Goal: Task Accomplishment & Management: Use online tool/utility

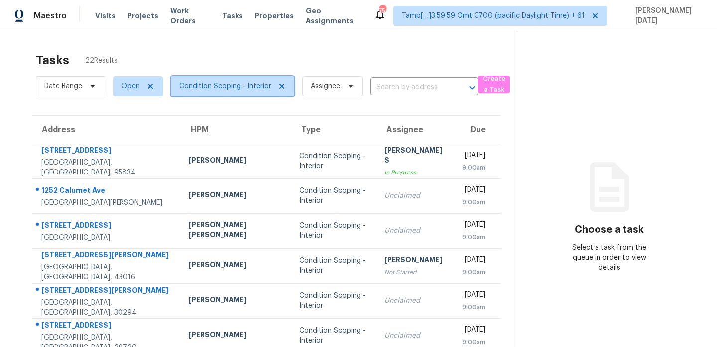
click at [258, 91] on span "Condition Scoping - Interior" at bounding box center [225, 86] width 92 height 10
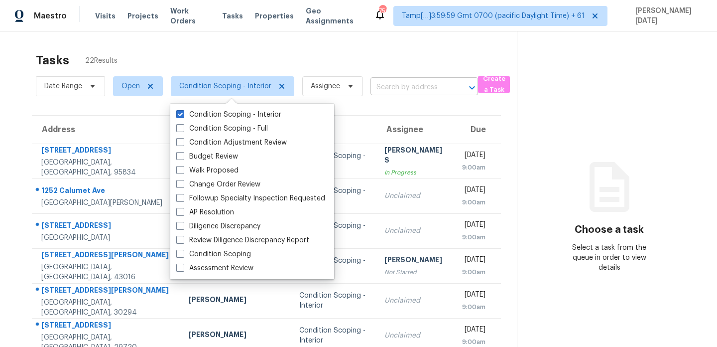
click at [409, 87] on input "text" at bounding box center [411, 87] width 80 height 15
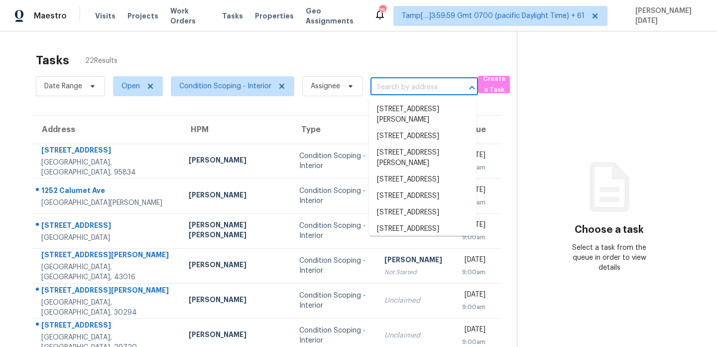
paste input "4153 Ward Lake Trl Ellenwood, GA, 30294"
type input "4153 Ward Lake Trl Ellenwood, GA, 30294"
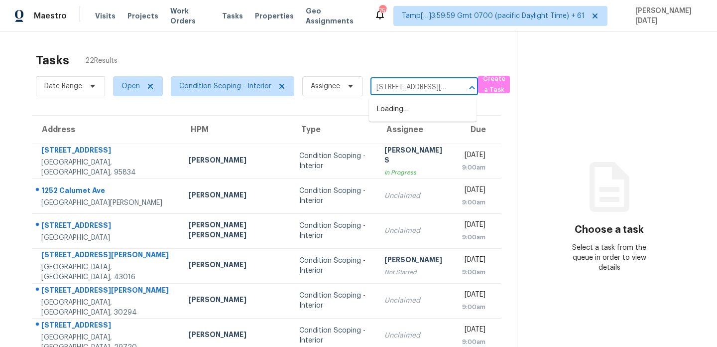
scroll to position [0, 61]
click at [418, 118] on li "4153 Ward Lake Trl, Ellenwood, GA 30294" at bounding box center [423, 114] width 108 height 27
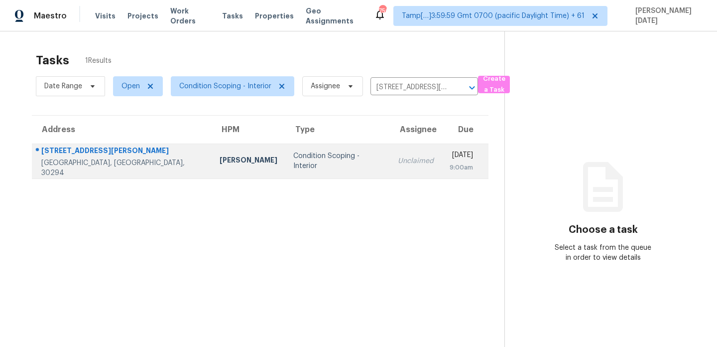
click at [450, 155] on div "[DATE]" at bounding box center [461, 156] width 23 height 12
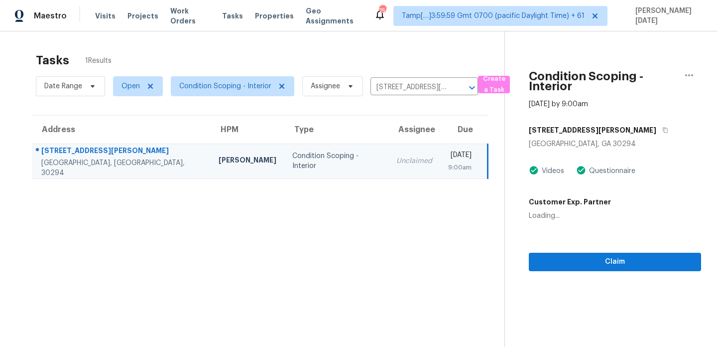
scroll to position [31, 0]
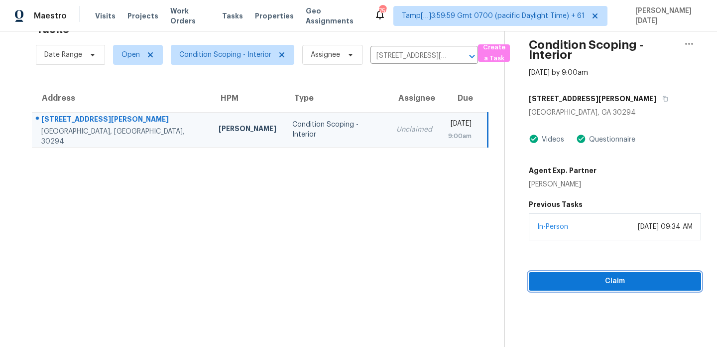
click at [568, 279] on span "Claim" at bounding box center [615, 281] width 156 height 12
click at [405, 53] on input "4153 Ward Lake Trl, Ellenwood, GA 30294" at bounding box center [411, 55] width 80 height 15
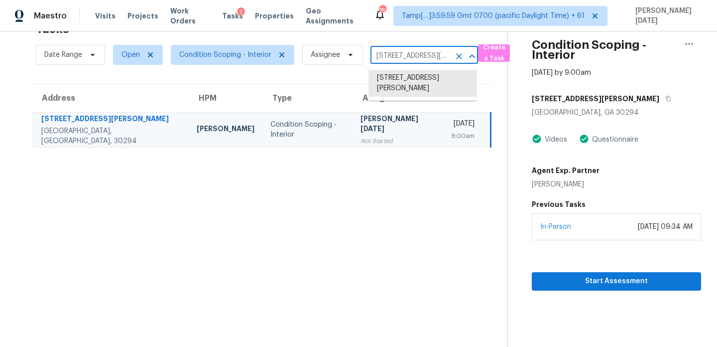
paste input "2536 Lancewood Ln Lithonia, GA, 30058"
type input "2536 Lancewood Ln Lithonia, GA, 30058"
click at [422, 86] on li "2536 Lancewood Ln, Lithonia, GA 30058" at bounding box center [423, 83] width 108 height 27
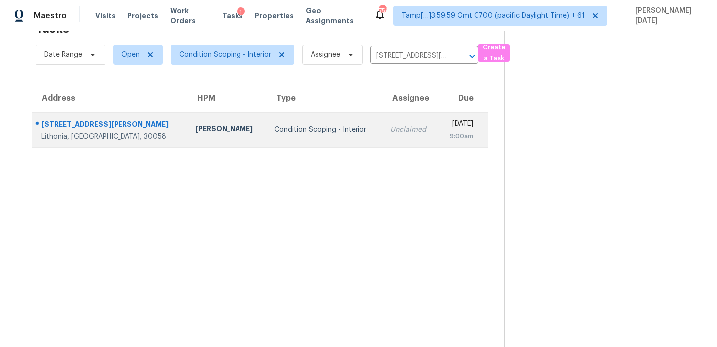
click at [438, 143] on td "Mon, Oct 6th 2025 9:00am" at bounding box center [463, 129] width 50 height 35
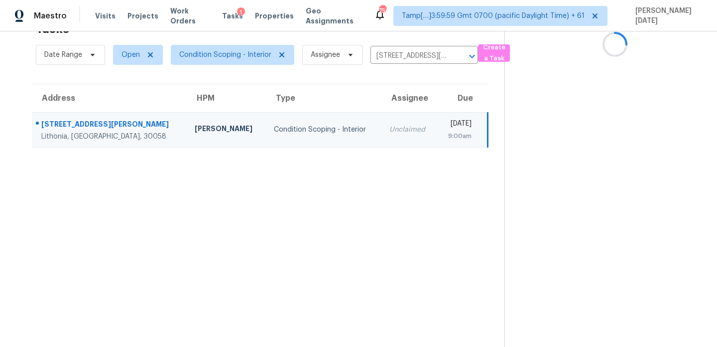
click at [445, 134] on div "9:00am" at bounding box center [458, 136] width 27 height 10
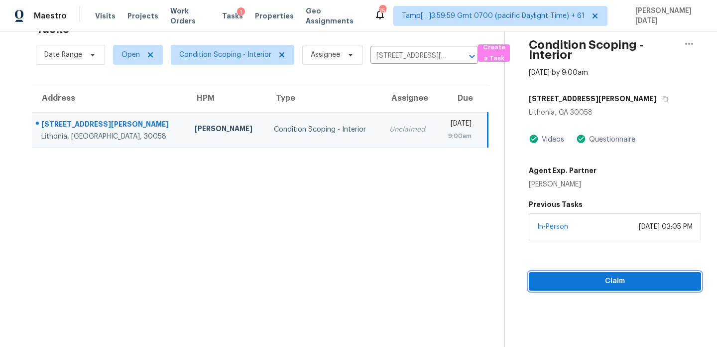
click at [570, 278] on span "Claim" at bounding box center [615, 281] width 156 height 12
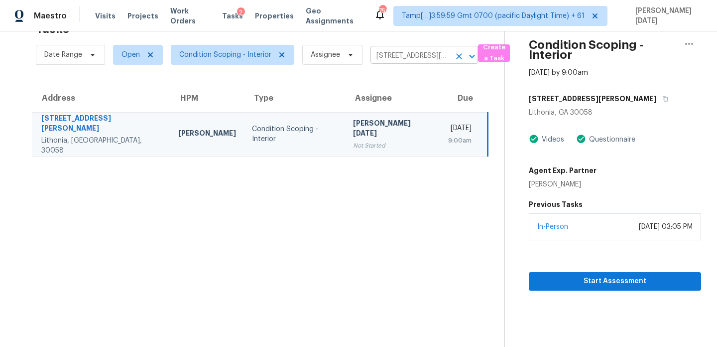
click at [390, 49] on input "2536 Lancewood Ln, Lithonia, GA 30058" at bounding box center [411, 55] width 80 height 15
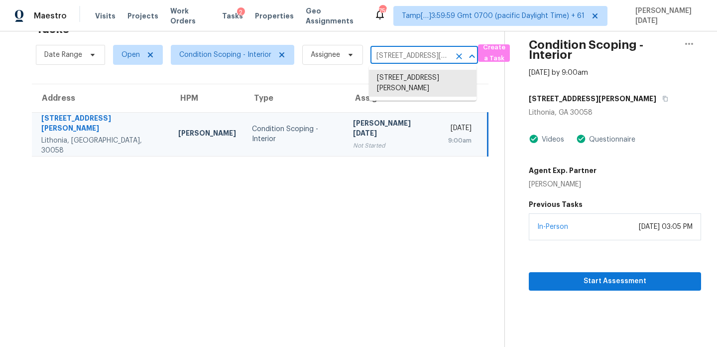
paste input "7167 Mojave St Dublin, OH, 43017"
type input "7167 Mojave St Dublin, OH, 43017"
click at [409, 81] on li "7167 Mojave St, Dublin, OH 43017" at bounding box center [423, 78] width 108 height 16
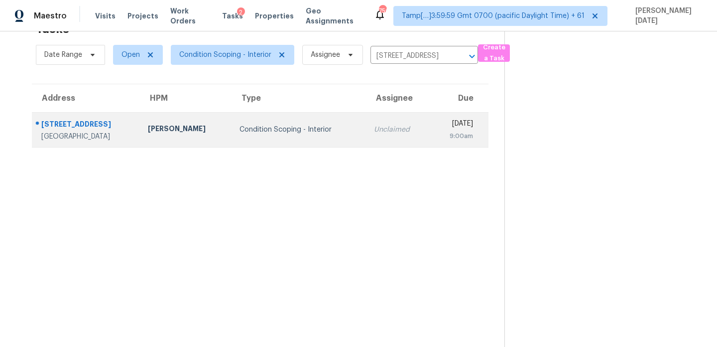
click at [438, 127] on div "[DATE]" at bounding box center [455, 125] width 35 height 12
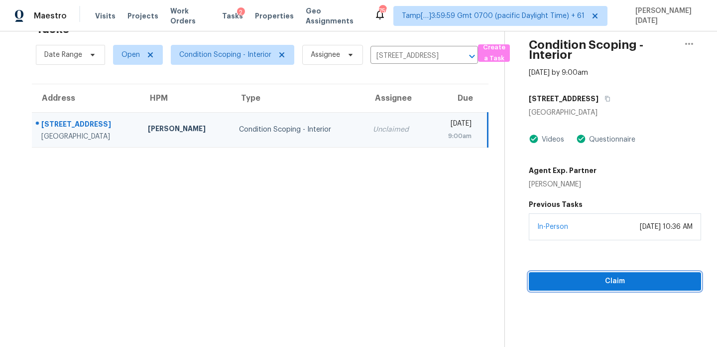
click at [554, 279] on span "Claim" at bounding box center [615, 281] width 156 height 12
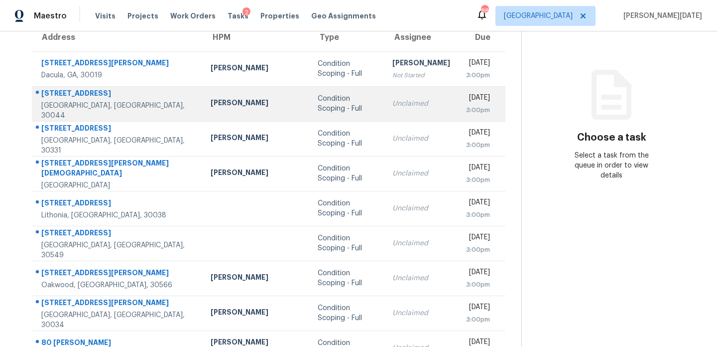
scroll to position [95, 0]
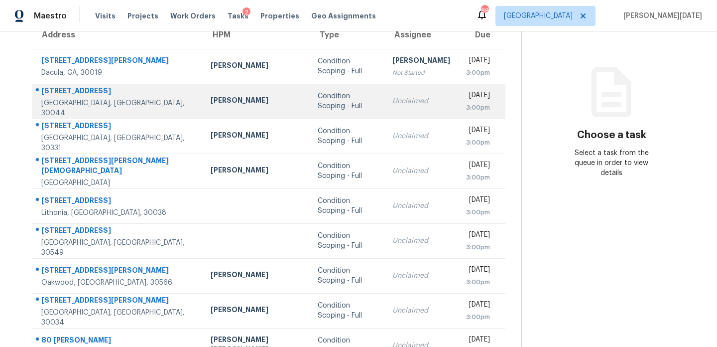
click at [392, 89] on td "Unclaimed" at bounding box center [422, 101] width 74 height 35
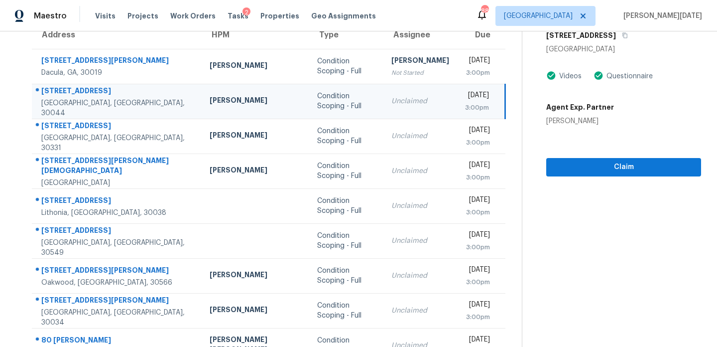
click at [457, 107] on td "[DATE] 3:00pm" at bounding box center [481, 101] width 48 height 35
click at [465, 99] on div "[DATE]" at bounding box center [477, 96] width 24 height 12
click at [580, 161] on span "Claim" at bounding box center [623, 167] width 139 height 12
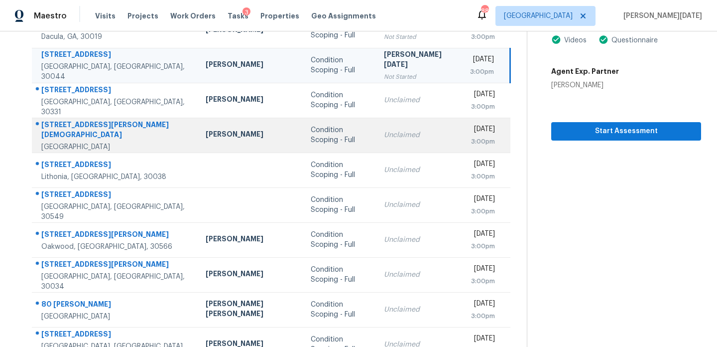
scroll to position [132, 0]
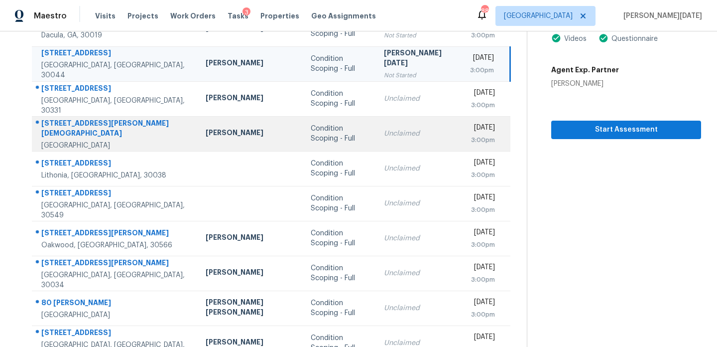
click at [376, 144] on td "Unclaimed" at bounding box center [419, 133] width 87 height 35
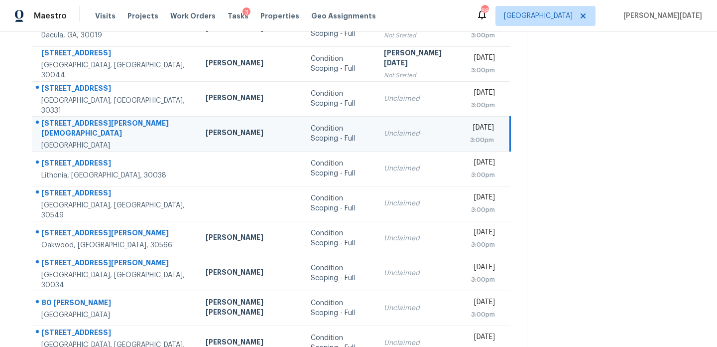
click at [470, 134] on div "[DATE]" at bounding box center [482, 129] width 24 height 12
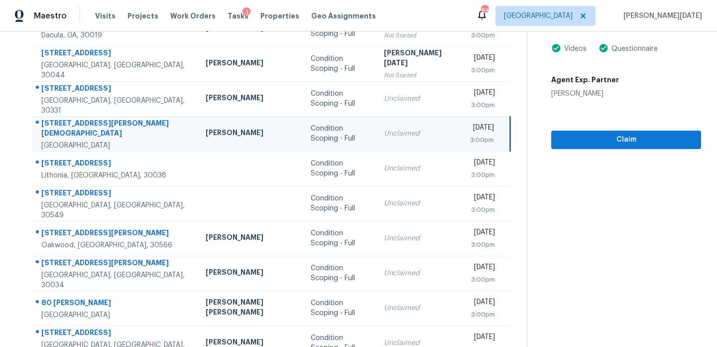
click at [470, 129] on div "[DATE]" at bounding box center [482, 129] width 24 height 12
click at [559, 133] on span "Claim" at bounding box center [626, 139] width 134 height 12
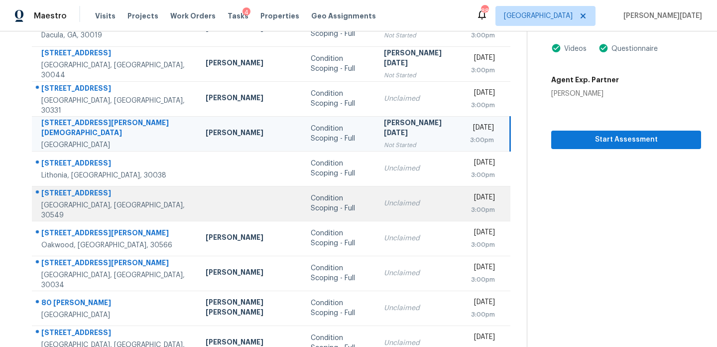
scroll to position [172, 0]
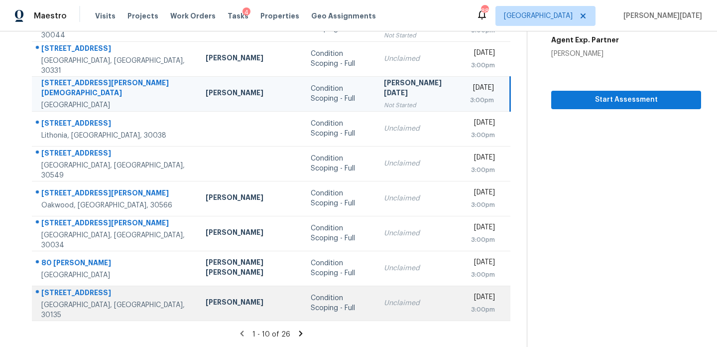
click at [324, 309] on td "Condition Scoping - Full" at bounding box center [339, 302] width 73 height 35
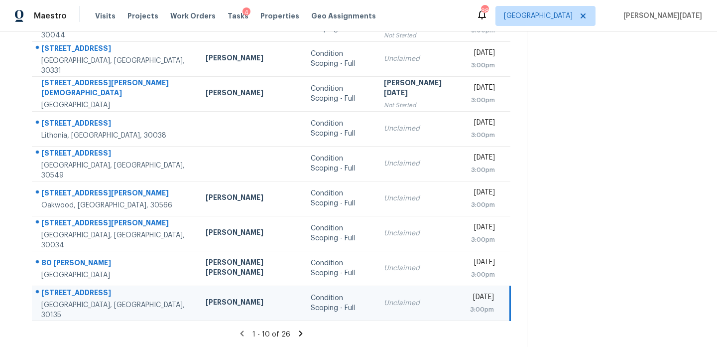
click at [324, 309] on td "Condition Scoping - Full" at bounding box center [339, 302] width 73 height 35
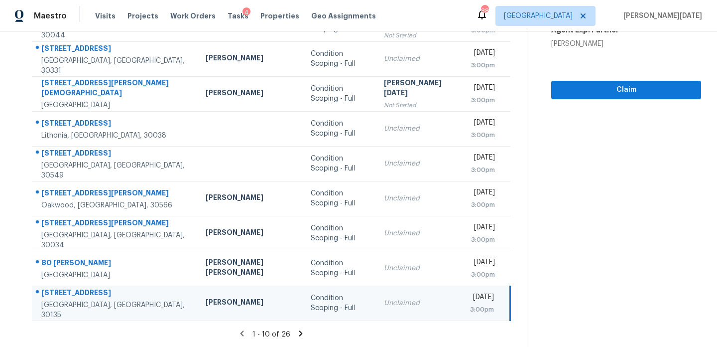
click at [388, 306] on div "Unclaimed" at bounding box center [419, 303] width 71 height 10
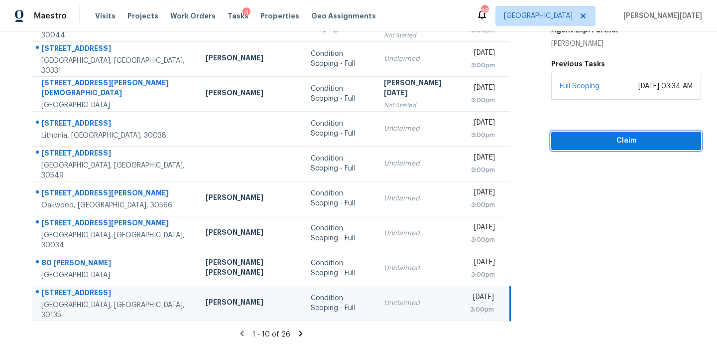
click at [561, 131] on button "Claim" at bounding box center [626, 140] width 150 height 18
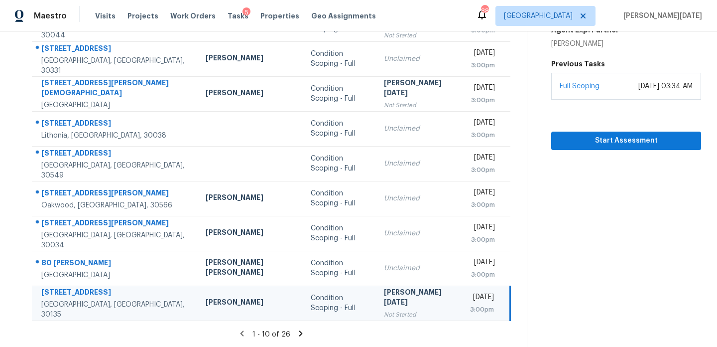
click at [299, 334] on icon at bounding box center [300, 332] width 3 height 5
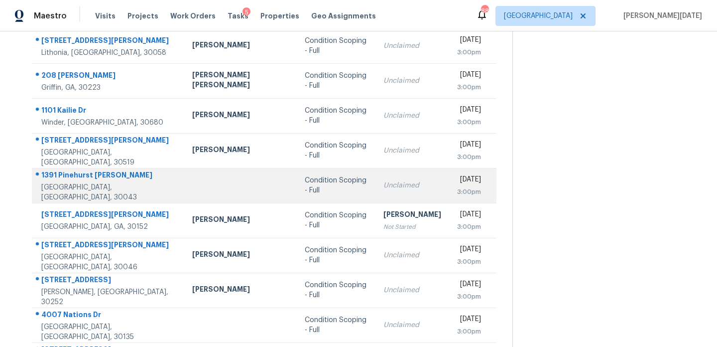
scroll to position [115, 0]
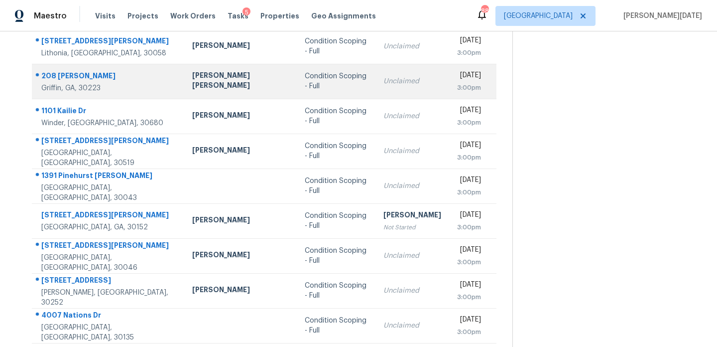
click at [376, 90] on td "Unclaimed" at bounding box center [413, 81] width 74 height 35
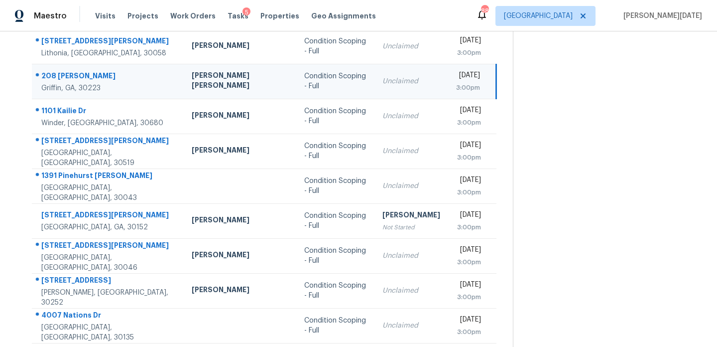
click at [456, 79] on div "[DATE]" at bounding box center [468, 76] width 24 height 12
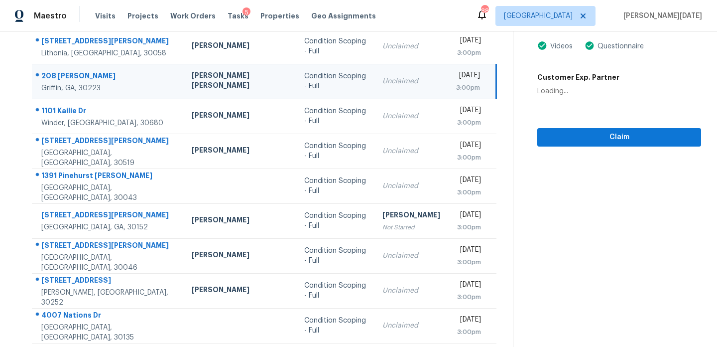
click at [456, 76] on div "[DATE]" at bounding box center [468, 76] width 24 height 12
click at [564, 133] on span "Claim" at bounding box center [619, 137] width 148 height 12
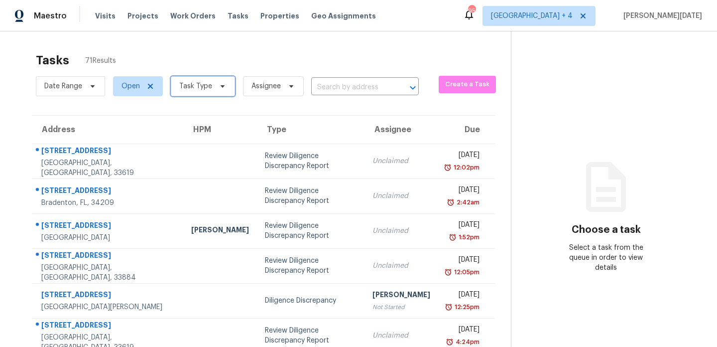
click at [210, 88] on span "Task Type" at bounding box center [203, 86] width 64 height 20
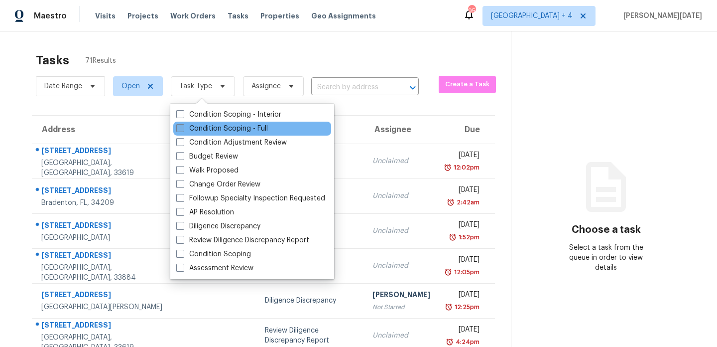
click at [196, 125] on label "Condition Scoping - Full" at bounding box center [222, 129] width 92 height 10
click at [183, 125] on input "Condition Scoping - Full" at bounding box center [179, 127] width 6 height 6
checkbox input "true"
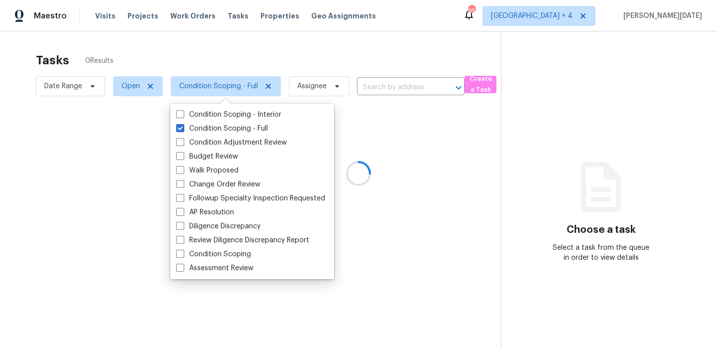
click at [304, 49] on div at bounding box center [358, 173] width 717 height 347
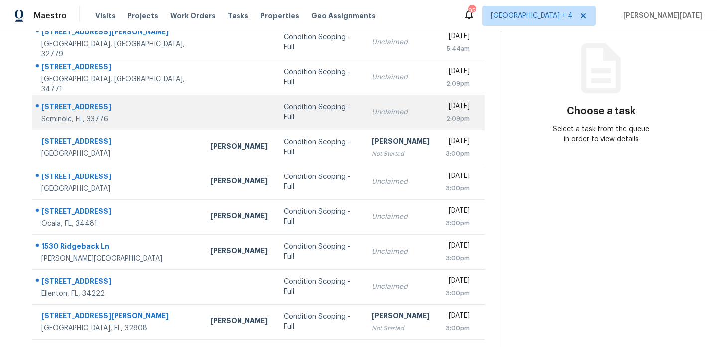
scroll to position [119, 0]
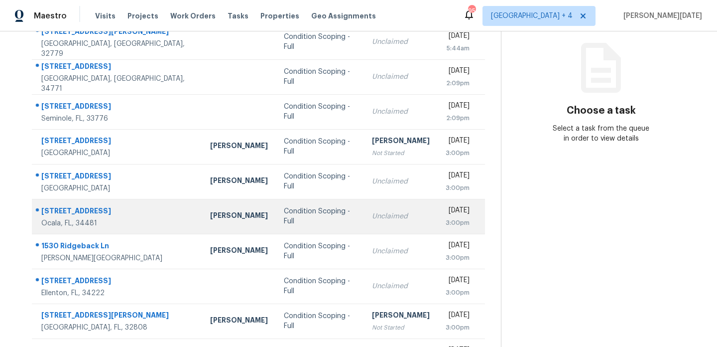
click at [329, 211] on td "Condition Scoping - Full" at bounding box center [320, 216] width 88 height 35
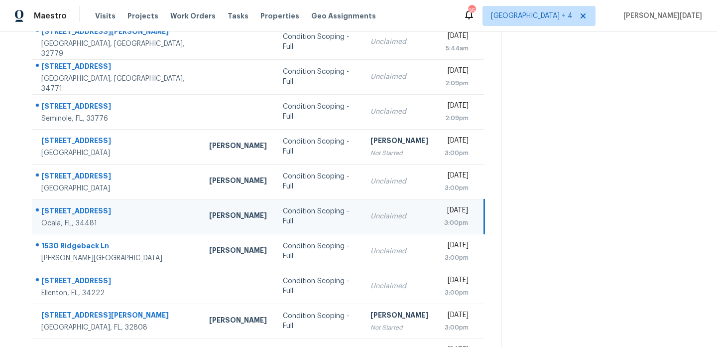
click at [384, 221] on td "Unclaimed" at bounding box center [400, 216] width 74 height 35
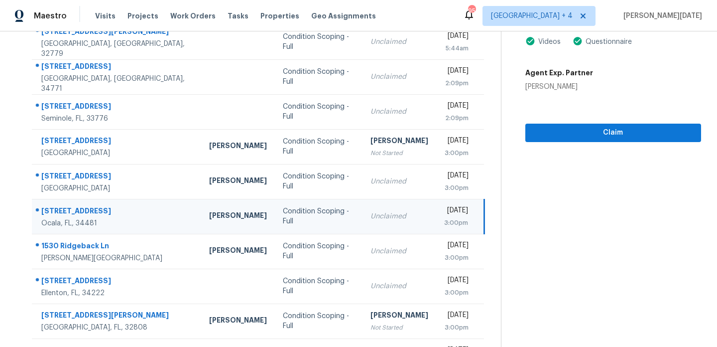
click at [444, 214] on div "[DATE]" at bounding box center [456, 211] width 24 height 12
click at [545, 131] on span "Claim" at bounding box center [613, 133] width 160 height 12
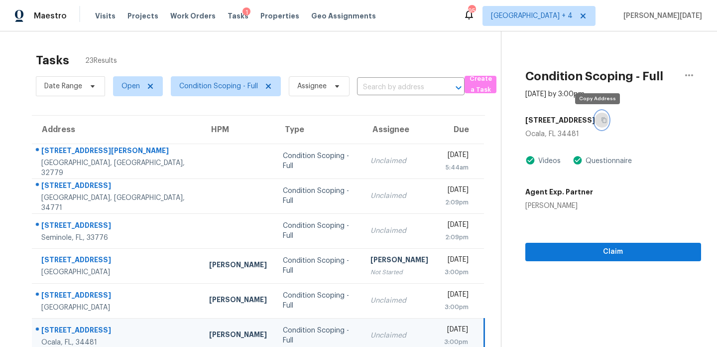
click at [602, 122] on button "button" at bounding box center [601, 120] width 13 height 18
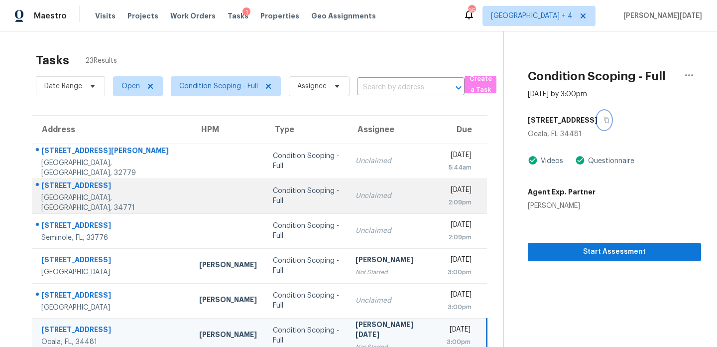
scroll to position [172, 0]
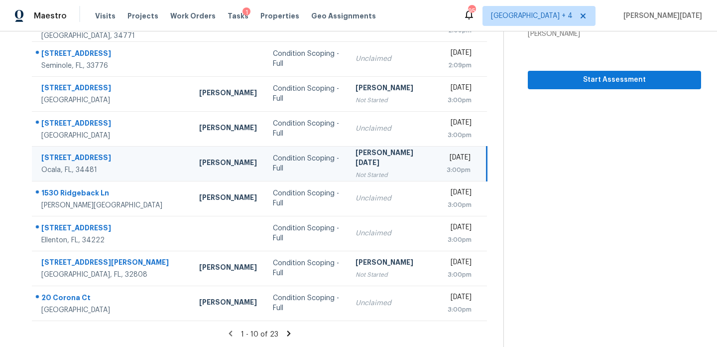
click at [287, 330] on icon at bounding box center [288, 332] width 3 height 5
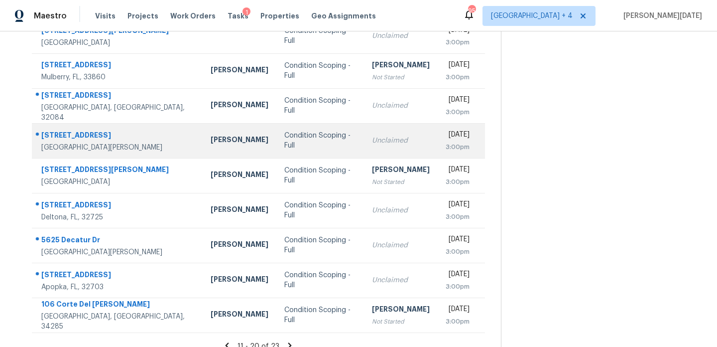
scroll to position [161, 0]
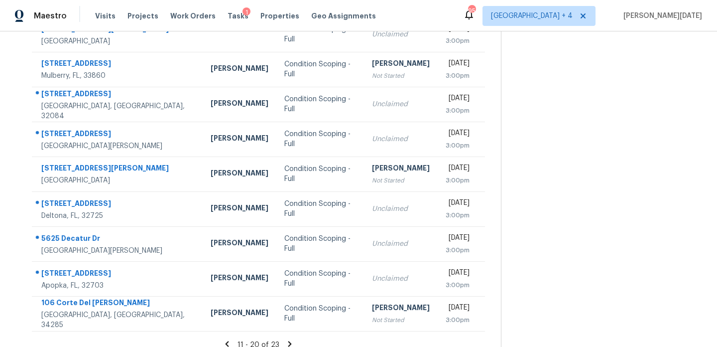
click at [286, 342] on icon at bounding box center [289, 343] width 9 height 9
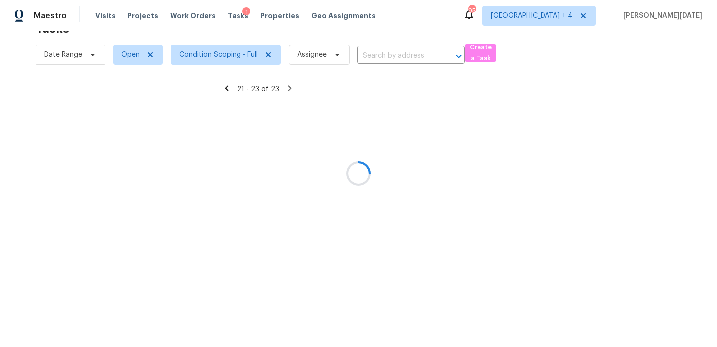
scroll to position [31, 0]
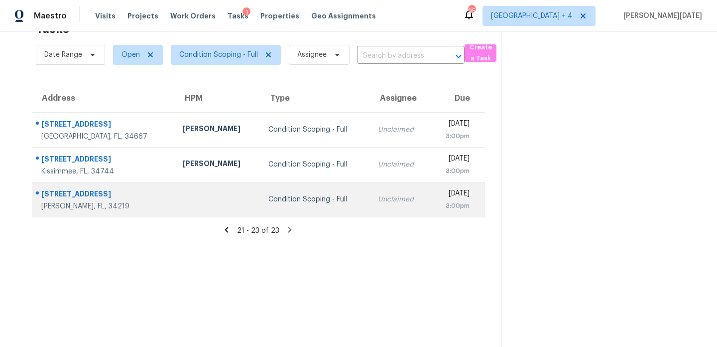
click at [260, 204] on td "Condition Scoping - Full" at bounding box center [315, 199] width 110 height 35
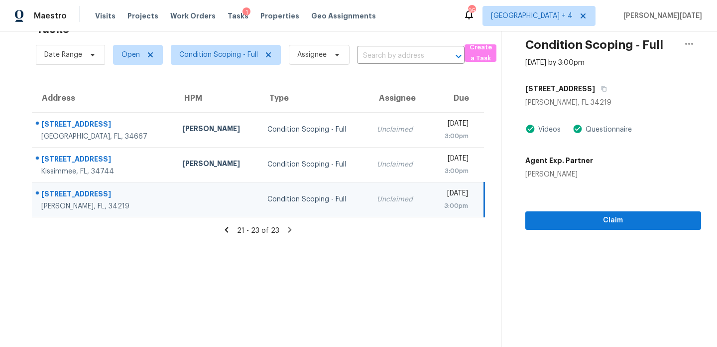
click at [377, 197] on div "Unclaimed" at bounding box center [399, 199] width 44 height 10
click at [437, 194] on div "[DATE]" at bounding box center [452, 194] width 31 height 12
click at [563, 224] on span "Claim" at bounding box center [613, 220] width 160 height 12
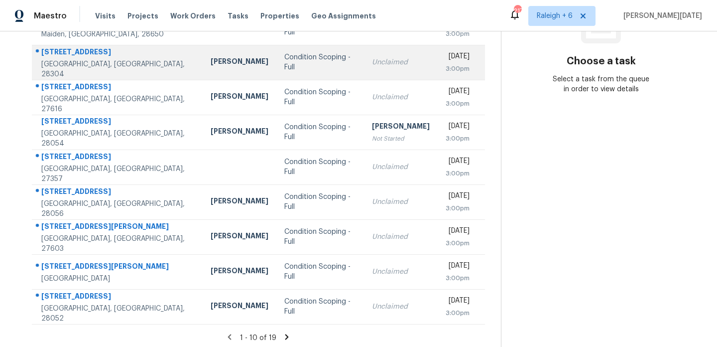
scroll to position [170, 0]
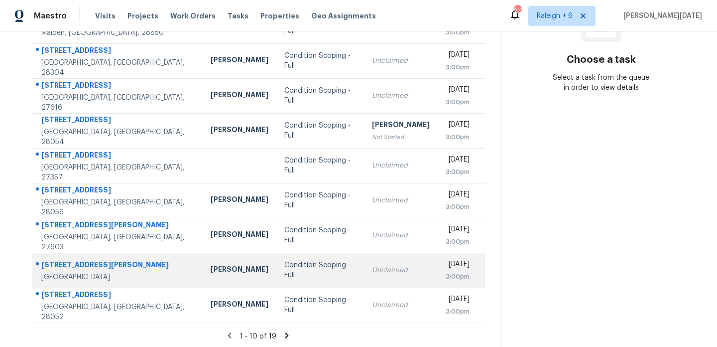
click at [323, 260] on td "Condition Scoping - Full" at bounding box center [320, 270] width 88 height 35
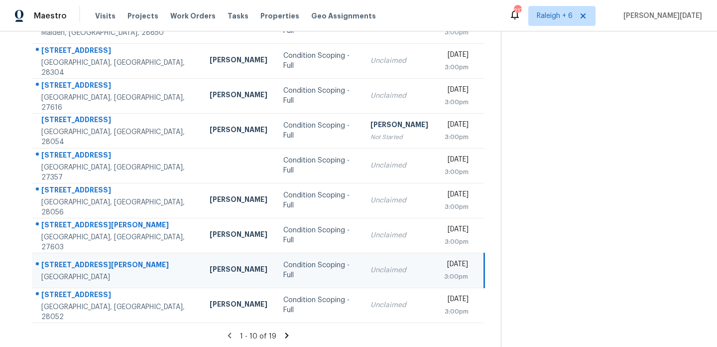
click at [371, 265] on div "Unclaimed" at bounding box center [400, 270] width 58 height 10
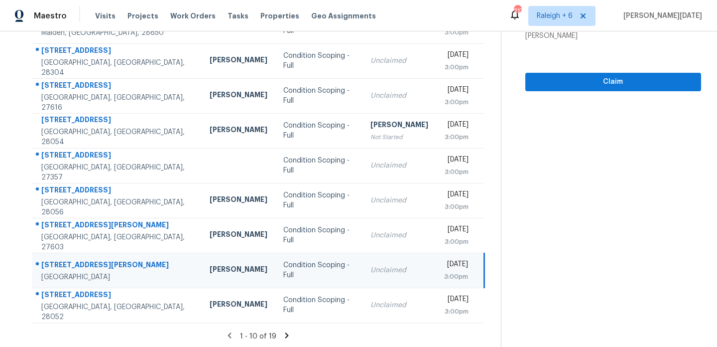
click at [371, 265] on div "Unclaimed" at bounding box center [400, 270] width 58 height 10
click at [444, 265] on div "[DATE]" at bounding box center [456, 265] width 24 height 12
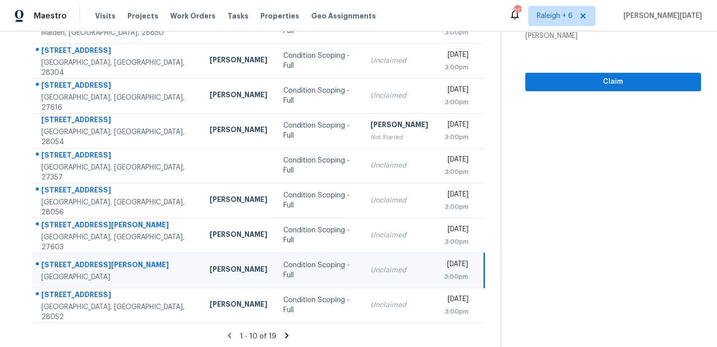
click at [444, 265] on div "[DATE]" at bounding box center [456, 265] width 24 height 12
click at [558, 87] on span "Claim" at bounding box center [613, 82] width 160 height 12
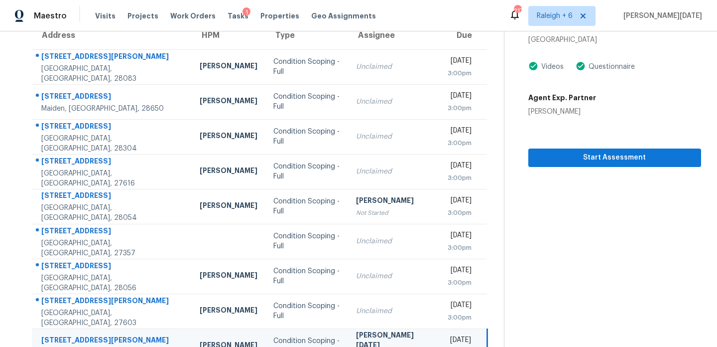
scroll to position [172, 0]
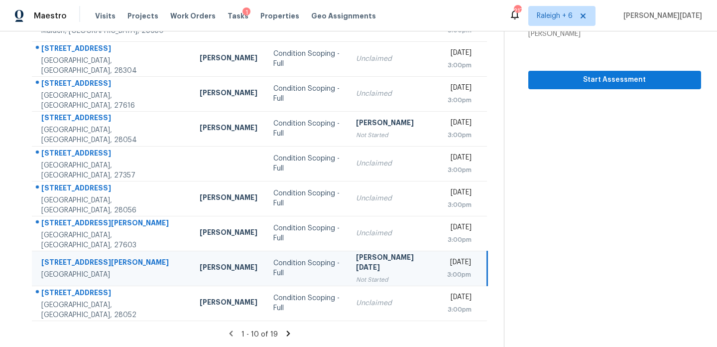
click at [285, 332] on icon at bounding box center [288, 333] width 9 height 9
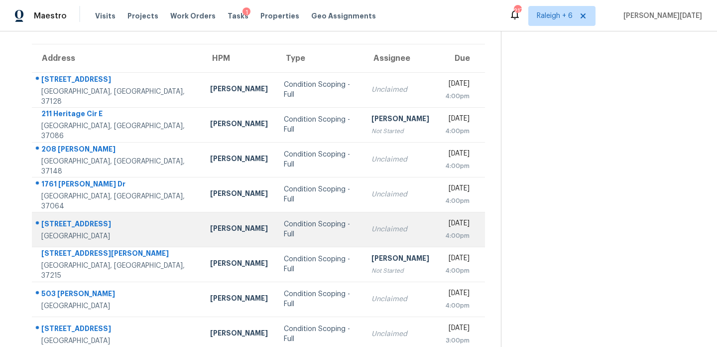
scroll to position [137, 0]
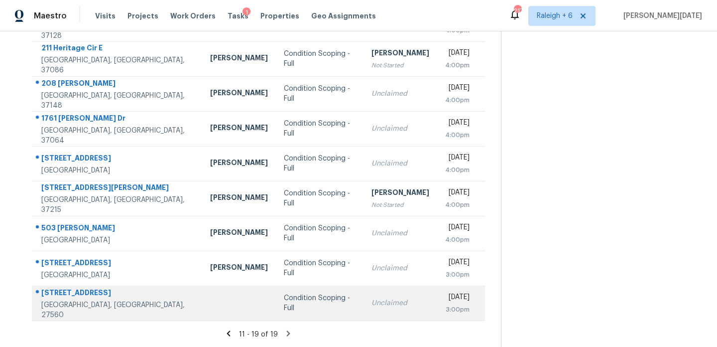
click at [312, 302] on div "Condition Scoping - Full" at bounding box center [319, 303] width 71 height 20
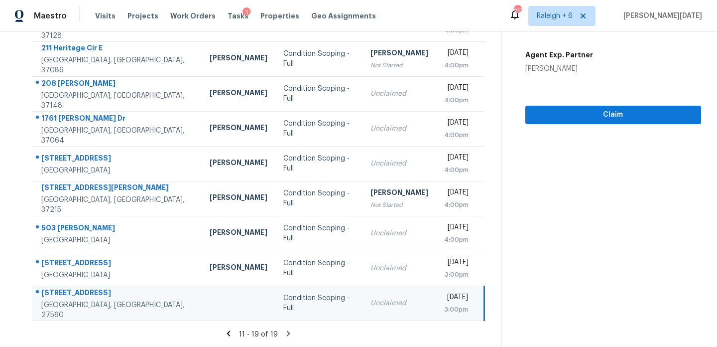
click at [325, 302] on td "Condition Scoping - Full" at bounding box center [318, 302] width 87 height 35
click at [436, 294] on td "Mon, Oct 6th 2025 3:00pm" at bounding box center [460, 302] width 48 height 35
click at [569, 118] on span "Claim" at bounding box center [613, 115] width 160 height 12
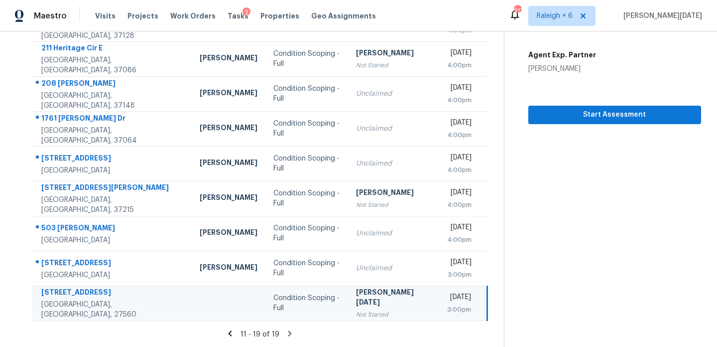
click at [285, 329] on icon at bounding box center [289, 333] width 9 height 9
click at [288, 330] on icon at bounding box center [289, 332] width 3 height 5
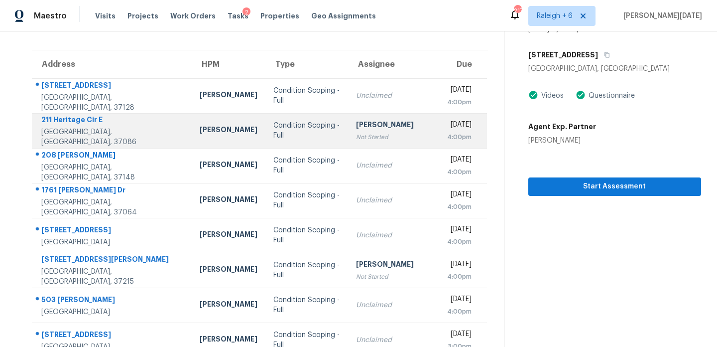
scroll to position [16, 0]
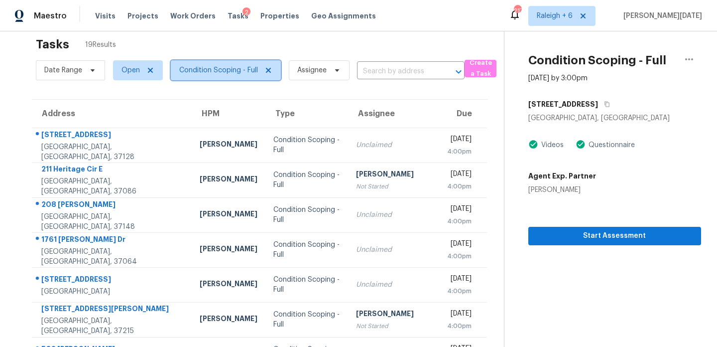
click at [241, 80] on span "Condition Scoping - Full" at bounding box center [226, 70] width 110 height 20
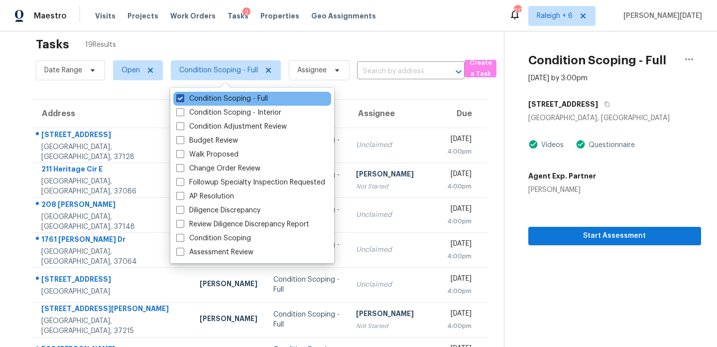
click at [237, 101] on label "Condition Scoping - Full" at bounding box center [222, 99] width 92 height 10
click at [183, 100] on input "Condition Scoping - Full" at bounding box center [179, 97] width 6 height 6
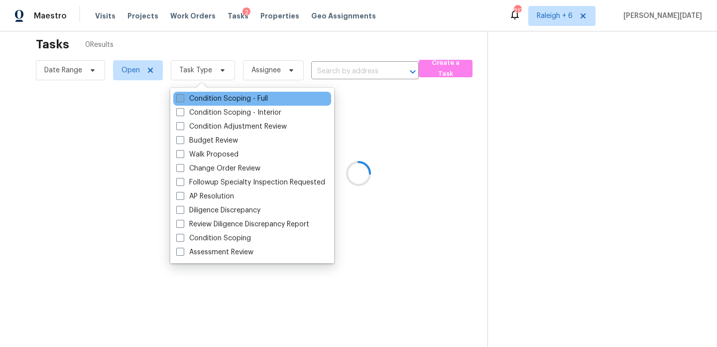
click at [237, 101] on label "Condition Scoping - Full" at bounding box center [222, 99] width 92 height 10
click at [183, 100] on input "Condition Scoping - Full" at bounding box center [179, 97] width 6 height 6
checkbox input "true"
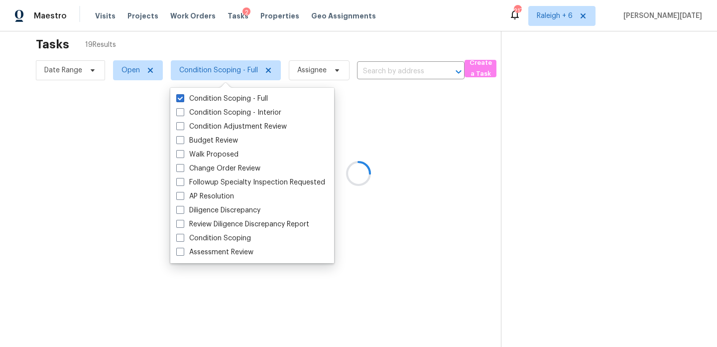
click at [335, 49] on div "Tasks 19 Results" at bounding box center [268, 44] width 465 height 26
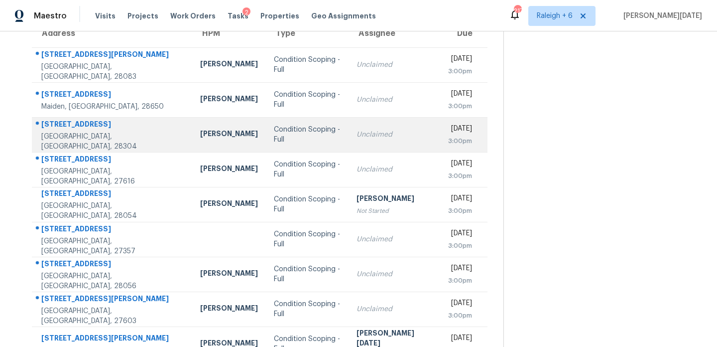
scroll to position [172, 0]
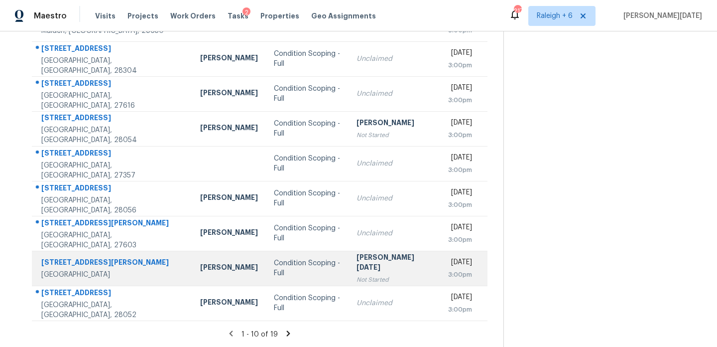
click at [349, 261] on td "Prabhu Raja Not Started" at bounding box center [395, 268] width 92 height 35
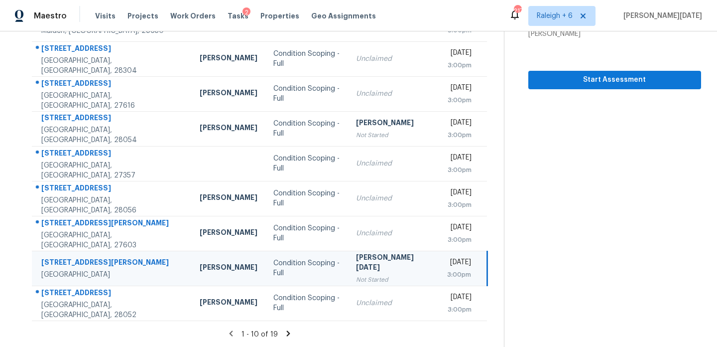
click at [287, 333] on icon at bounding box center [288, 333] width 9 height 9
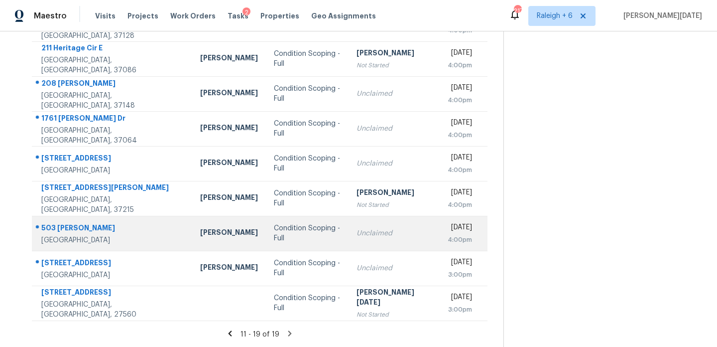
scroll to position [0, 0]
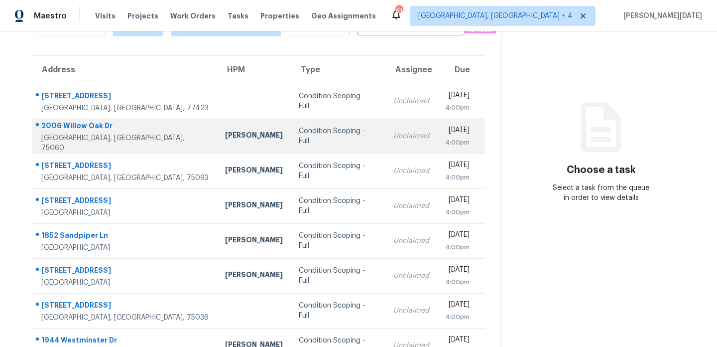
scroll to position [61, 0]
click at [386, 142] on td "Unclaimed" at bounding box center [412, 135] width 52 height 35
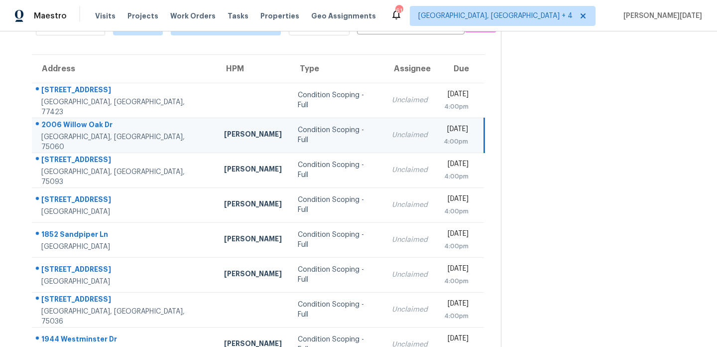
click at [384, 142] on td "Unclaimed" at bounding box center [410, 135] width 52 height 35
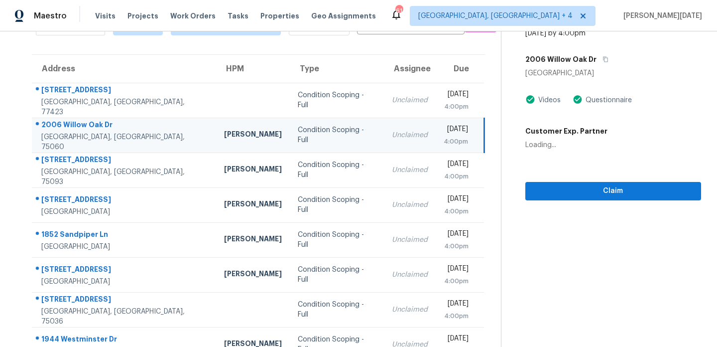
click at [384, 142] on td "Unclaimed" at bounding box center [410, 135] width 52 height 35
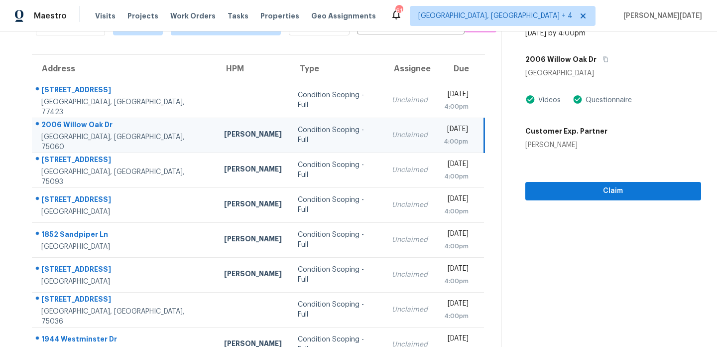
click at [384, 142] on td "Unclaimed" at bounding box center [410, 135] width 52 height 35
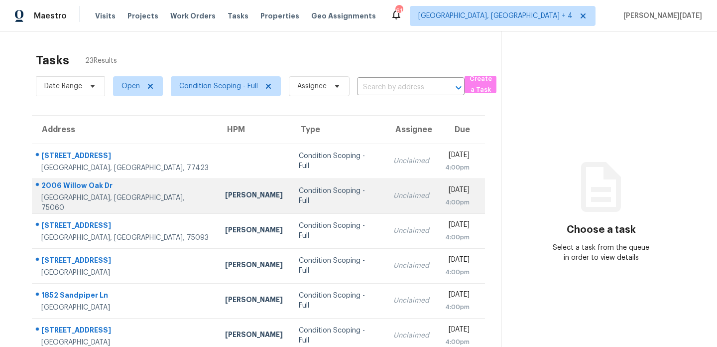
scroll to position [115, 0]
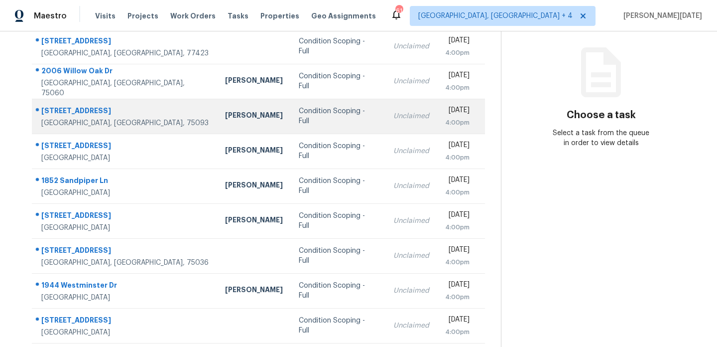
click at [437, 124] on td "Mon, Oct 6th 2025 4:00pm" at bounding box center [461, 116] width 48 height 35
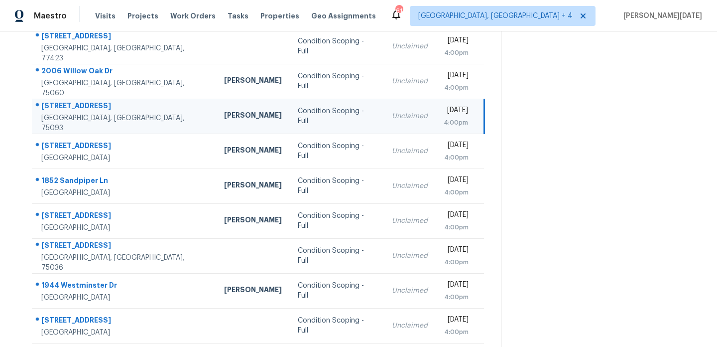
click at [436, 124] on td "Mon, Oct 6th 2025 4:00pm" at bounding box center [460, 116] width 49 height 35
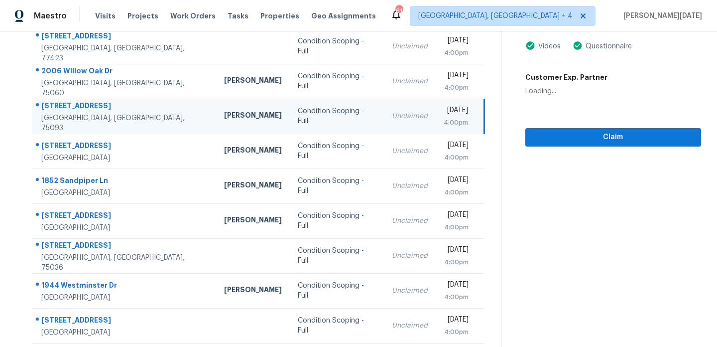
click at [436, 124] on td "Mon, Oct 6th 2025 4:00pm" at bounding box center [460, 116] width 49 height 35
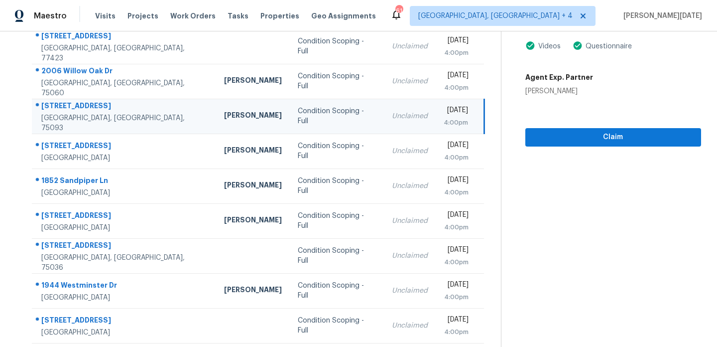
click at [436, 124] on td "Mon, Oct 6th 2025 4:00pm" at bounding box center [460, 116] width 49 height 35
click at [444, 120] on div "4:00pm" at bounding box center [456, 123] width 24 height 10
click at [544, 135] on span "Claim" at bounding box center [613, 137] width 160 height 12
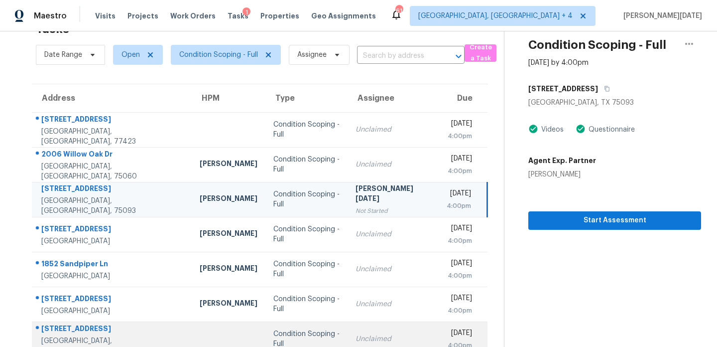
scroll to position [30, 0]
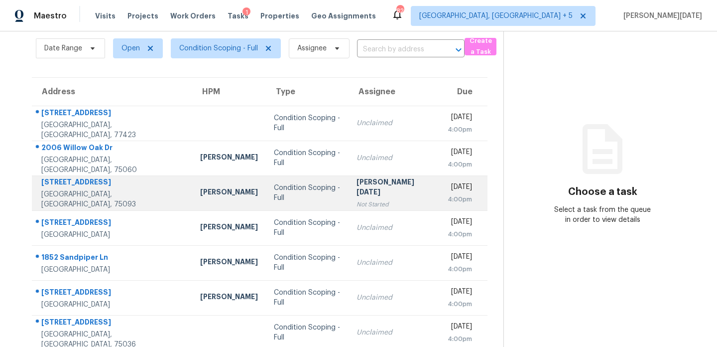
scroll to position [172, 0]
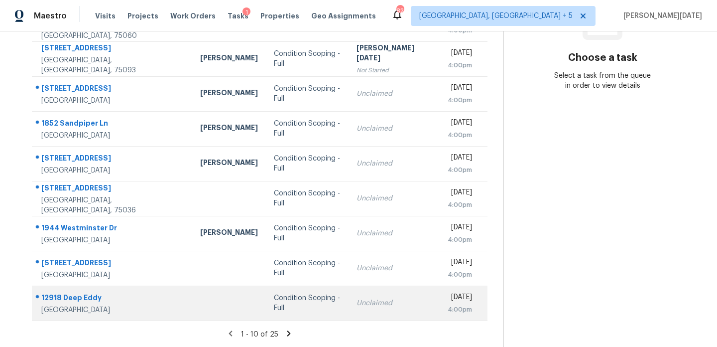
click at [357, 299] on div "Unclaimed" at bounding box center [395, 303] width 76 height 10
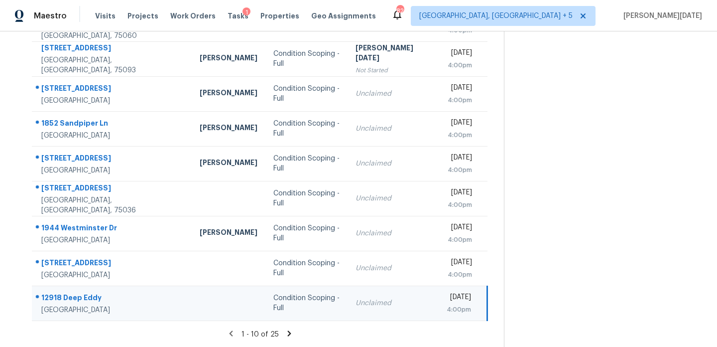
click at [356, 299] on div "Unclaimed" at bounding box center [393, 303] width 75 height 10
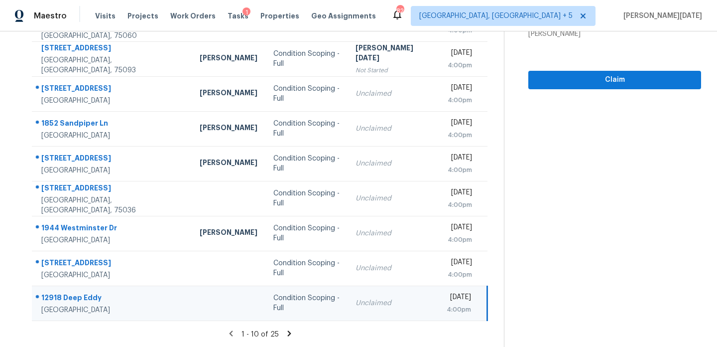
click at [439, 306] on td "Mon, Oct 6th 2025 4:00pm" at bounding box center [463, 302] width 49 height 35
click at [447, 297] on div "[DATE]" at bounding box center [459, 298] width 24 height 12
click at [624, 78] on span "Claim" at bounding box center [614, 80] width 157 height 12
click at [285, 332] on icon at bounding box center [289, 333] width 9 height 9
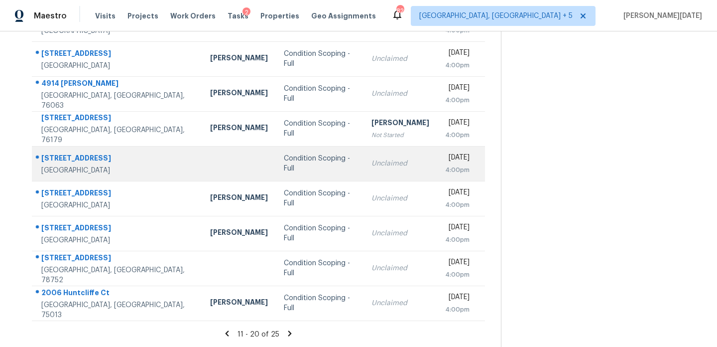
click at [374, 170] on td "Unclaimed" at bounding box center [401, 163] width 74 height 35
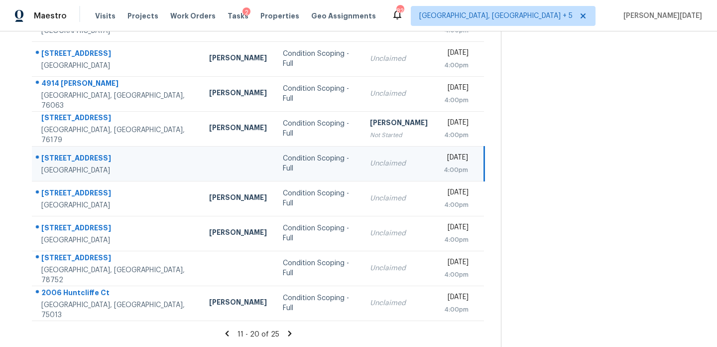
click at [444, 168] on div "4:00pm" at bounding box center [456, 170] width 24 height 10
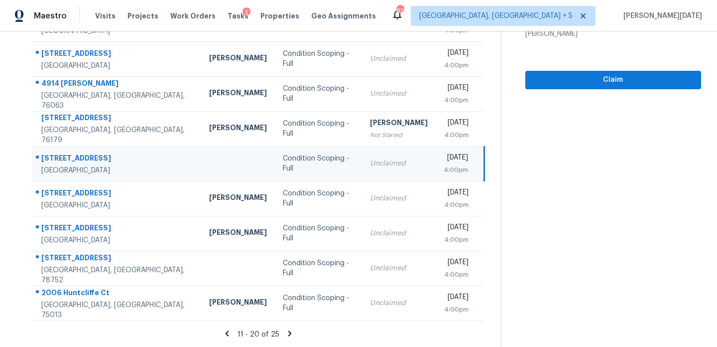
click at [444, 164] on div "[DATE]" at bounding box center [456, 158] width 24 height 12
click at [554, 83] on span "Claim" at bounding box center [613, 80] width 160 height 12
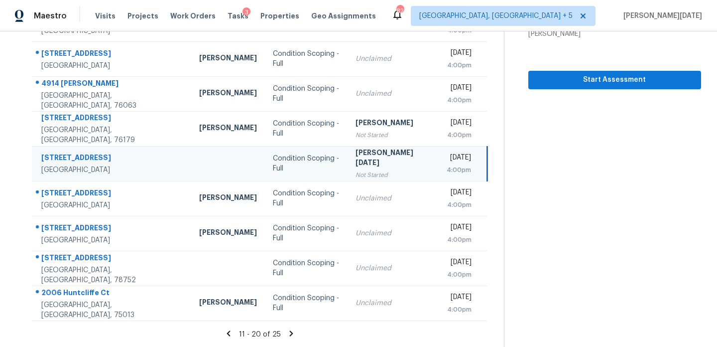
click at [290, 333] on icon at bounding box center [291, 332] width 3 height 5
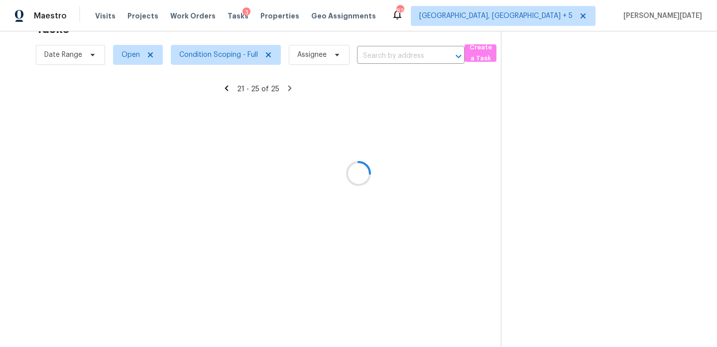
scroll to position [31, 0]
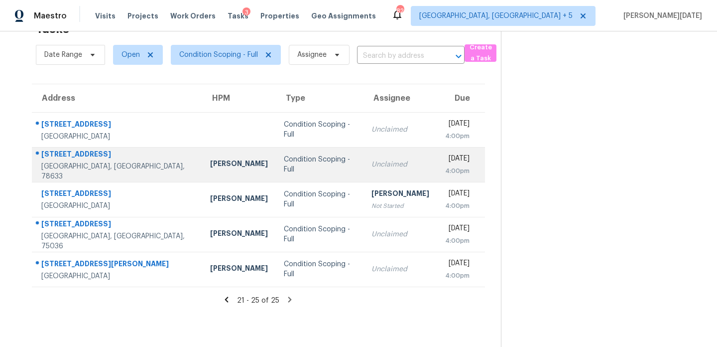
click at [437, 166] on td "Mon, Oct 6th 2025 4:00pm" at bounding box center [461, 164] width 48 height 35
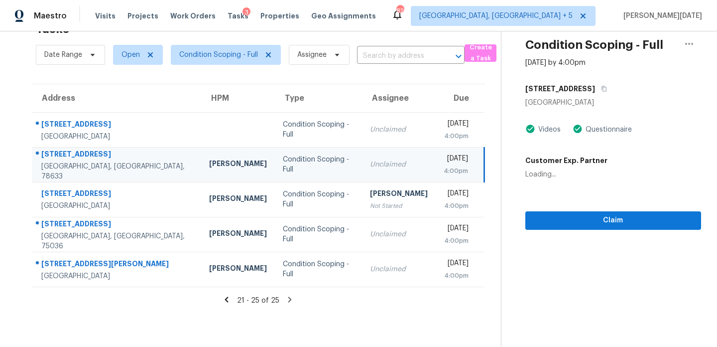
click at [444, 159] on div "[DATE]" at bounding box center [456, 159] width 24 height 12
click at [599, 219] on span "Claim" at bounding box center [613, 220] width 160 height 12
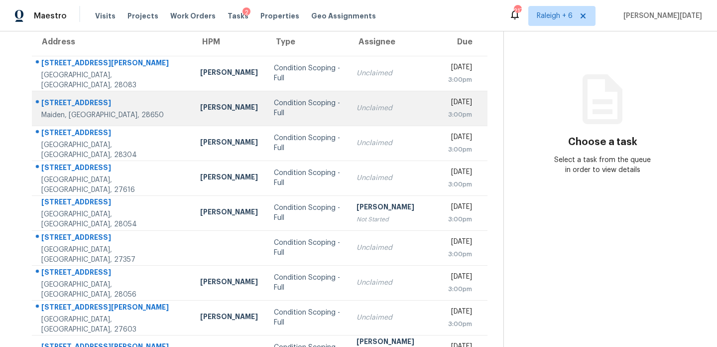
scroll to position [172, 0]
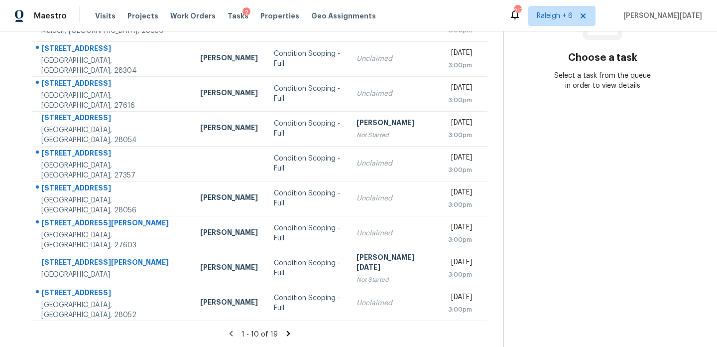
click at [284, 329] on icon at bounding box center [288, 333] width 9 height 9
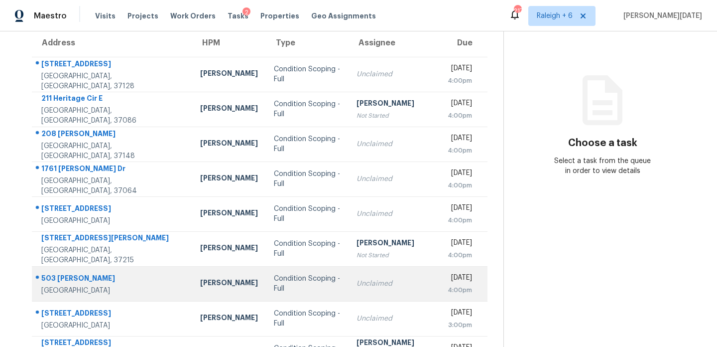
scroll to position [86, 0]
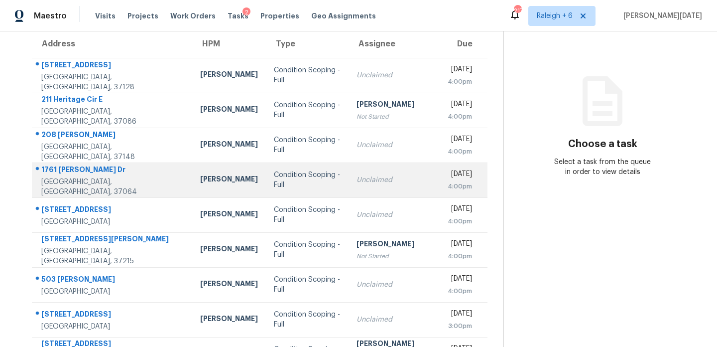
click at [374, 182] on div "Unclaimed" at bounding box center [395, 180] width 76 height 10
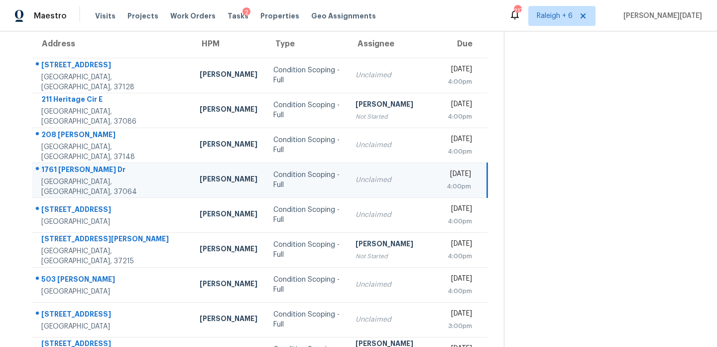
click at [447, 181] on div "4:00pm" at bounding box center [459, 186] width 24 height 10
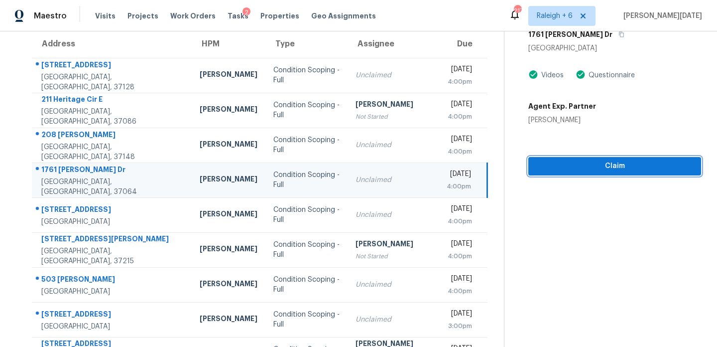
click at [553, 165] on span "Claim" at bounding box center [614, 166] width 157 height 12
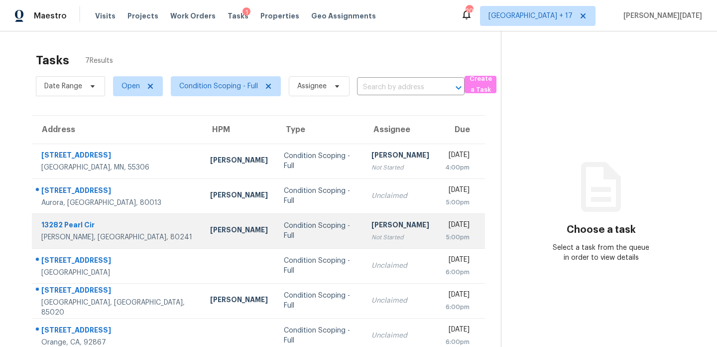
scroll to position [49, 0]
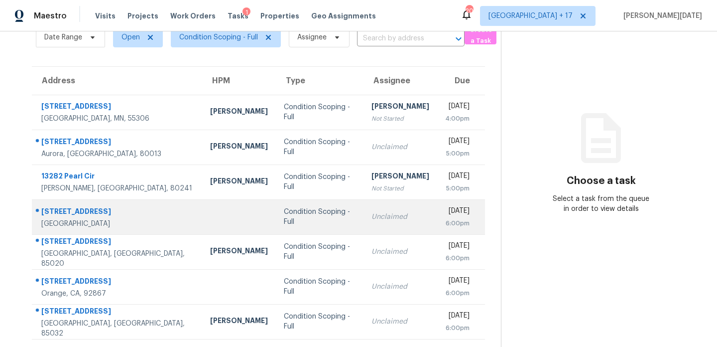
click at [364, 225] on td "Unclaimed" at bounding box center [401, 216] width 74 height 35
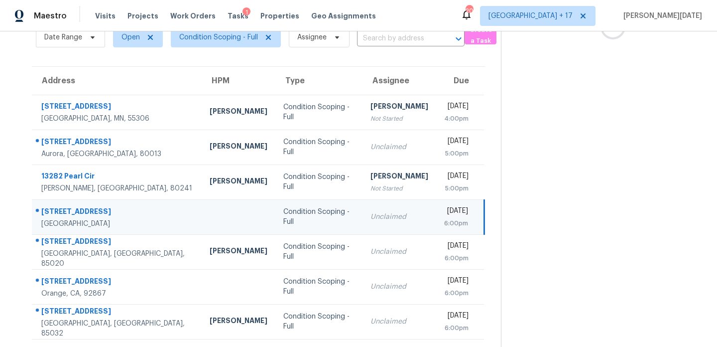
click at [392, 221] on td "Unclaimed" at bounding box center [400, 216] width 74 height 35
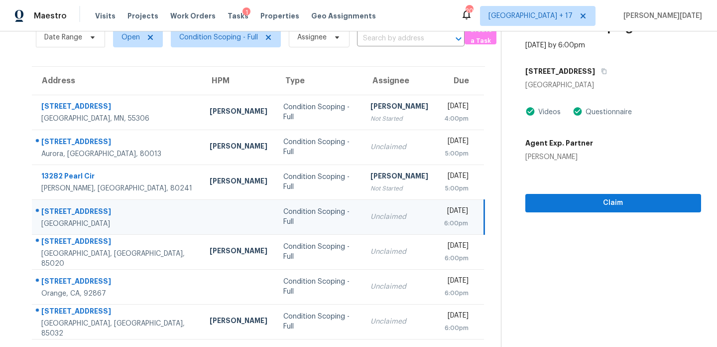
click at [444, 220] on div "6:00pm" at bounding box center [456, 223] width 24 height 10
click at [549, 208] on span "Claim" at bounding box center [613, 203] width 160 height 12
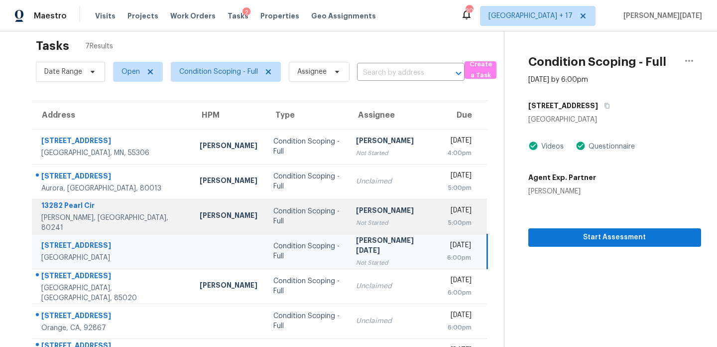
scroll to position [0, 0]
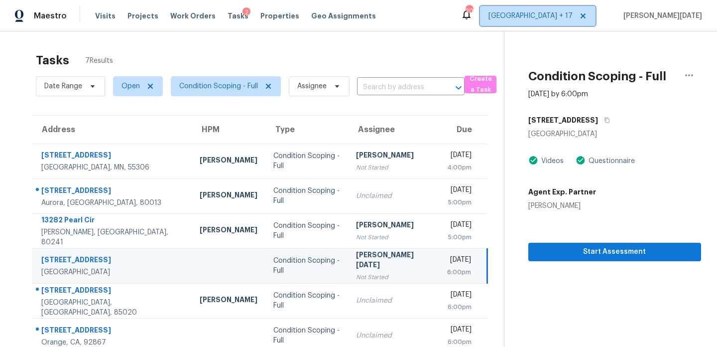
click at [573, 17] on span "Denver + 17" at bounding box center [531, 16] width 84 height 10
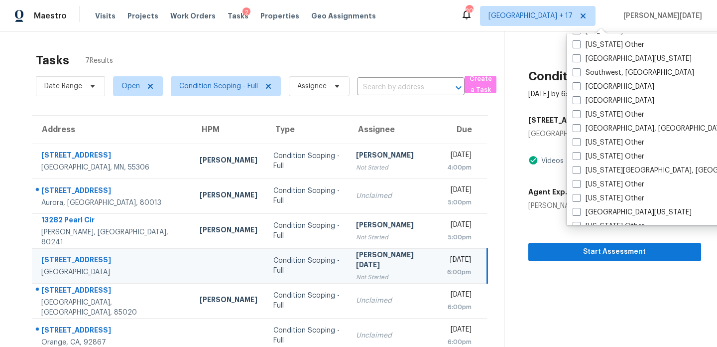
scroll to position [1504, 0]
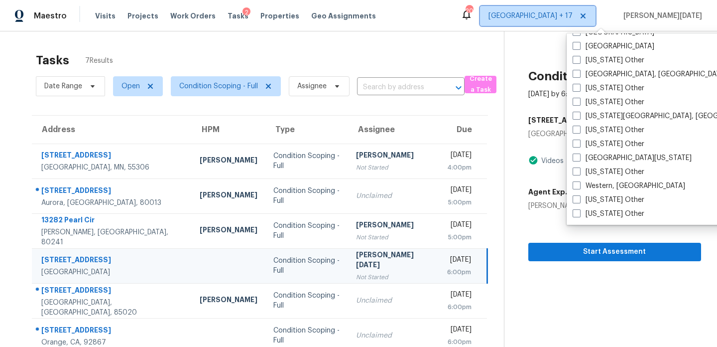
click at [587, 14] on icon at bounding box center [583, 16] width 8 height 8
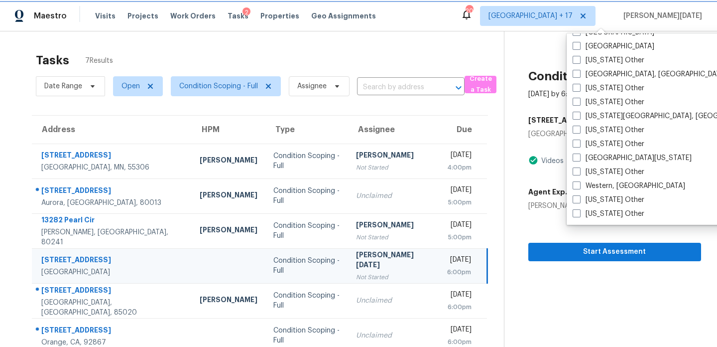
checkbox input "false"
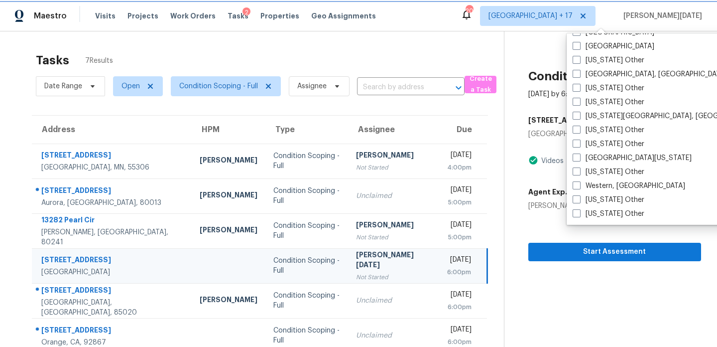
checkbox input "false"
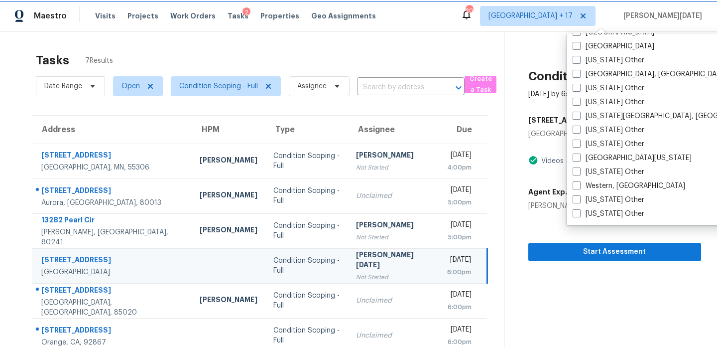
checkbox input "false"
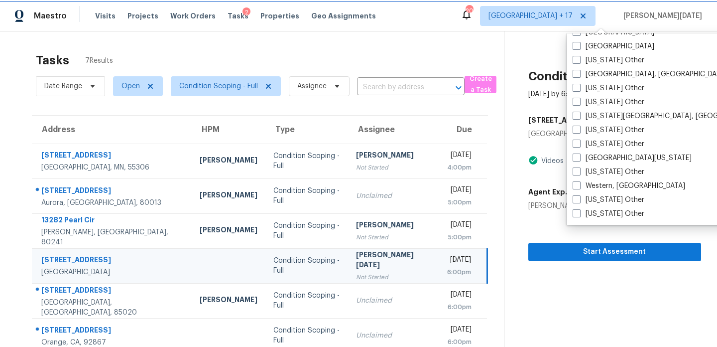
checkbox input "false"
checkbox input "true"
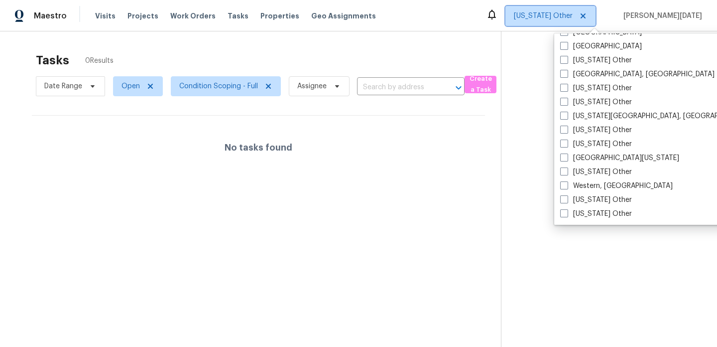
click at [573, 19] on span "Alabama Other" at bounding box center [543, 16] width 59 height 10
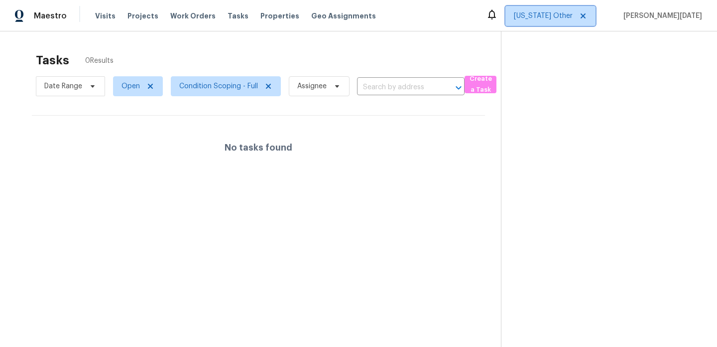
click at [573, 19] on span "Alabama Other" at bounding box center [543, 16] width 59 height 10
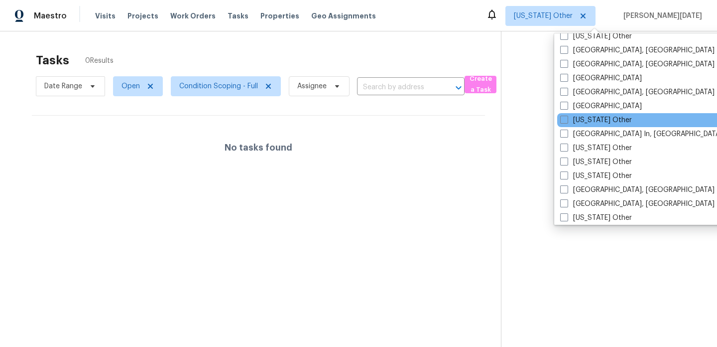
scroll to position [628, 0]
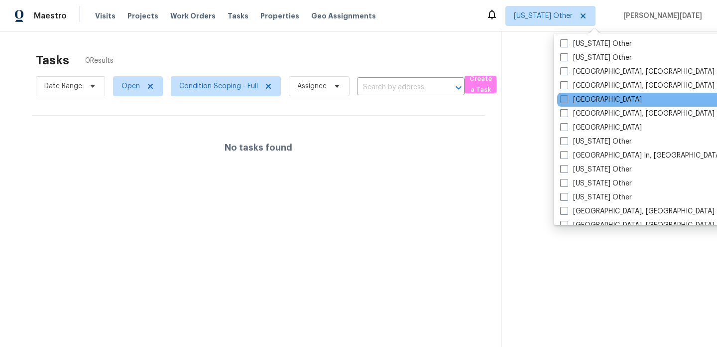
click at [574, 99] on label "Las Vegas" at bounding box center [601, 100] width 82 height 10
click at [567, 99] on input "Las Vegas" at bounding box center [563, 98] width 6 height 6
checkbox input "true"
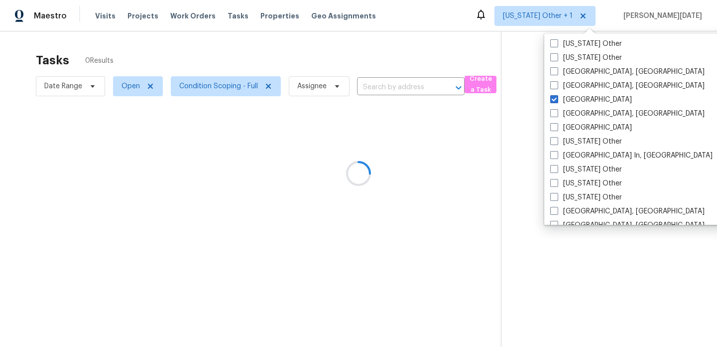
click at [430, 59] on div at bounding box center [358, 173] width 717 height 347
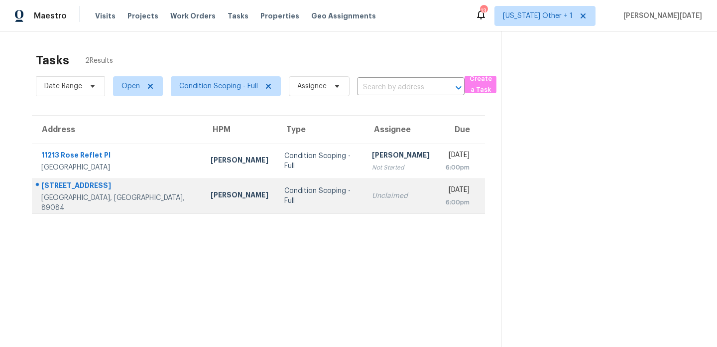
click at [446, 189] on div "Mon, Oct 6th 2025" at bounding box center [458, 191] width 24 height 12
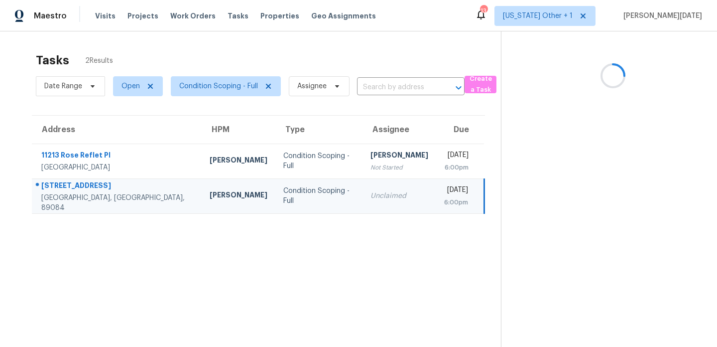
click at [444, 190] on div "Mon, Oct 6th 2025" at bounding box center [456, 191] width 24 height 12
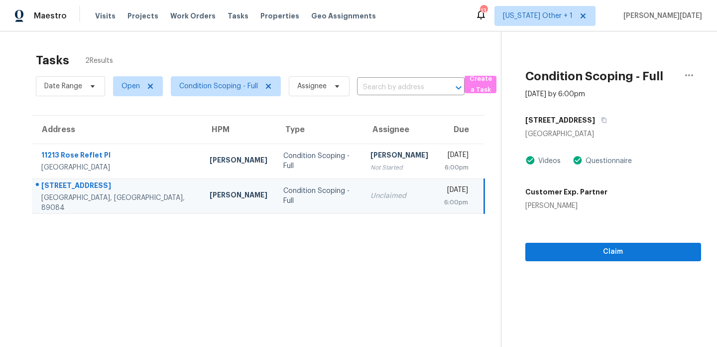
click at [457, 191] on div "Mon, Oct 6th 2025" at bounding box center [456, 191] width 24 height 12
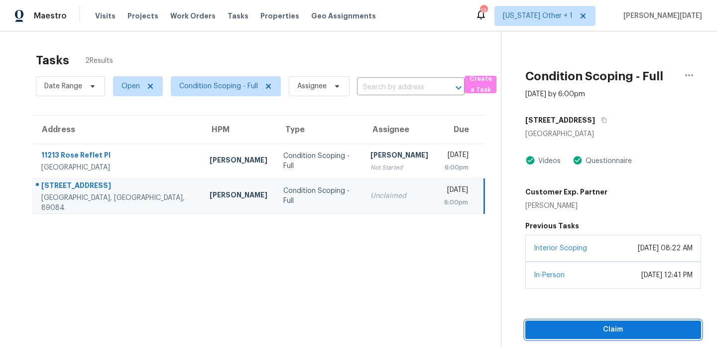
click at [576, 326] on span "Claim" at bounding box center [613, 329] width 160 height 12
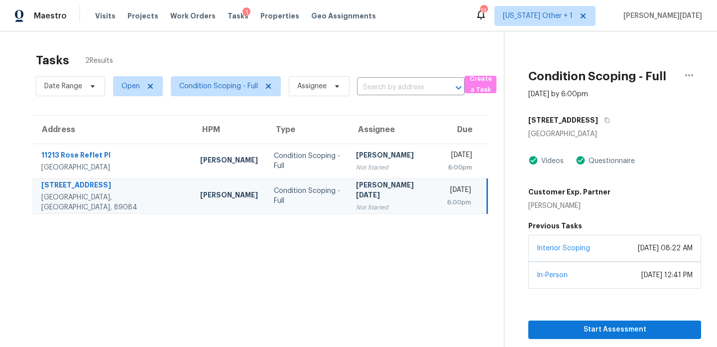
click at [415, 51] on div "Tasks 2 Results" at bounding box center [270, 60] width 468 height 26
click at [426, 56] on div "Tasks 2 Results" at bounding box center [270, 60] width 468 height 26
click at [388, 80] on input "text" at bounding box center [397, 87] width 80 height 15
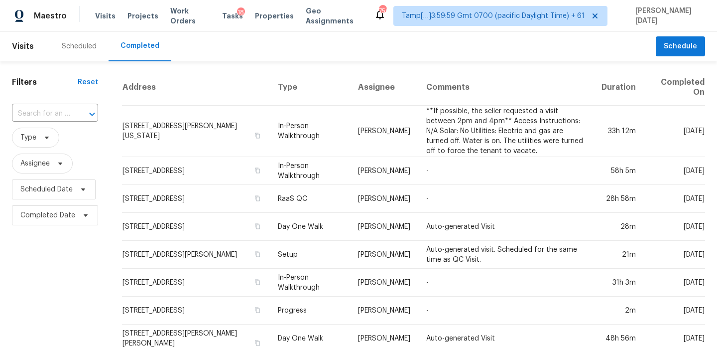
click at [51, 122] on div "​" at bounding box center [55, 113] width 86 height 21
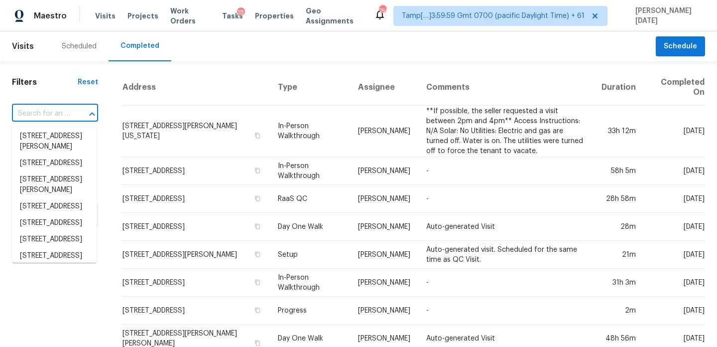
paste input "[STREET_ADDRESS][PERSON_NAME]"
type input "[STREET_ADDRESS][PERSON_NAME]"
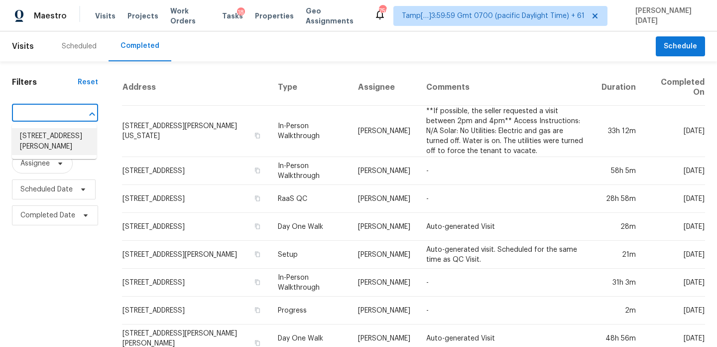
click at [52, 142] on li "[STREET_ADDRESS][PERSON_NAME]" at bounding box center [54, 141] width 85 height 27
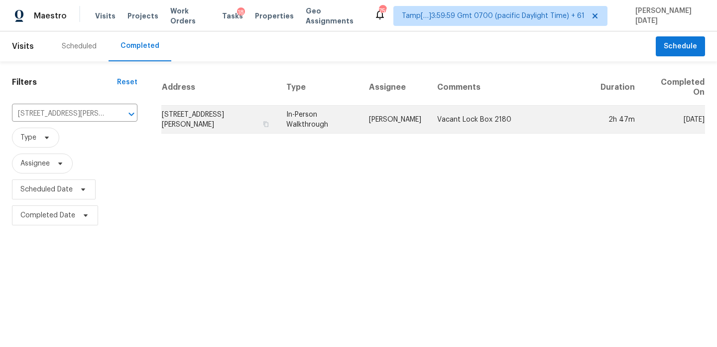
click at [353, 125] on td "In-Person Walkthrough" at bounding box center [319, 120] width 83 height 28
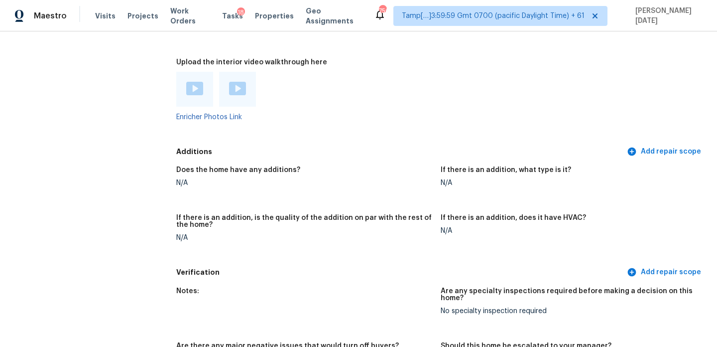
scroll to position [2275, 0]
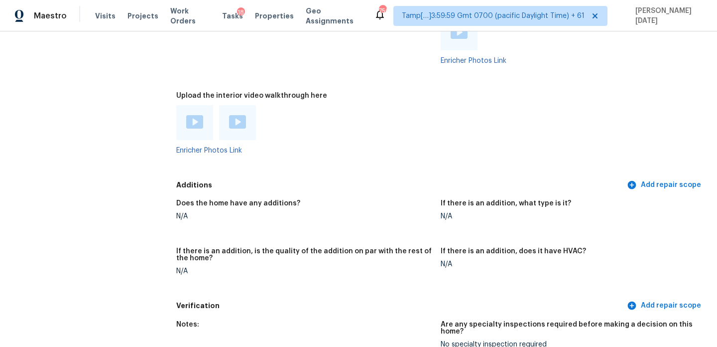
click at [185, 105] on div at bounding box center [194, 122] width 37 height 35
click at [192, 115] on img at bounding box center [194, 121] width 17 height 13
click at [238, 115] on img at bounding box center [237, 121] width 17 height 13
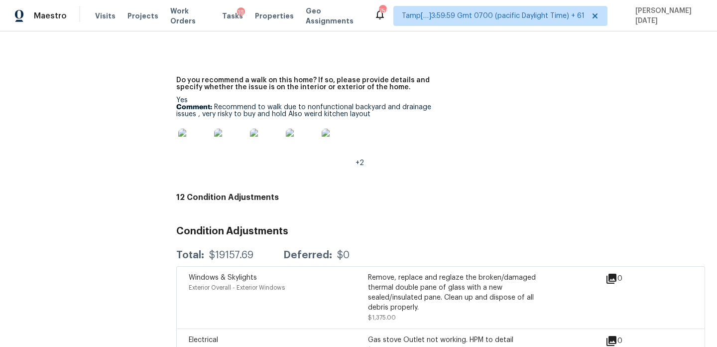
scroll to position [2685, 0]
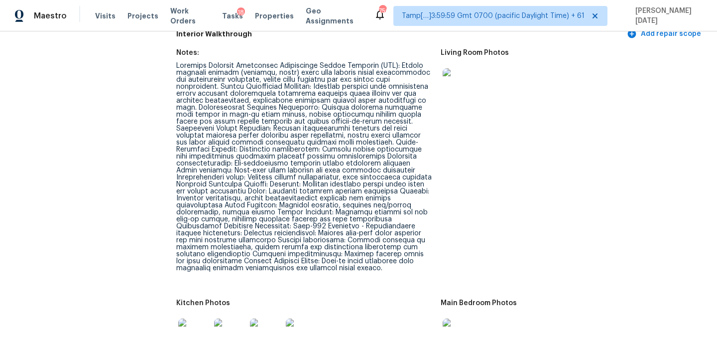
scroll to position [1327, 0]
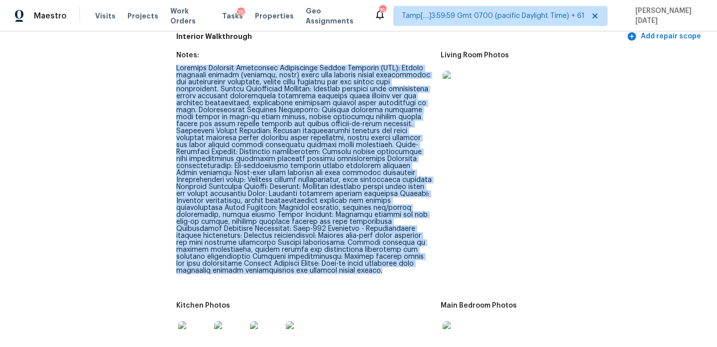
drag, startPoint x: 177, startPoint y: 54, endPoint x: 408, endPoint y: 256, distance: 307.1
click at [408, 256] on figure "Notes:" at bounding box center [308, 171] width 264 height 238
copy div "Interior Property Assessment Comparative Market Analysis (CMA): Recent interior…"
click at [450, 223] on figure "Living Room Photos" at bounding box center [573, 171] width 264 height 238
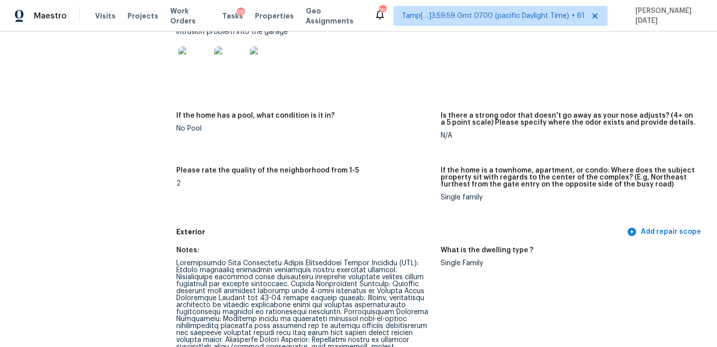
scroll to position [0, 0]
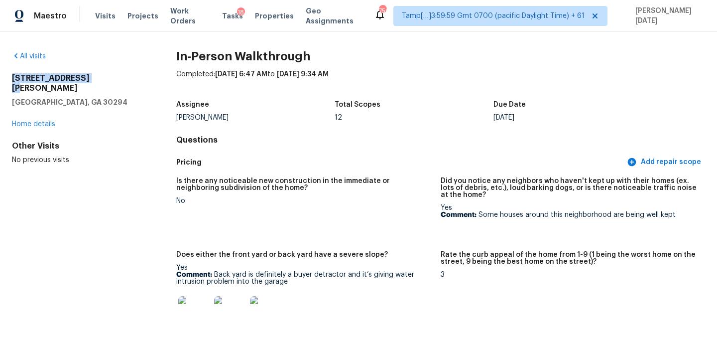
drag, startPoint x: 11, startPoint y: 79, endPoint x: 128, endPoint y: 79, distance: 117.0
click at [128, 79] on div "All visits 4153 Ward Lake Trl Ellenwood, GA 30294 Home details Other Visits No …" at bounding box center [358, 188] width 717 height 315
copy h2 "4153 Ward Lake Trl"
click at [45, 56] on link "All visits" at bounding box center [29, 56] width 34 height 7
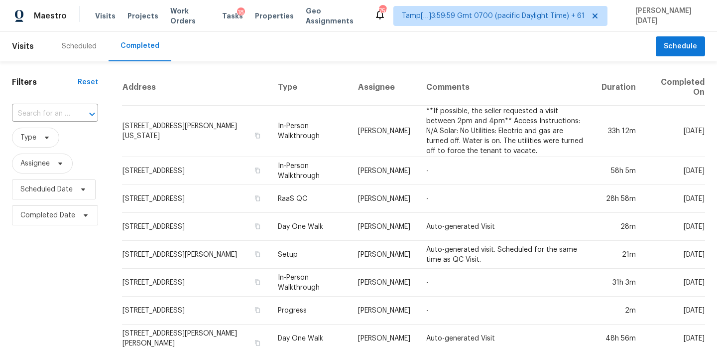
click at [35, 118] on input "text" at bounding box center [41, 113] width 58 height 15
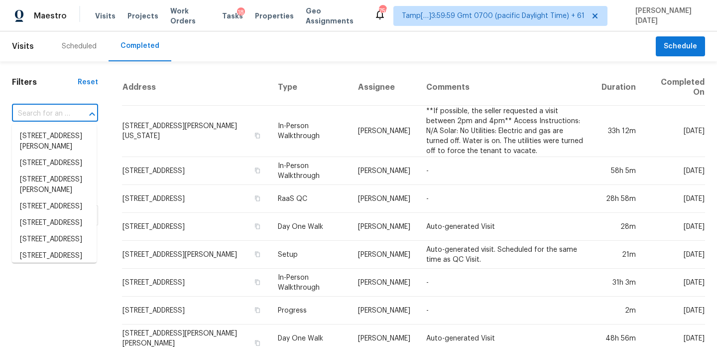
paste input "2536 Lancewood Ln Lithonia, GA, 30058"
type input "2536 Lancewood Ln Lithonia, GA, 30058"
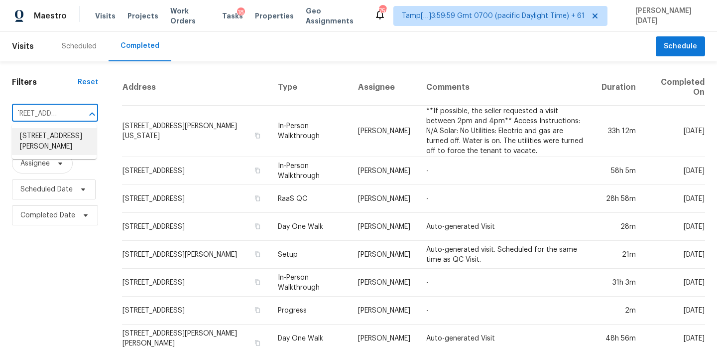
click at [55, 152] on li "2536 Lancewood Ln, Lithonia, GA 30058" at bounding box center [54, 141] width 85 height 27
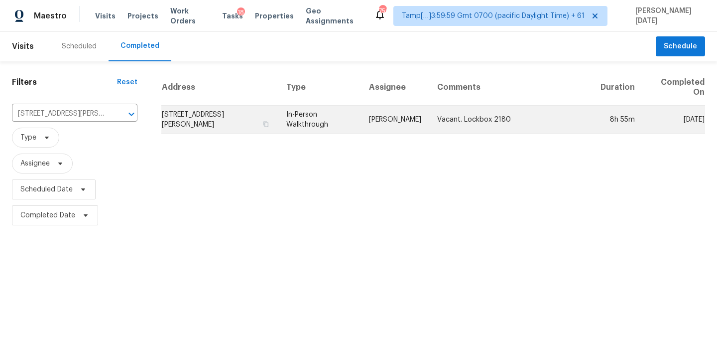
click at [304, 117] on td "In-Person Walkthrough" at bounding box center [319, 120] width 83 height 28
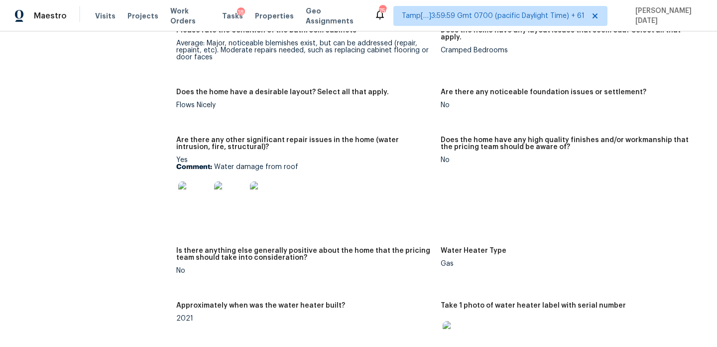
scroll to position [2098, 0]
click at [195, 182] on img at bounding box center [194, 198] width 32 height 32
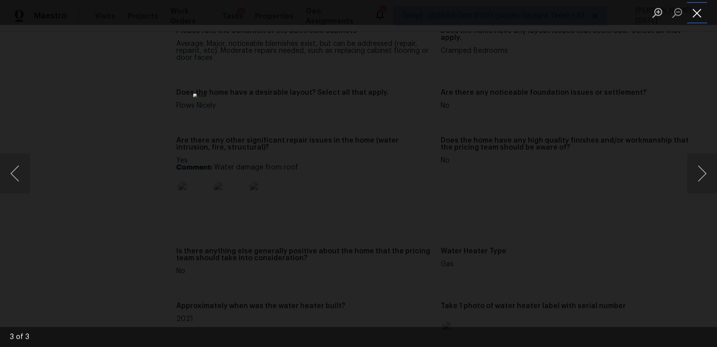
click at [695, 18] on button "Close lightbox" at bounding box center [697, 12] width 20 height 17
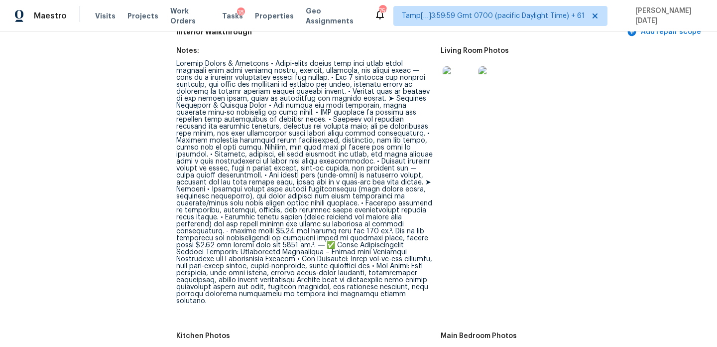
scroll to position [1397, 0]
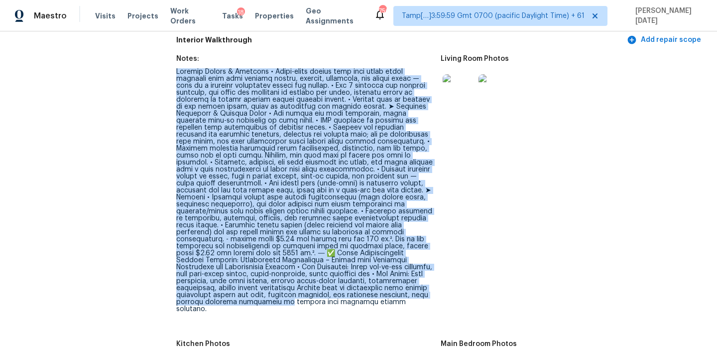
drag, startPoint x: 177, startPoint y: 64, endPoint x: 431, endPoint y: 285, distance: 337.2
click at [431, 285] on div at bounding box center [304, 190] width 257 height 244
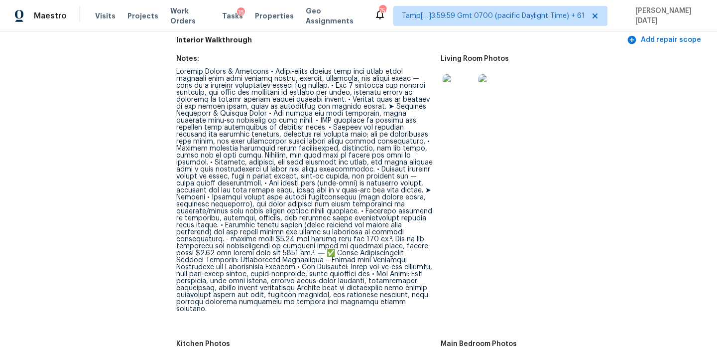
click at [226, 130] on div at bounding box center [304, 190] width 257 height 244
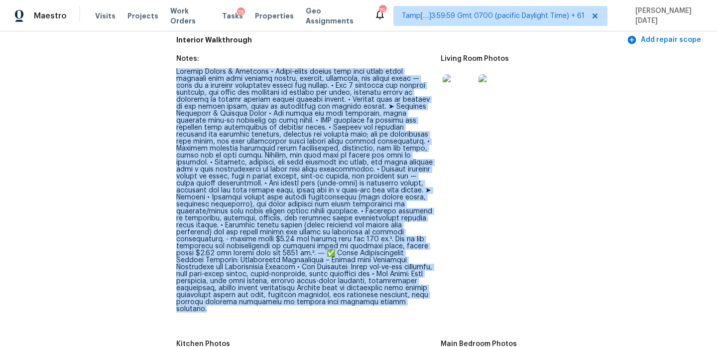
drag, startPoint x: 176, startPoint y: 64, endPoint x: 361, endPoint y: 298, distance: 298.6
click at [361, 298] on figure "Notes:" at bounding box center [308, 191] width 264 height 273
copy div "General Layout & Features • Split-level layout with main entry floor offering o…"
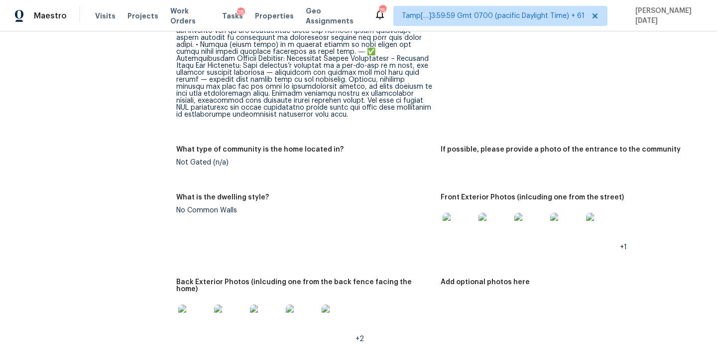
scroll to position [1260, 0]
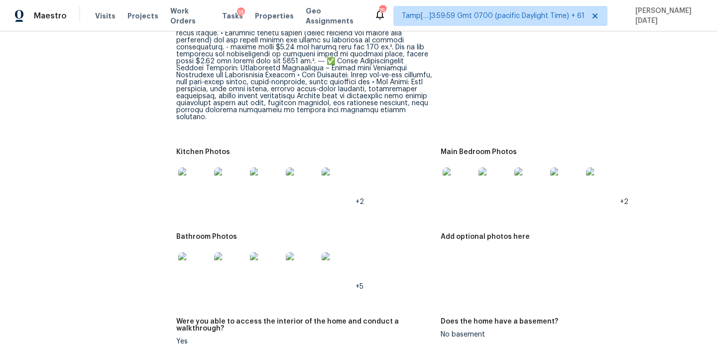
scroll to position [1621, 0]
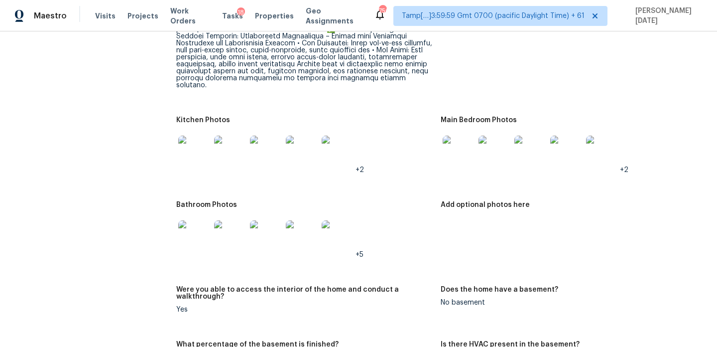
click at [566, 146] on img at bounding box center [566, 151] width 32 height 32
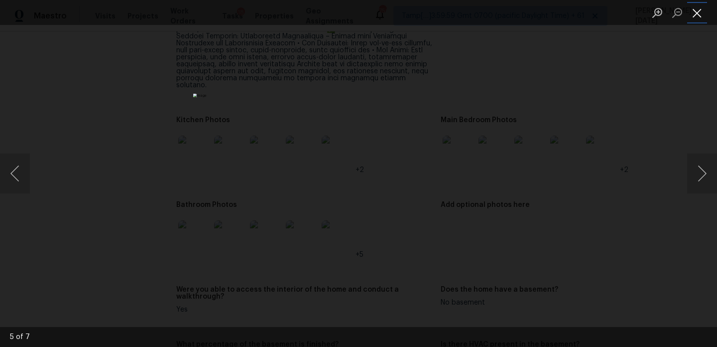
click at [698, 15] on button "Close lightbox" at bounding box center [697, 12] width 20 height 17
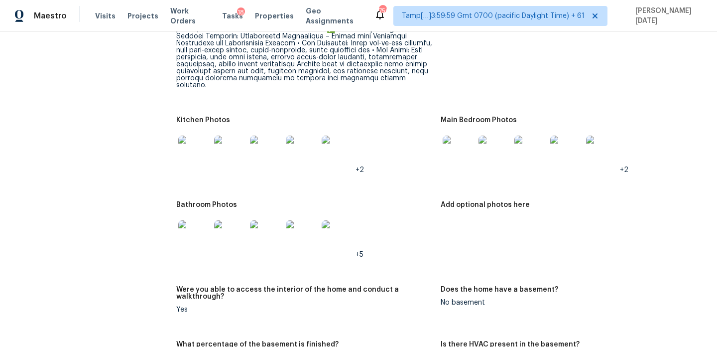
click at [494, 136] on img at bounding box center [495, 151] width 32 height 32
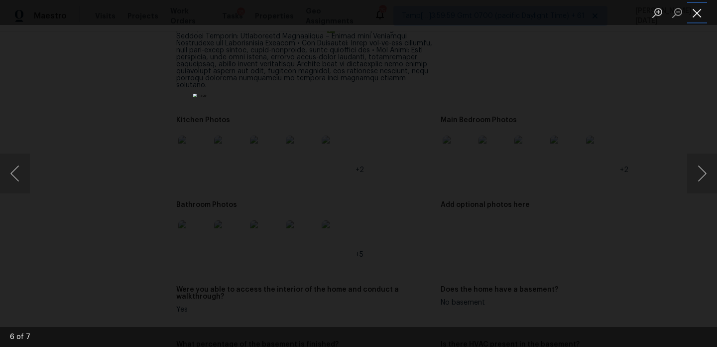
click at [699, 10] on button "Close lightbox" at bounding box center [697, 12] width 20 height 17
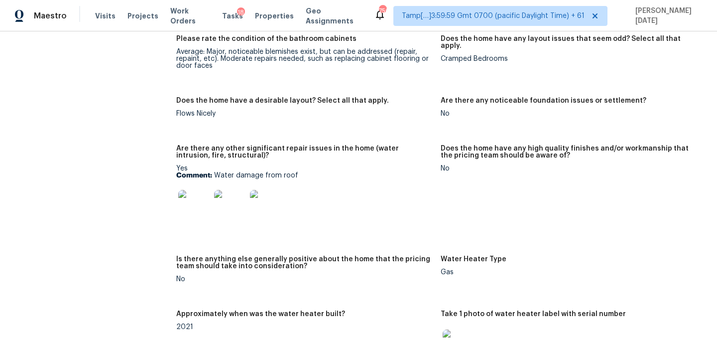
scroll to position [2091, 0]
click at [188, 189] on img at bounding box center [194, 205] width 32 height 32
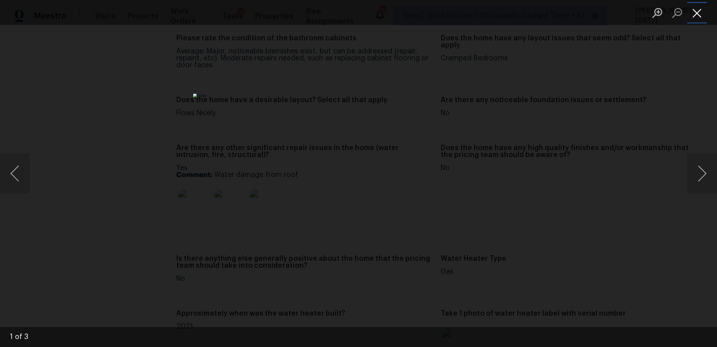
click at [696, 15] on button "Close lightbox" at bounding box center [697, 12] width 20 height 17
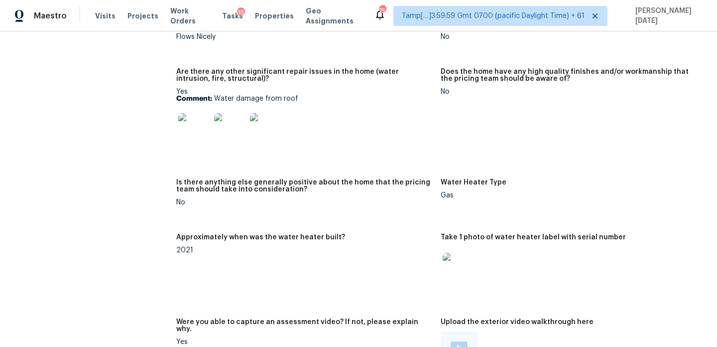
scroll to position [2083, 0]
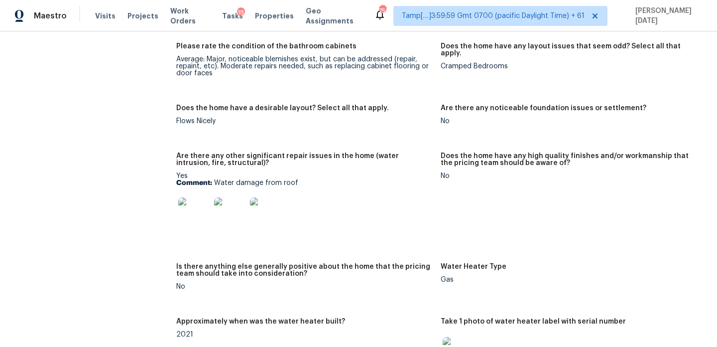
click at [193, 197] on img at bounding box center [194, 213] width 32 height 32
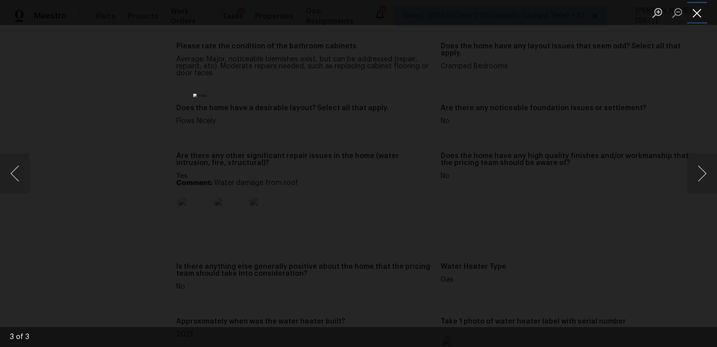
click at [696, 17] on button "Close lightbox" at bounding box center [697, 12] width 20 height 17
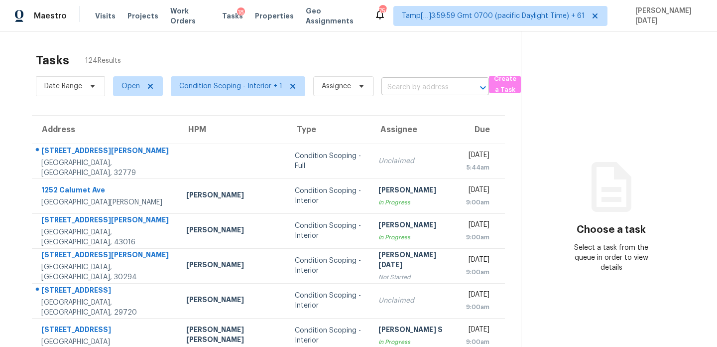
click at [384, 89] on input "text" at bounding box center [422, 87] width 80 height 15
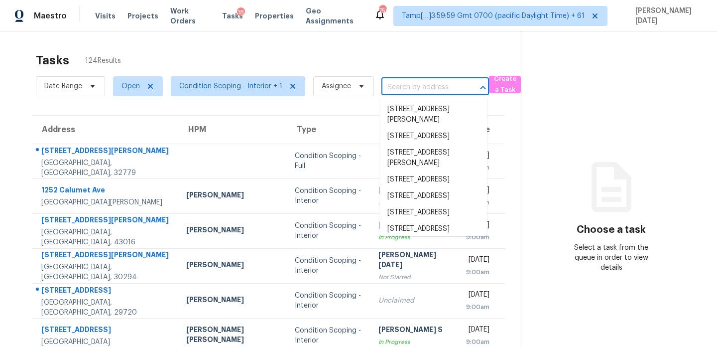
paste input "[STREET_ADDRESS][PERSON_NAME]"
type input "[STREET_ADDRESS][PERSON_NAME]"
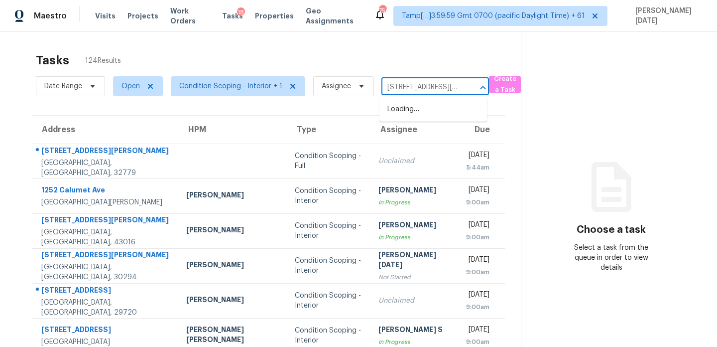
scroll to position [0, 61]
click at [404, 107] on li "[STREET_ADDRESS][PERSON_NAME]" at bounding box center [434, 114] width 108 height 27
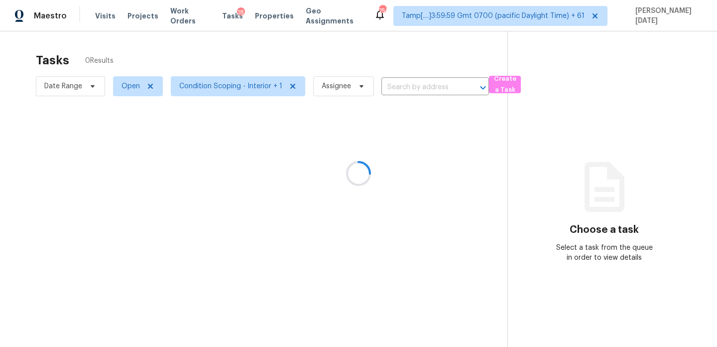
type input "[STREET_ADDRESS][PERSON_NAME]"
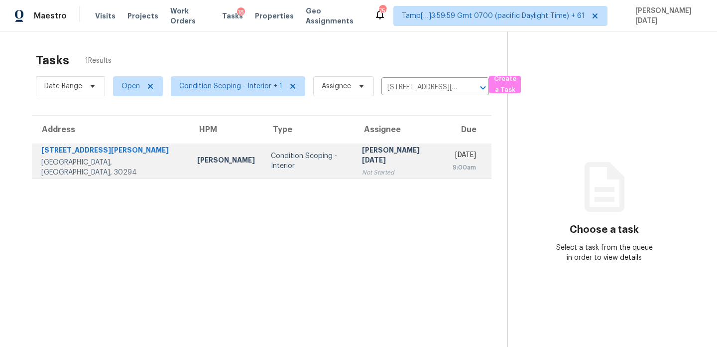
click at [390, 157] on td "[PERSON_NAME][DATE] Not Started" at bounding box center [399, 160] width 91 height 35
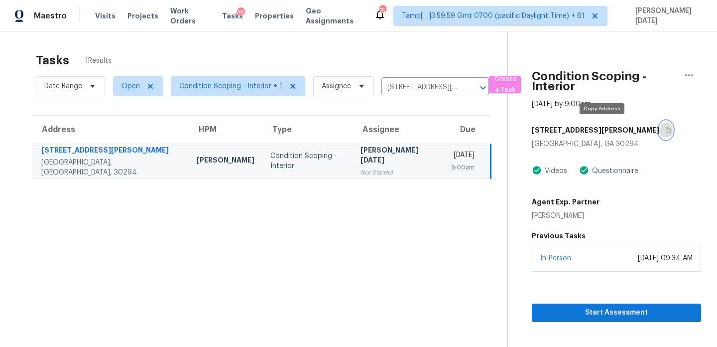
click at [665, 130] on icon "button" at bounding box center [668, 130] width 6 height 6
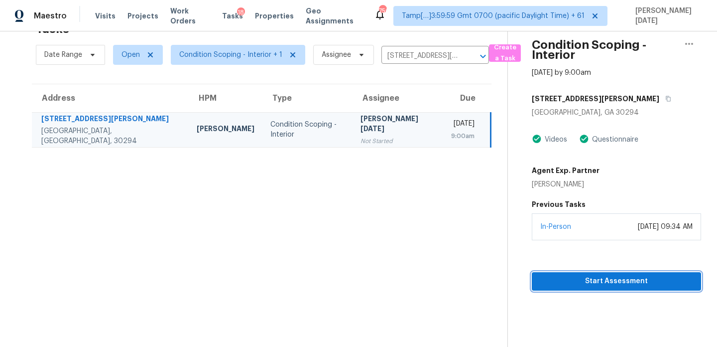
click at [559, 277] on span "Start Assessment" at bounding box center [616, 281] width 153 height 12
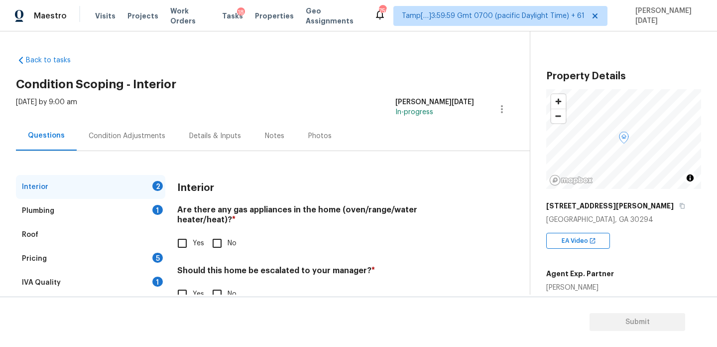
click at [144, 144] on div "Condition Adjustments" at bounding box center [127, 135] width 101 height 29
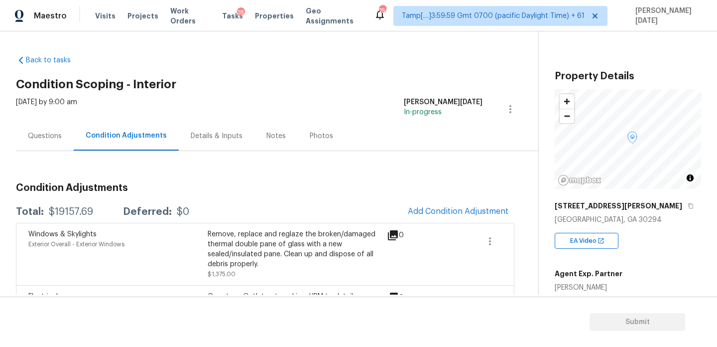
click at [397, 131] on div "Questions Condition Adjustments Details & Inputs Notes Photos" at bounding box center [277, 136] width 522 height 30
click at [29, 145] on div "Questions" at bounding box center [45, 135] width 58 height 29
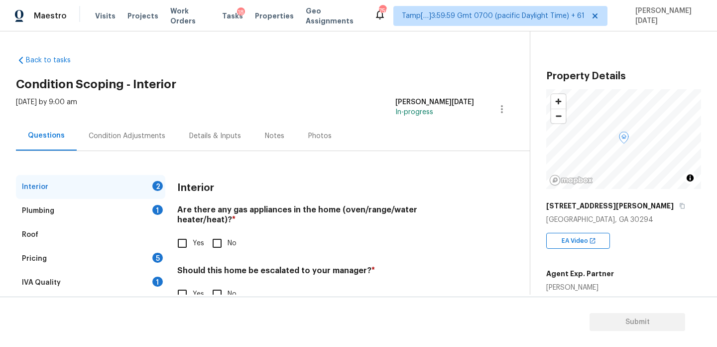
scroll to position [27, 0]
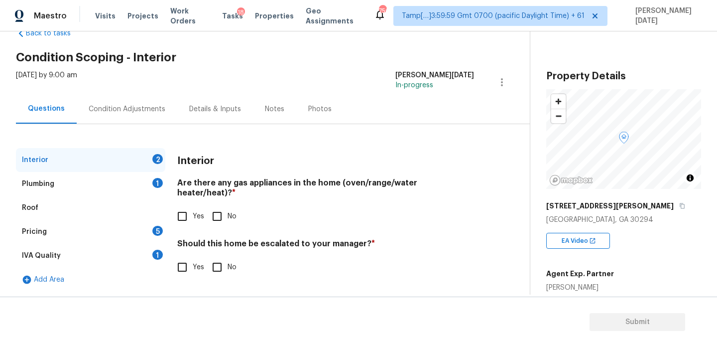
click at [119, 254] on div "IVA Quality 1" at bounding box center [90, 256] width 149 height 24
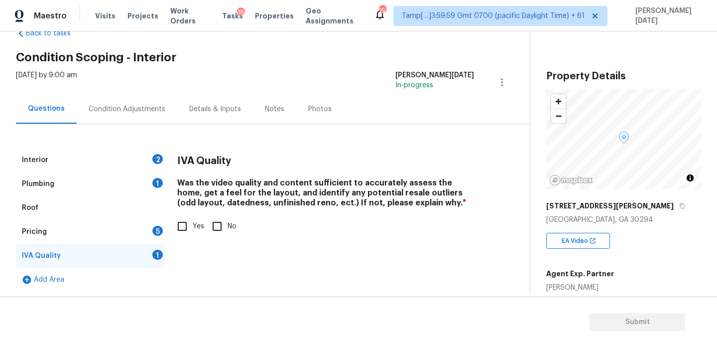
click at [184, 225] on input "Yes" at bounding box center [182, 226] width 21 height 21
checkbox input "true"
click at [148, 229] on div "Pricing 5" at bounding box center [90, 232] width 149 height 24
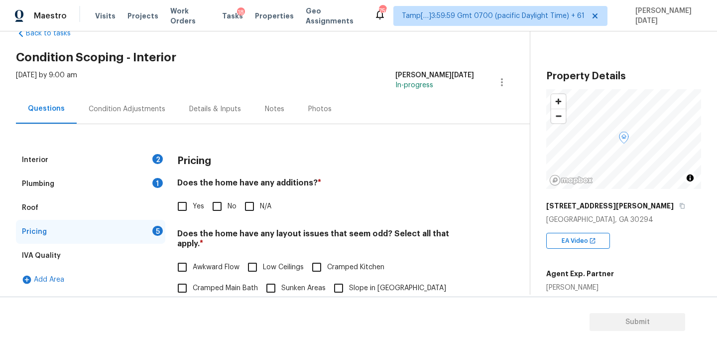
scroll to position [91, 0]
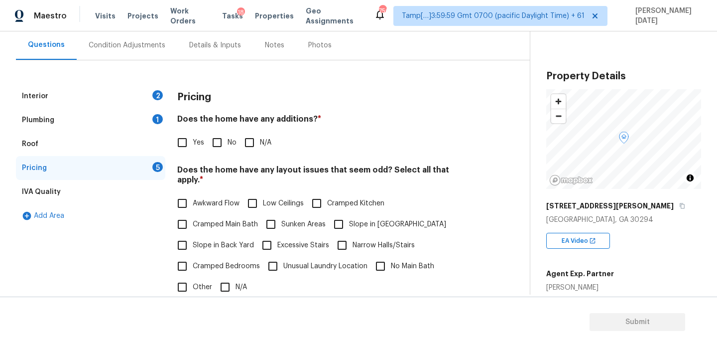
click at [312, 193] on input "Cramped Kitchen" at bounding box center [316, 203] width 21 height 21
checkbox input "true"
click at [228, 138] on span "No" at bounding box center [232, 142] width 9 height 10
click at [228, 138] on input "No" at bounding box center [217, 142] width 21 height 21
checkbox input "true"
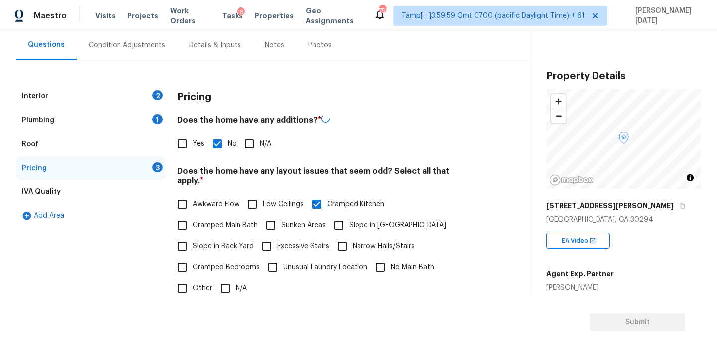
scroll to position [251, 0]
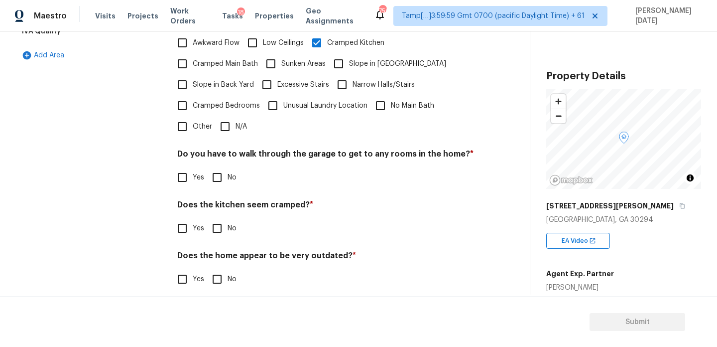
click at [224, 167] on input "No" at bounding box center [217, 177] width 21 height 21
checkbox input "true"
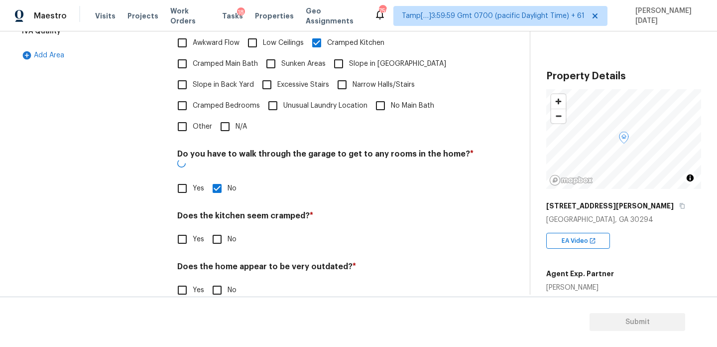
click at [226, 229] on input "No" at bounding box center [217, 239] width 21 height 21
checkbox input "true"
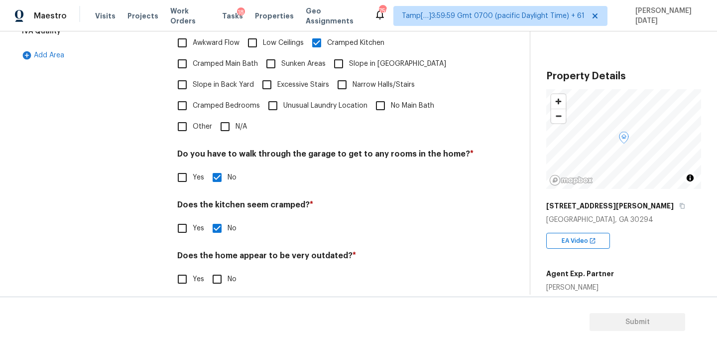
click at [225, 268] on input "No" at bounding box center [217, 278] width 21 height 21
checkbox input "true"
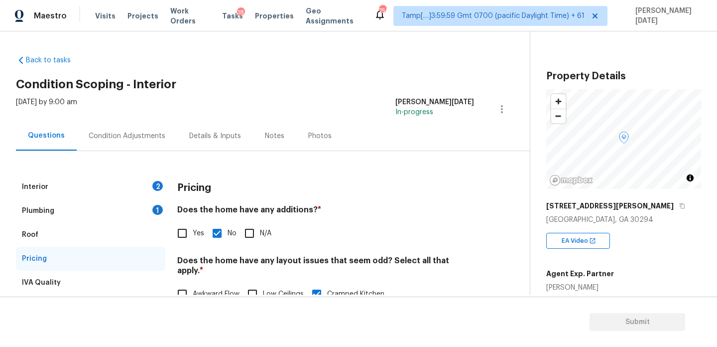
click at [132, 140] on div "Condition Adjustments" at bounding box center [127, 135] width 101 height 29
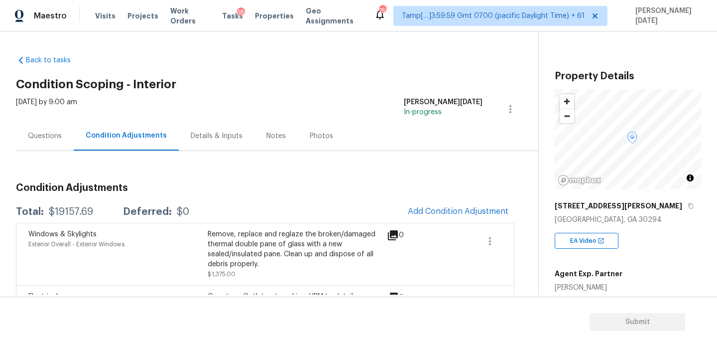
scroll to position [164, 0]
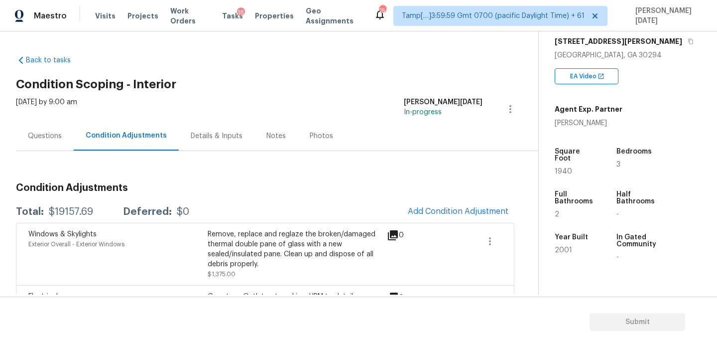
click at [563, 169] on div "Square Foot 1940" at bounding box center [584, 161] width 59 height 43
click at [564, 168] on span "1940" at bounding box center [563, 171] width 17 height 7
copy span "1940"
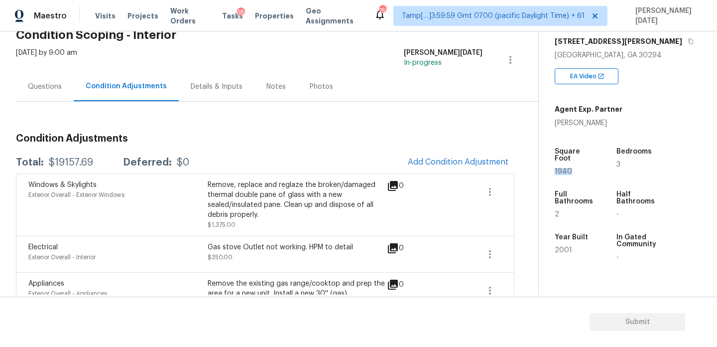
scroll to position [25, 0]
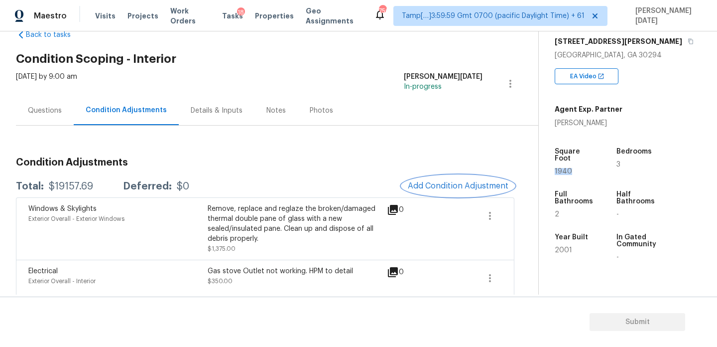
click at [433, 179] on button "Add Condition Adjustment" at bounding box center [458, 185] width 113 height 21
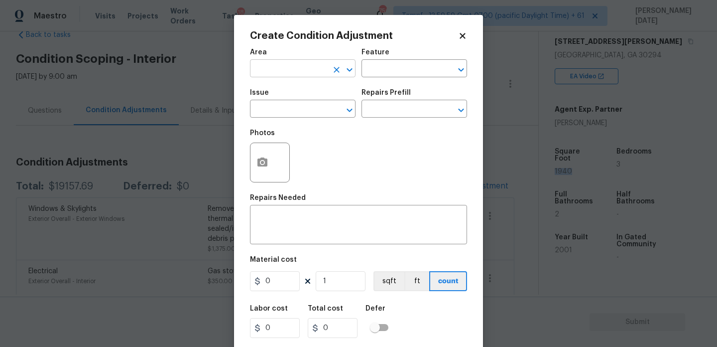
click at [276, 66] on input "text" at bounding box center [289, 69] width 78 height 15
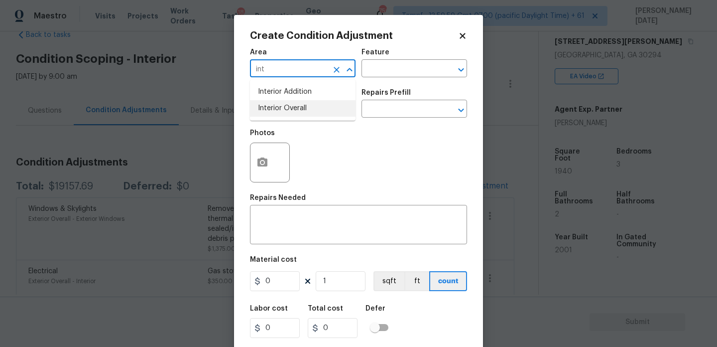
click at [293, 107] on li "Interior Overall" at bounding box center [303, 108] width 106 height 16
type input "Interior Overall"
click at [293, 107] on input "text" at bounding box center [289, 109] width 78 height 15
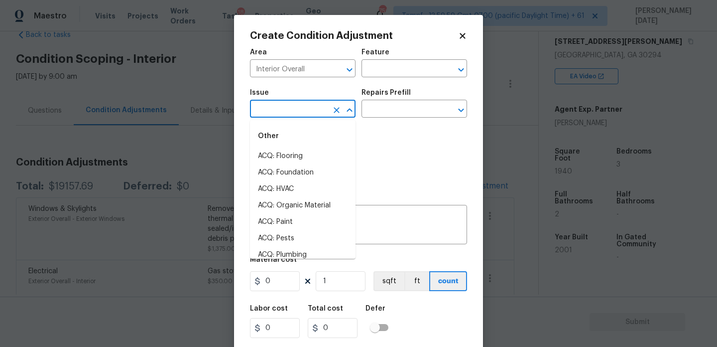
click at [293, 107] on input "text" at bounding box center [289, 109] width 78 height 15
click at [288, 158] on li "ACQ: Paint" at bounding box center [303, 156] width 106 height 16
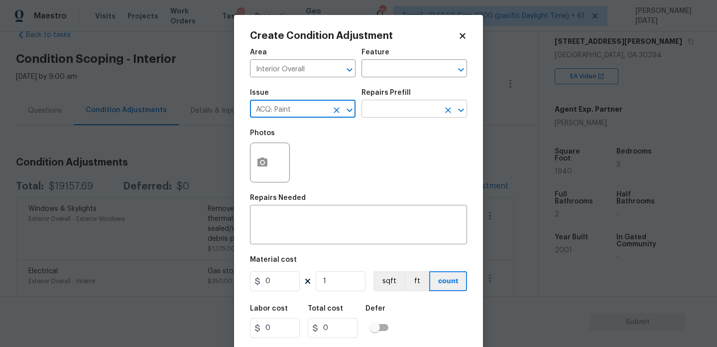
type input "ACQ: Paint"
click at [409, 109] on input "text" at bounding box center [401, 109] width 78 height 15
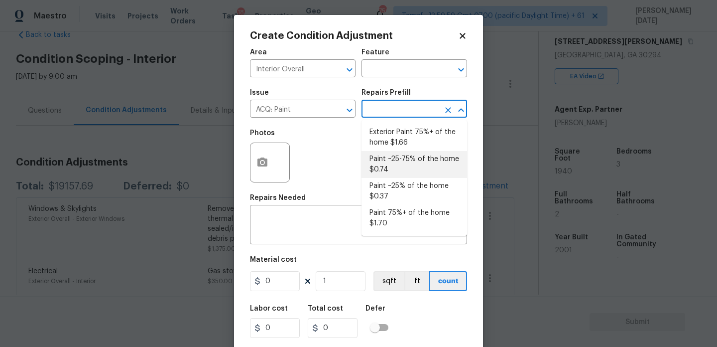
click at [408, 162] on li "Paint ~25-75% of the home $0.74" at bounding box center [415, 164] width 106 height 27
type input "Acquisition"
type textarea "Acquisition Scope: ~25 - 75% of the home needs interior paint"
type input "0.74"
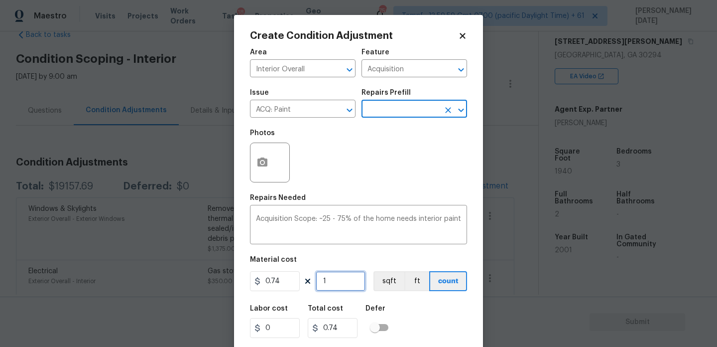
click at [335, 286] on input "1" at bounding box center [341, 281] width 50 height 20
type input "0"
paste input "194"
type input "1940"
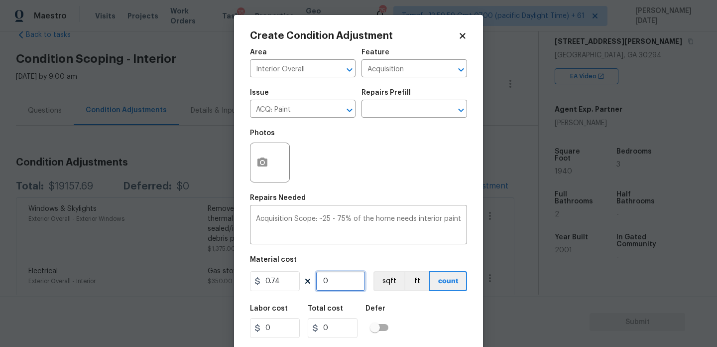
type input "1435.6"
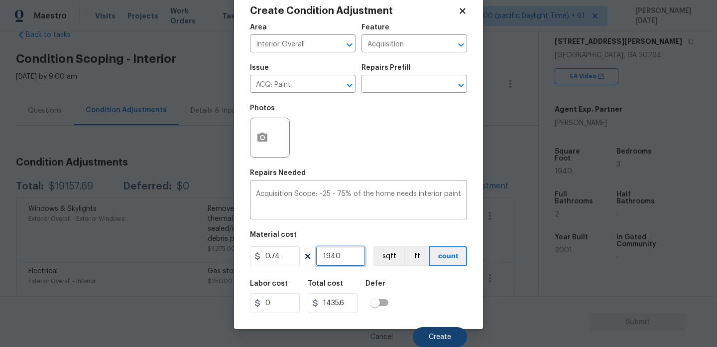
type input "1940"
click at [445, 336] on span "Create" at bounding box center [440, 336] width 22 height 7
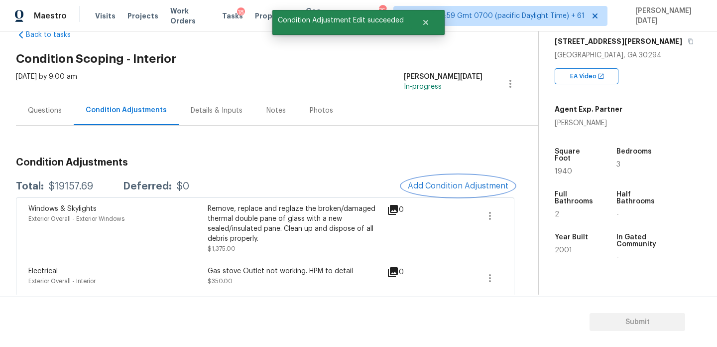
scroll to position [0, 0]
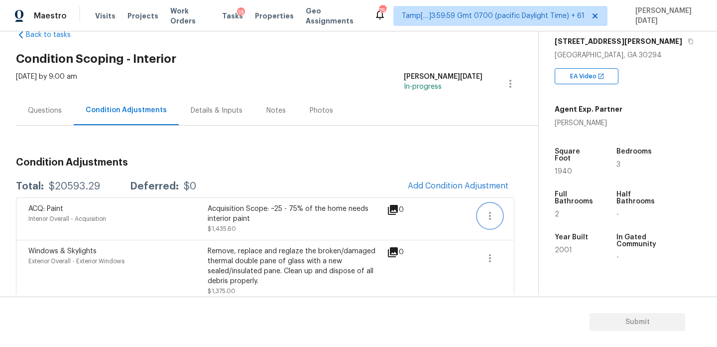
click at [492, 216] on icon "button" at bounding box center [490, 216] width 12 height 12
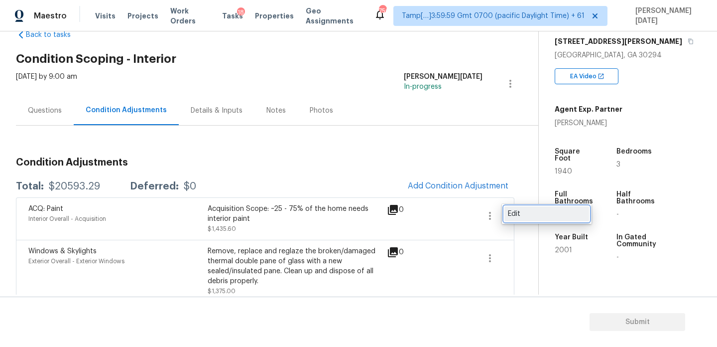
click at [522, 212] on div "Edit" at bounding box center [547, 214] width 78 height 10
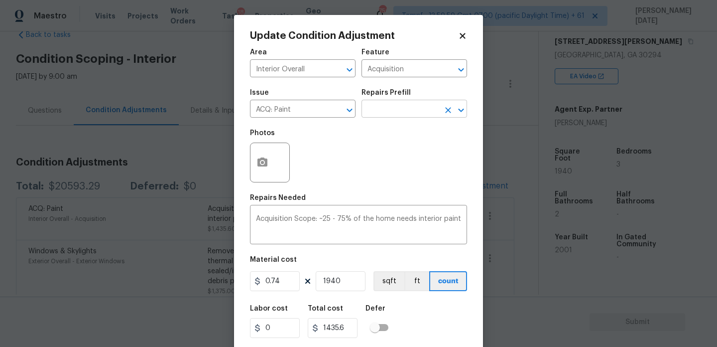
click at [399, 113] on input "text" at bounding box center [401, 109] width 78 height 15
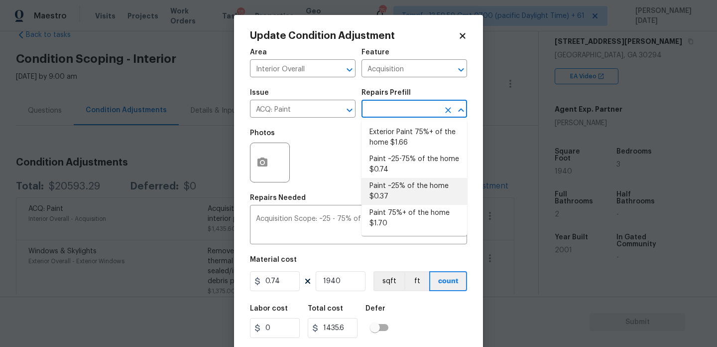
click at [398, 188] on li "Paint ~25% of the home $0.37" at bounding box center [415, 191] width 106 height 27
type textarea "Acquisition Scope: ~25% of the home needs interior paint"
type input "0.37"
type input "717.8"
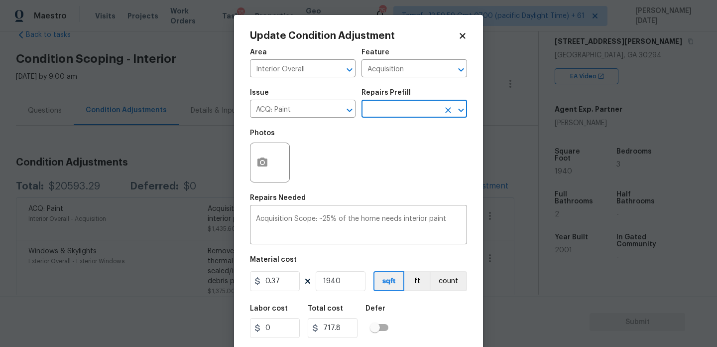
scroll to position [25, 0]
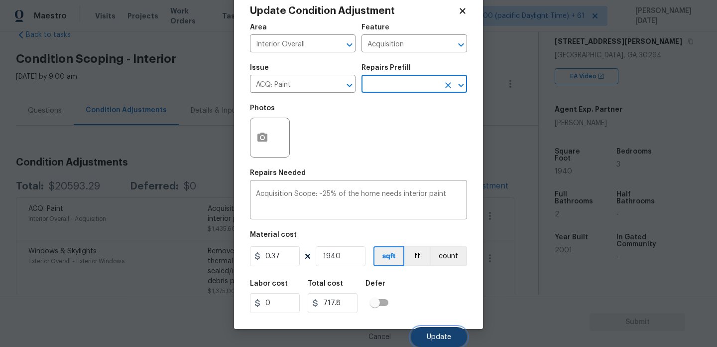
click at [438, 343] on button "Update" at bounding box center [439, 337] width 56 height 20
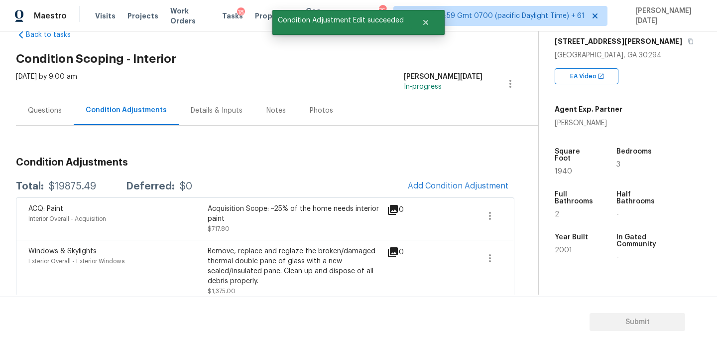
scroll to position [0, 0]
click at [439, 187] on span "Add Condition Adjustment" at bounding box center [458, 185] width 101 height 9
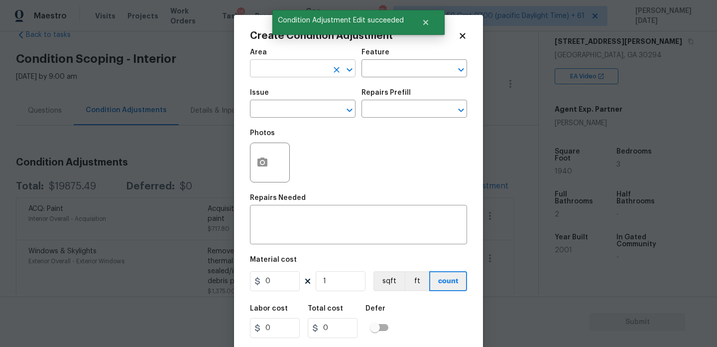
click at [267, 74] on input "text" at bounding box center [289, 69] width 78 height 15
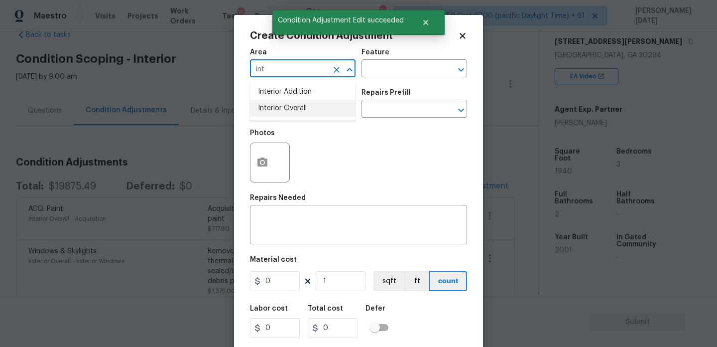
click at [288, 114] on li "Interior Overall" at bounding box center [303, 108] width 106 height 16
type input "Interior Overall"
click at [288, 114] on input "text" at bounding box center [289, 109] width 78 height 15
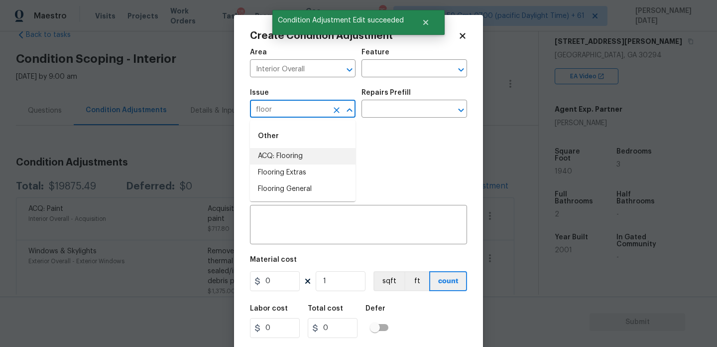
click at [306, 151] on li "ACQ: Flooring" at bounding box center [303, 156] width 106 height 16
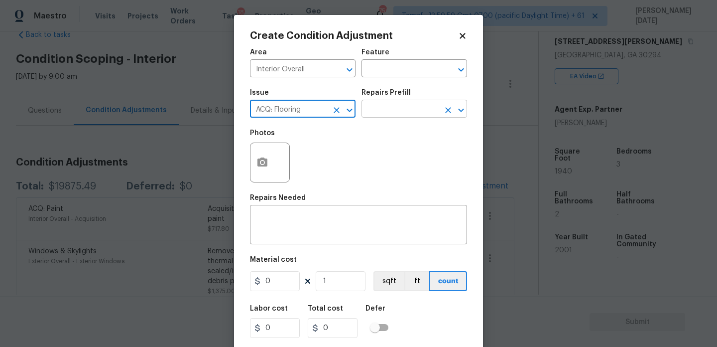
type input "ACQ: Flooring"
click at [417, 114] on input "text" at bounding box center [401, 109] width 78 height 15
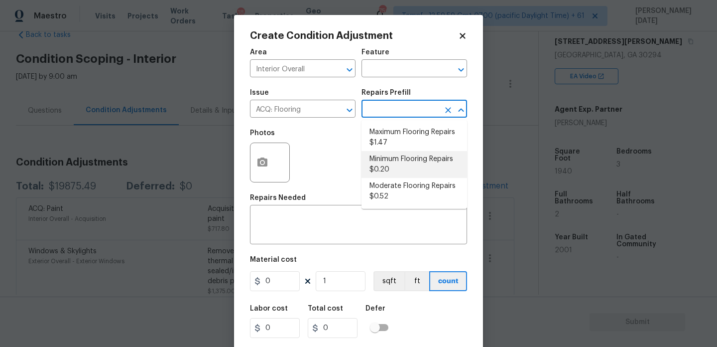
click at [413, 164] on li "Minimum Flooring Repairs $0.20" at bounding box center [415, 164] width 106 height 27
type input "Acquisition"
type textarea "Acquisition Scope: Minimum flooring repairs"
type input "0.2"
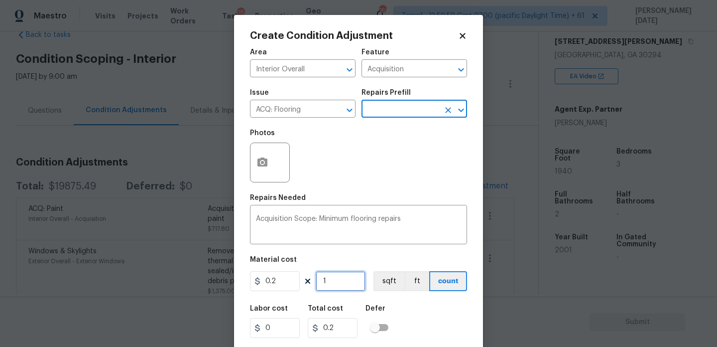
click at [330, 282] on input "1" at bounding box center [341, 281] width 50 height 20
type input "0"
paste input "194"
type input "1940"
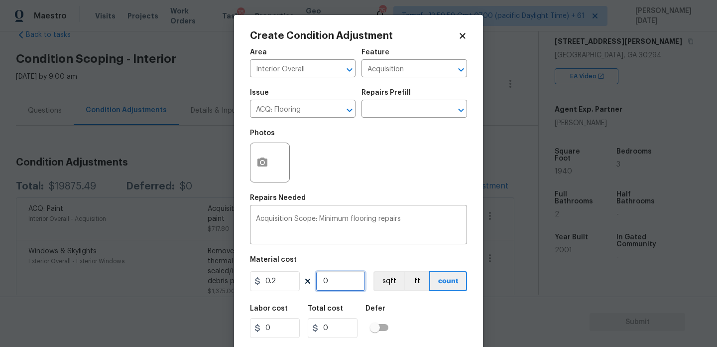
type input "388"
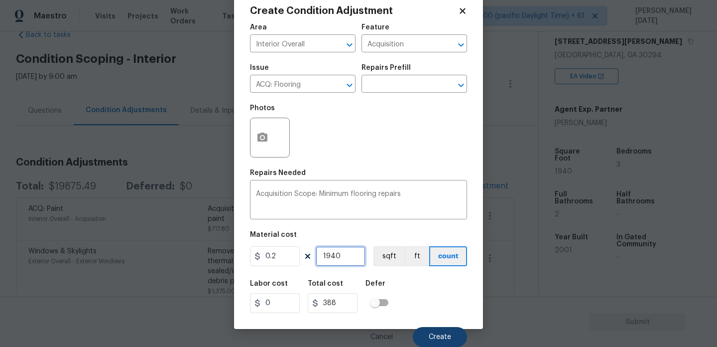
type input "1940"
click at [432, 334] on span "Create" at bounding box center [440, 336] width 22 height 7
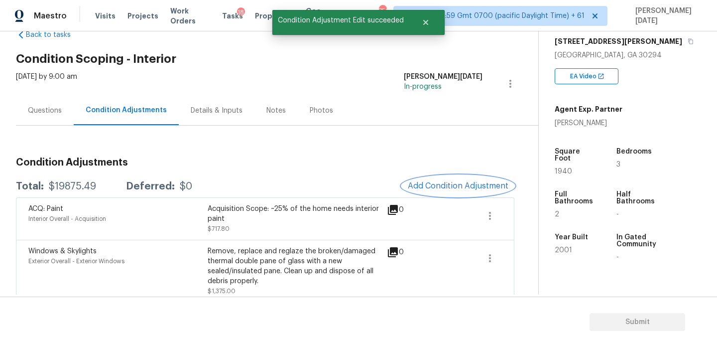
scroll to position [0, 0]
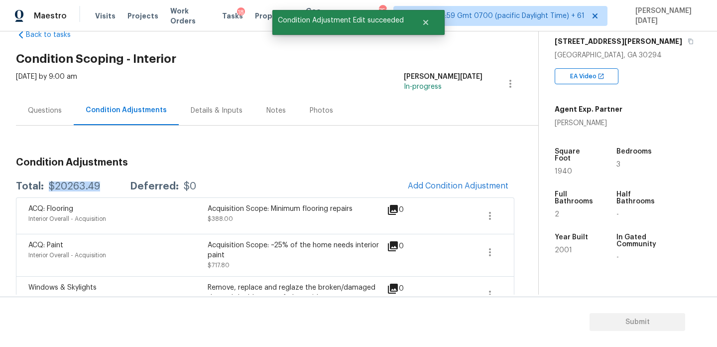
drag, startPoint x: 49, startPoint y: 184, endPoint x: 100, endPoint y: 188, distance: 50.9
click at [100, 188] on div "Total: $20263.49 Deferred: $0" at bounding box center [106, 186] width 180 height 10
copy div "$20263.49"
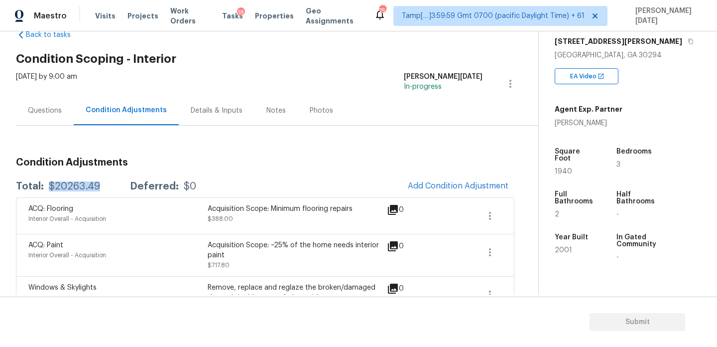
click at [42, 118] on div "Questions" at bounding box center [45, 110] width 58 height 29
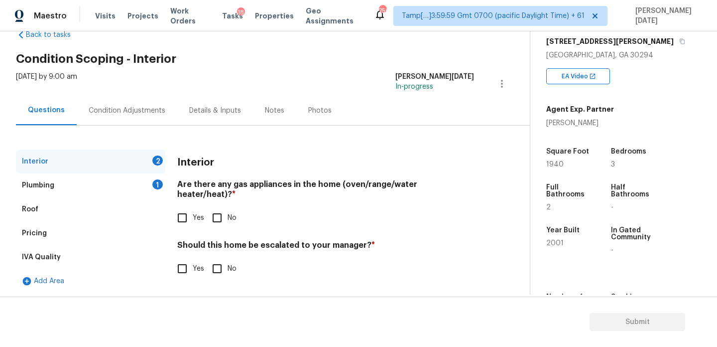
scroll to position [27, 0]
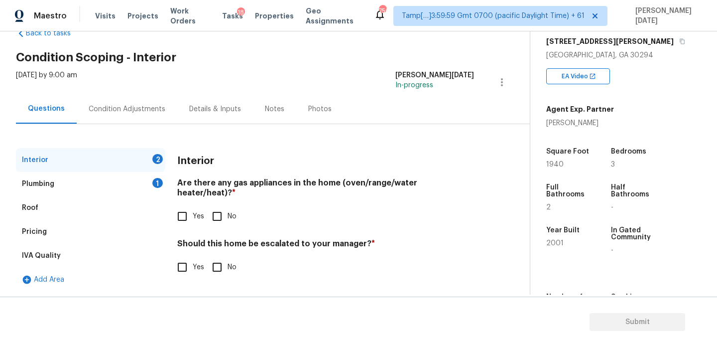
click at [187, 212] on input "Yes" at bounding box center [182, 216] width 21 height 21
checkbox input "true"
click at [233, 262] on span "No" at bounding box center [232, 267] width 9 height 10
click at [228, 258] on input "No" at bounding box center [217, 267] width 21 height 21
checkbox input "true"
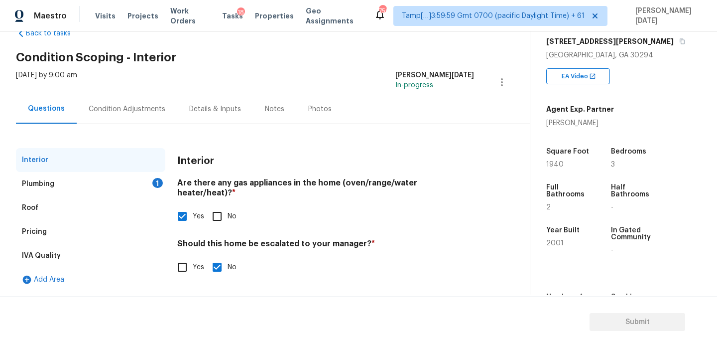
click at [146, 174] on div "Plumbing 1" at bounding box center [90, 184] width 149 height 24
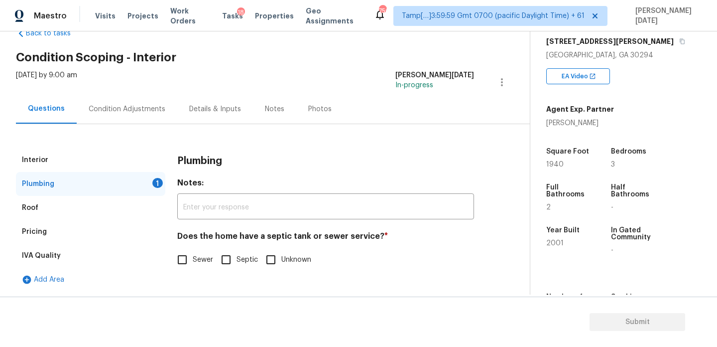
click at [187, 252] on input "Sewer" at bounding box center [182, 259] width 21 height 21
checkbox input "true"
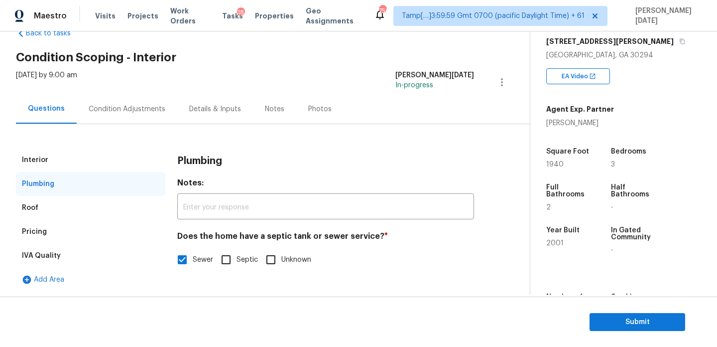
click at [144, 106] on div "Condition Adjustments" at bounding box center [127, 109] width 77 height 10
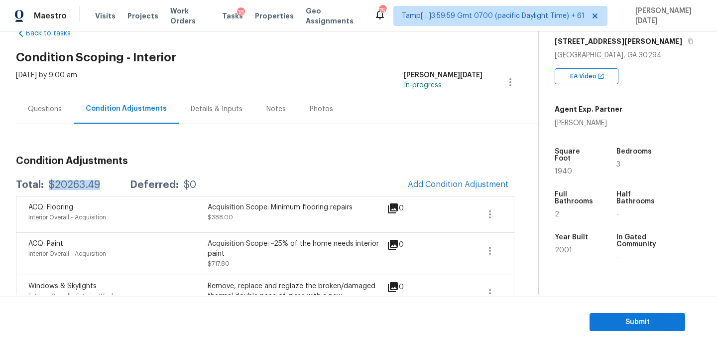
drag, startPoint x: 48, startPoint y: 185, endPoint x: 103, endPoint y: 185, distance: 55.3
click at [103, 185] on div "Total: $20263.49 Deferred: $0" at bounding box center [106, 185] width 180 height 10
copy div "$20263.49"
click at [269, 113] on div "Notes" at bounding box center [275, 109] width 19 height 10
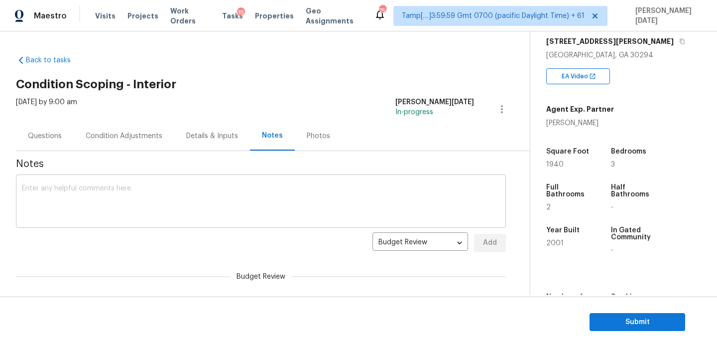
click at [187, 195] on textarea at bounding box center [261, 202] width 478 height 35
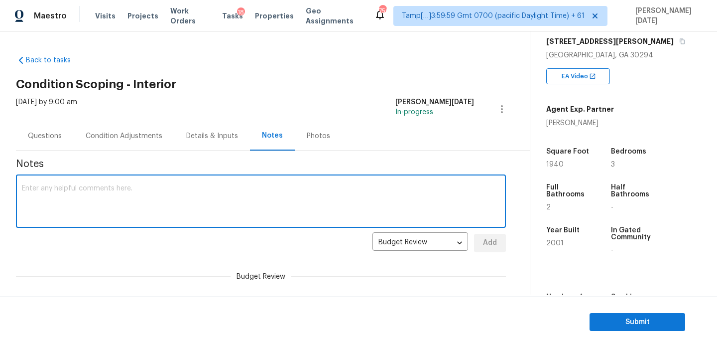
click at [187, 195] on textarea at bounding box center [261, 202] width 478 height 35
paste textarea "IVA completed"
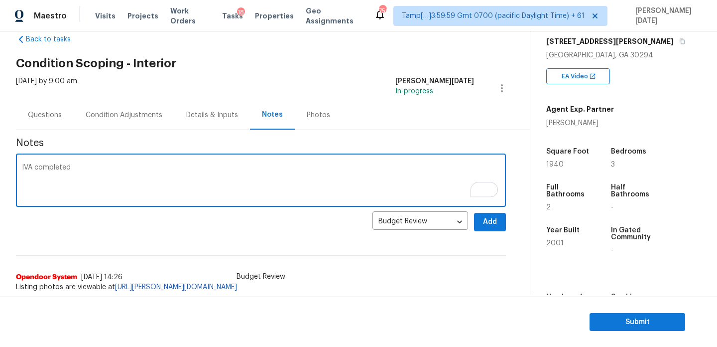
type textarea "IVA completed"
click at [491, 224] on span "Add" at bounding box center [490, 222] width 16 height 12
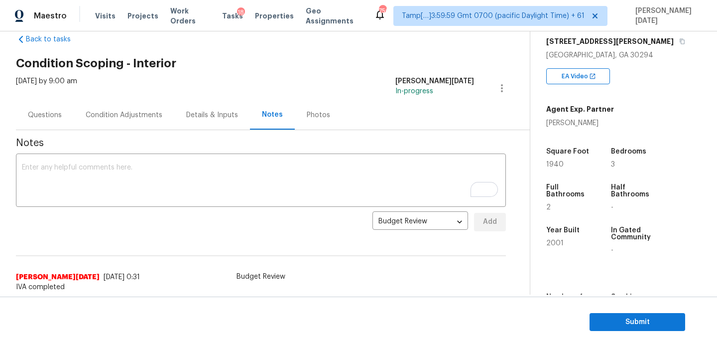
click at [124, 117] on div "Condition Adjustments" at bounding box center [124, 115] width 77 height 10
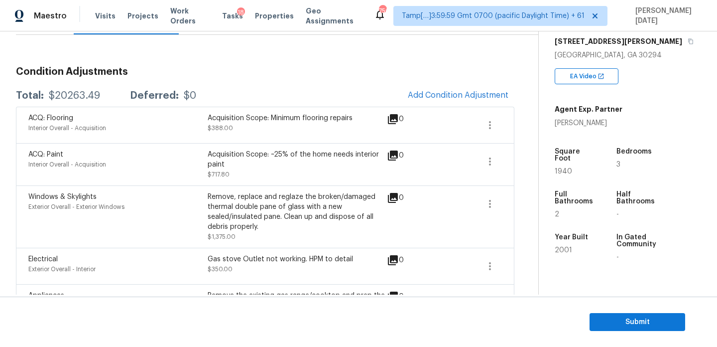
scroll to position [113, 0]
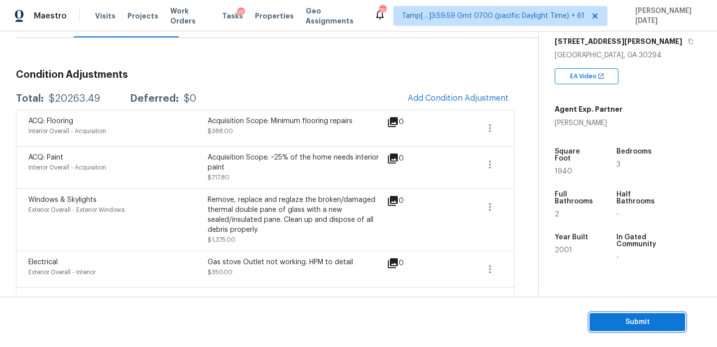
click at [616, 326] on span "Submit" at bounding box center [638, 322] width 80 height 12
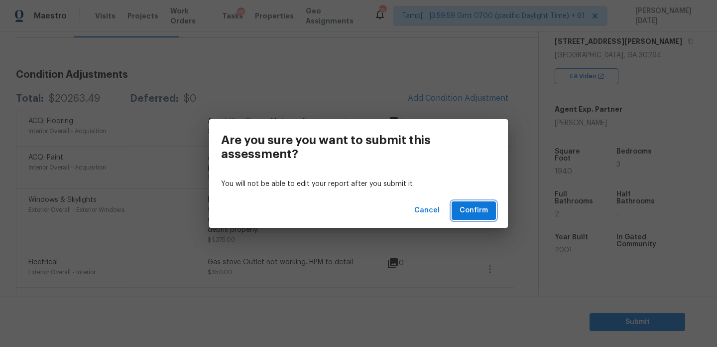
click at [463, 206] on span "Confirm" at bounding box center [474, 210] width 28 height 12
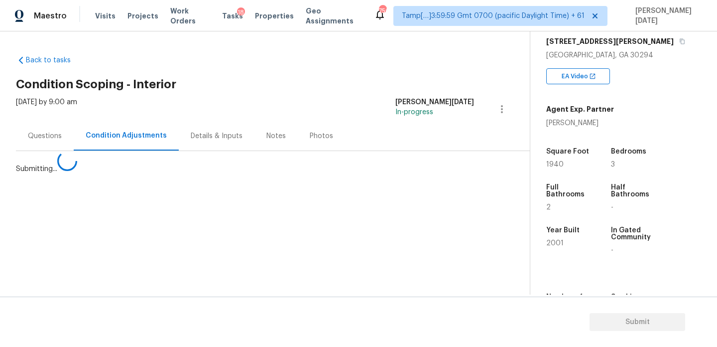
scroll to position [0, 0]
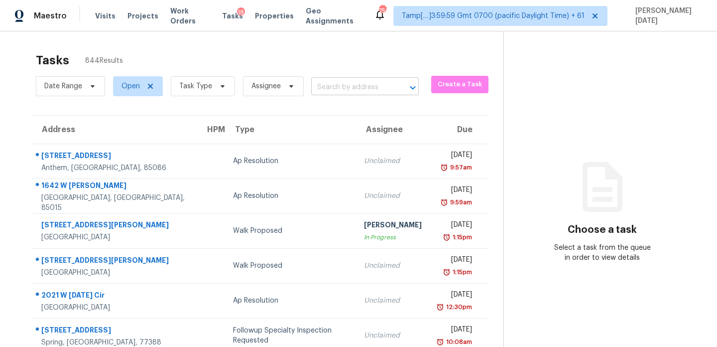
click at [332, 92] on input "text" at bounding box center [351, 87] width 80 height 15
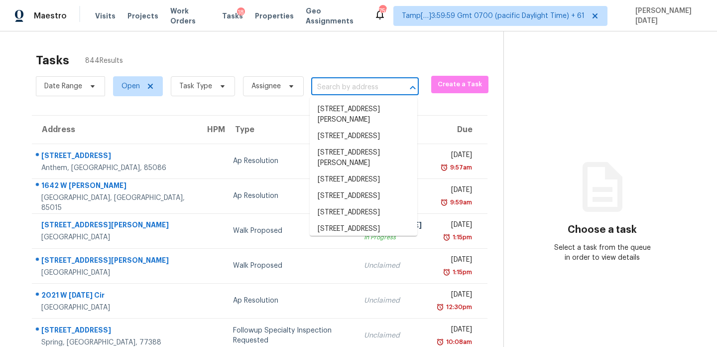
paste input "2536 Lancewood Ln Lithonia, GA, 30058"
type input "2536 Lancewood Ln Lithonia, GA, 30058"
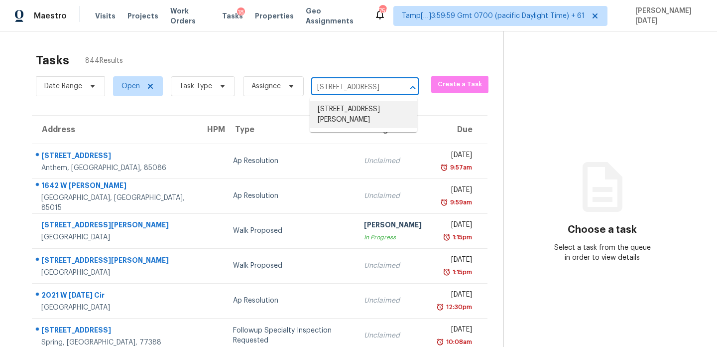
click at [351, 109] on li "2536 Lancewood Ln, Lithonia, GA 30058" at bounding box center [364, 114] width 108 height 27
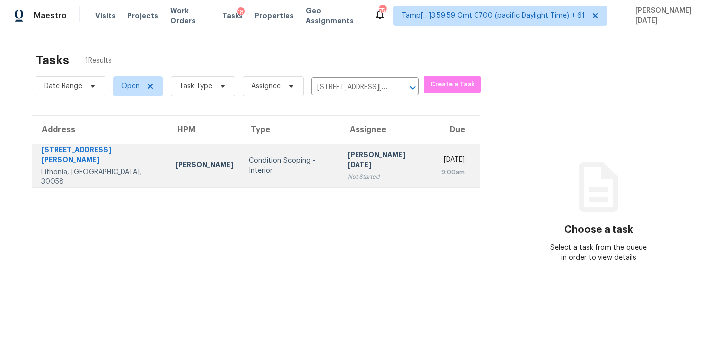
click at [348, 157] on div "[PERSON_NAME][DATE]" at bounding box center [387, 160] width 78 height 22
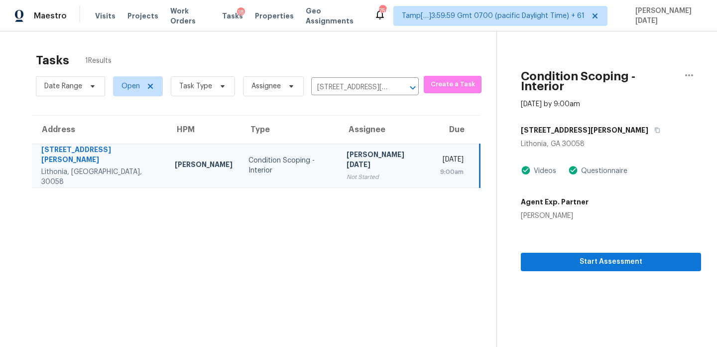
click at [347, 157] on div "[PERSON_NAME][DATE]" at bounding box center [386, 160] width 78 height 22
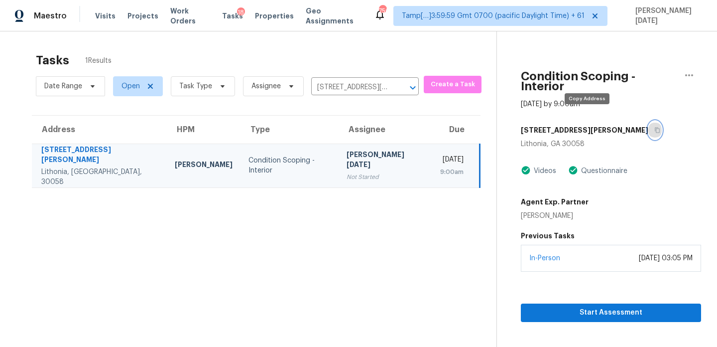
click at [654, 127] on icon "button" at bounding box center [657, 130] width 6 height 6
click at [371, 144] on td "Prabhu Raja Not Started" at bounding box center [386, 165] width 94 height 44
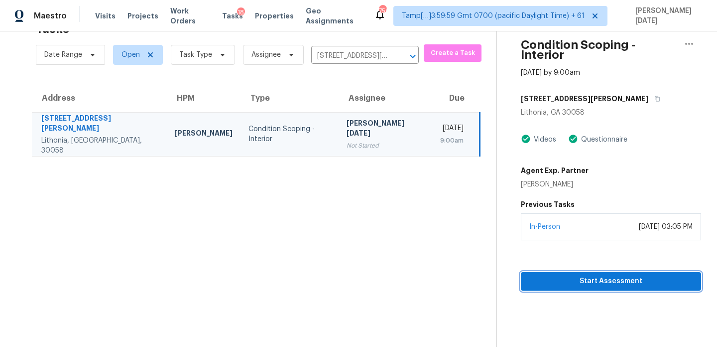
click at [589, 275] on span "Start Assessment" at bounding box center [611, 281] width 164 height 12
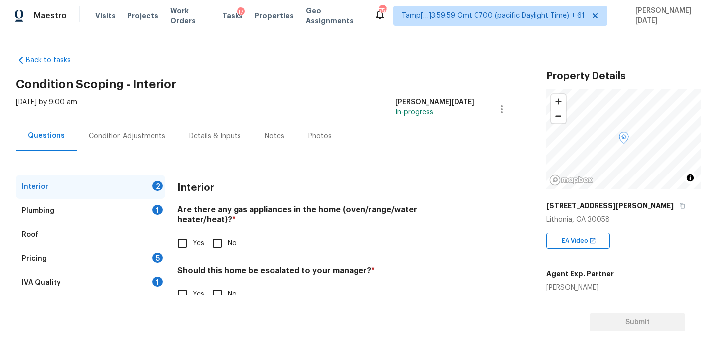
click at [138, 136] on div "Condition Adjustments" at bounding box center [127, 136] width 77 height 10
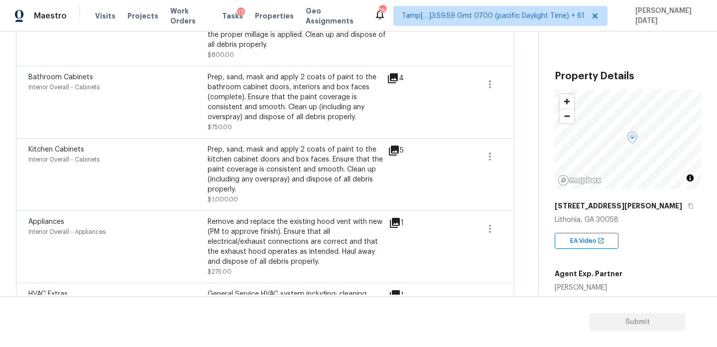
scroll to position [10, 0]
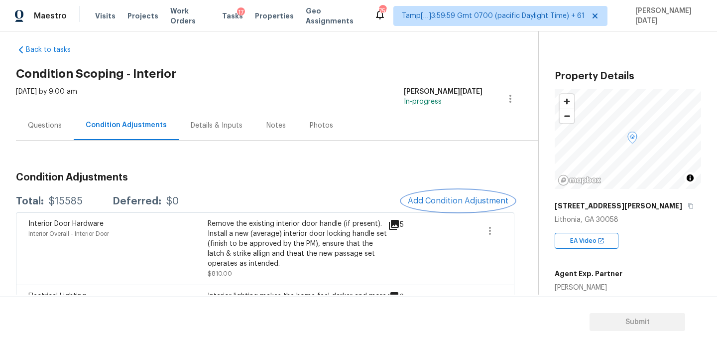
click at [438, 204] on span "Add Condition Adjustment" at bounding box center [458, 200] width 101 height 9
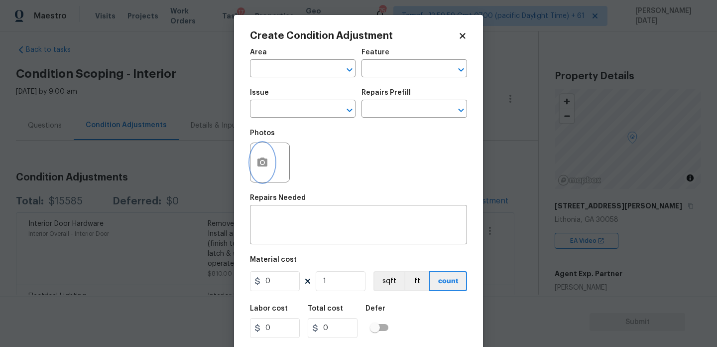
click at [251, 160] on button "button" at bounding box center [263, 162] width 24 height 39
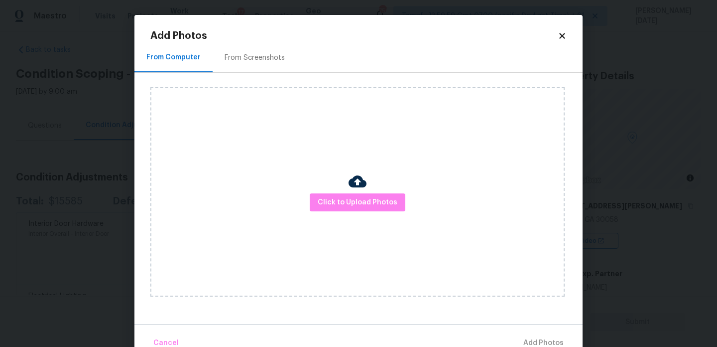
click at [370, 184] on div "Click to Upload Photos" at bounding box center [357, 191] width 414 height 209
click at [370, 201] on span "Click to Upload Photos" at bounding box center [358, 202] width 80 height 12
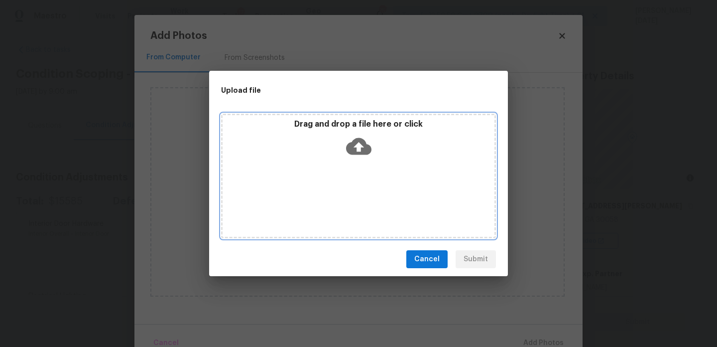
click at [370, 201] on div "Drag and drop a file here or click" at bounding box center [358, 176] width 275 height 125
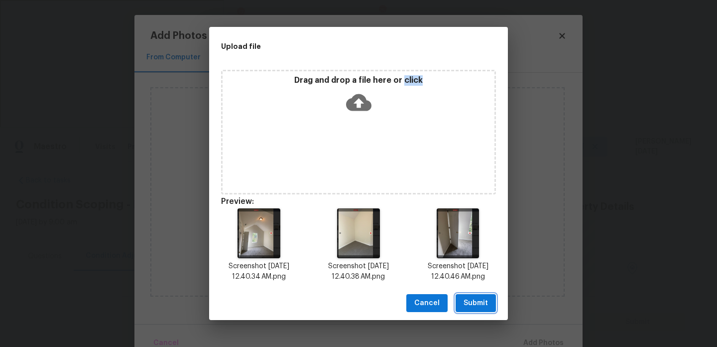
click at [473, 305] on span "Submit" at bounding box center [476, 303] width 24 height 12
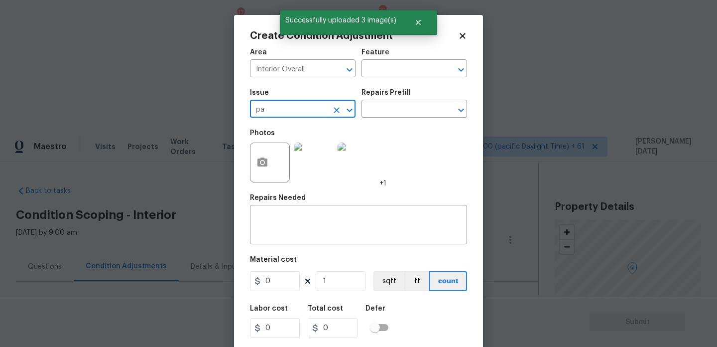
scroll to position [10, 0]
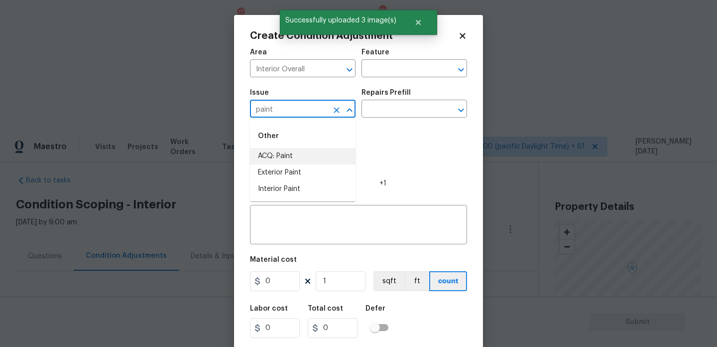
click at [305, 157] on li "ACQ: Paint" at bounding box center [303, 156] width 106 height 16
type input "ACQ: Paint"
click at [378, 126] on div "Photos +1" at bounding box center [318, 156] width 136 height 65
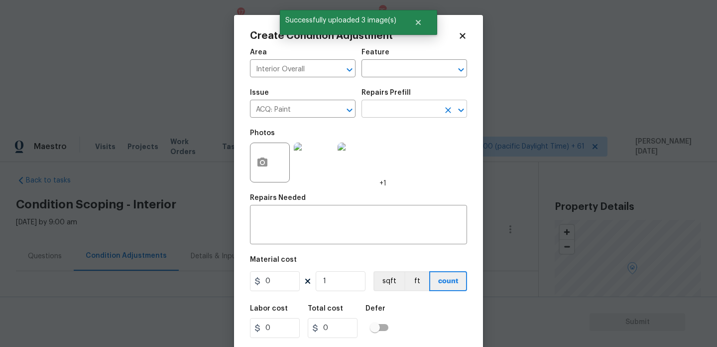
click at [406, 111] on input "text" at bounding box center [401, 109] width 78 height 15
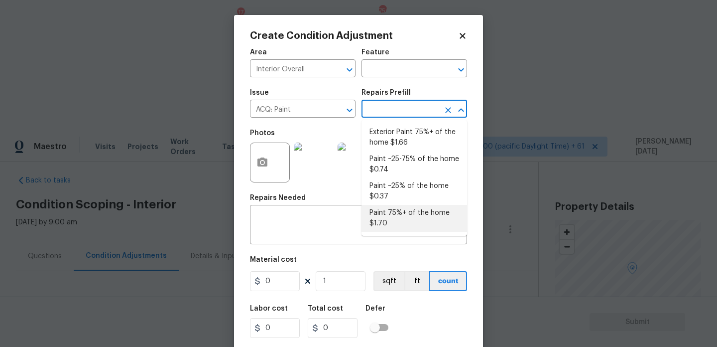
click at [396, 216] on li "Paint 75%+ of the home $1.70" at bounding box center [415, 218] width 106 height 27
type input "Acquisition"
type input "1.7"
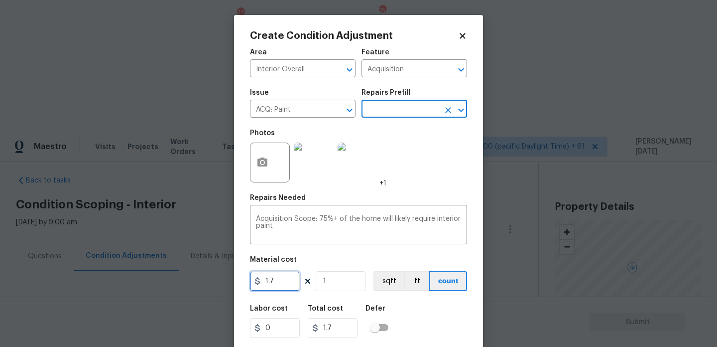
drag, startPoint x: 282, startPoint y: 284, endPoint x: 217, endPoint y: 284, distance: 65.2
click at [221, 284] on div "Create Condition Adjustment Area Interior Overall ​ Feature Acquisition ​ Issue…" at bounding box center [358, 173] width 717 height 347
type input "0"
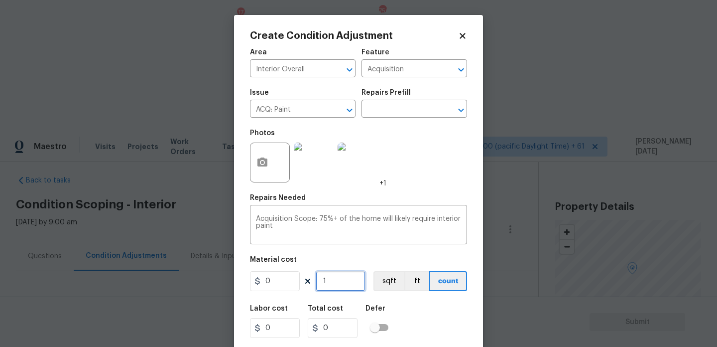
click at [350, 282] on input "1" at bounding box center [341, 281] width 50 height 20
type input "2250"
click at [287, 288] on input "0" at bounding box center [275, 281] width 50 height 20
type input "1"
click at [412, 188] on div "Photos +1" at bounding box center [358, 156] width 217 height 65
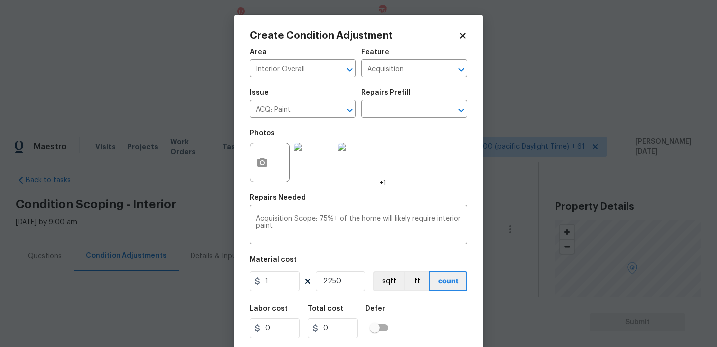
type input "2250"
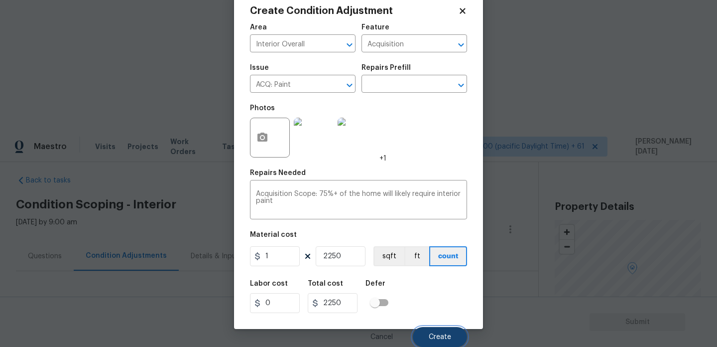
click at [433, 337] on span "Create" at bounding box center [440, 336] width 22 height 7
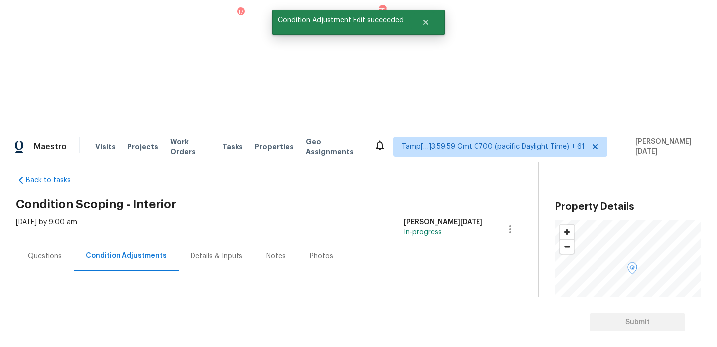
scroll to position [0, 0]
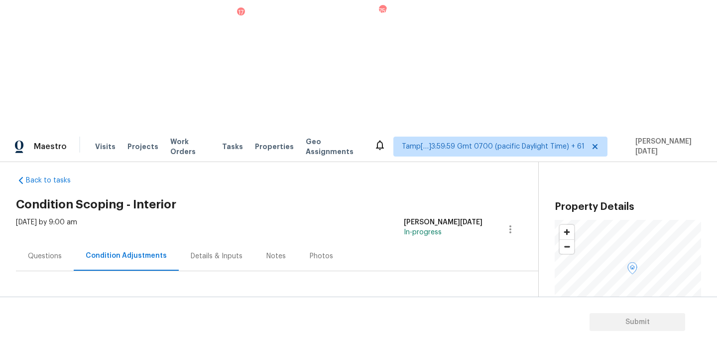
click at [442, 327] on span "Add Condition Adjustment" at bounding box center [458, 331] width 101 height 9
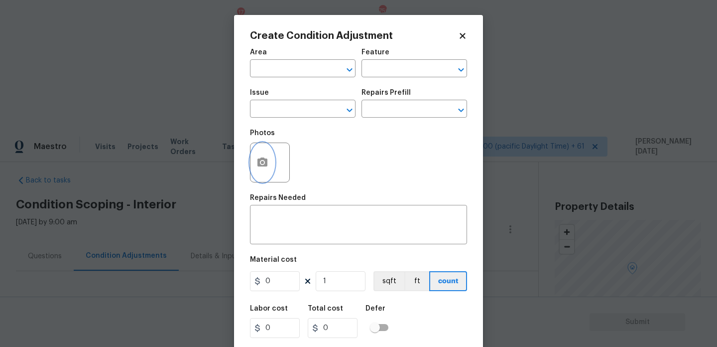
click at [265, 172] on button "button" at bounding box center [263, 162] width 24 height 39
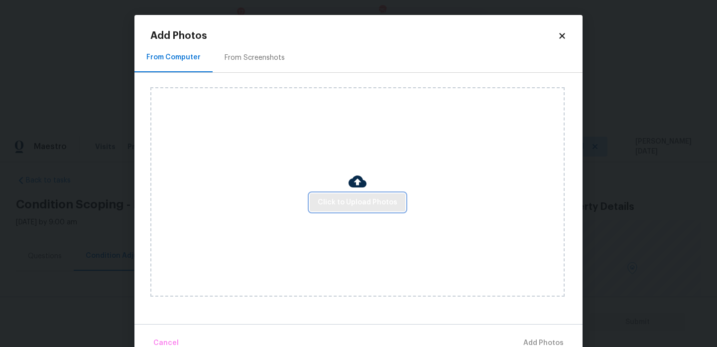
click at [365, 202] on span "Click to Upload Photos" at bounding box center [358, 202] width 80 height 12
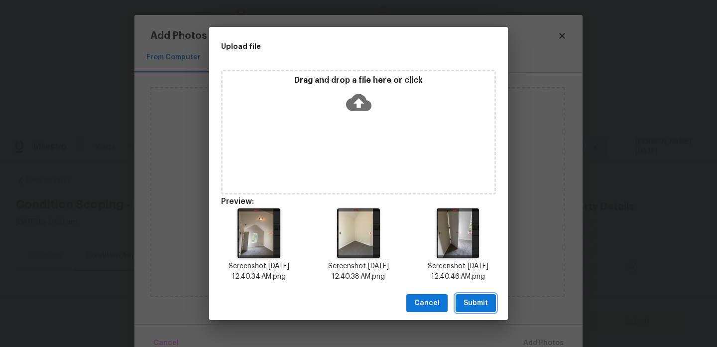
click at [475, 302] on span "Submit" at bounding box center [476, 303] width 24 height 12
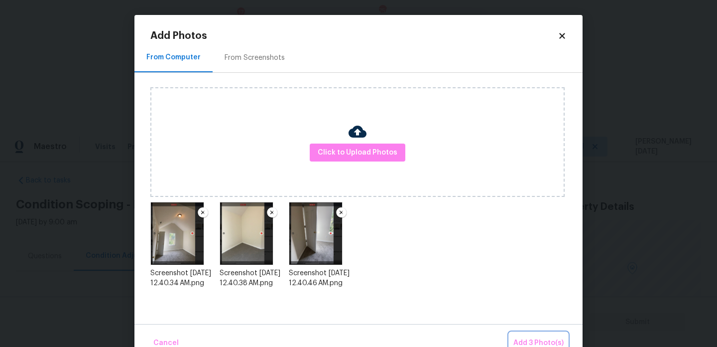
click at [548, 343] on span "Add 3 Photo(s)" at bounding box center [539, 343] width 50 height 12
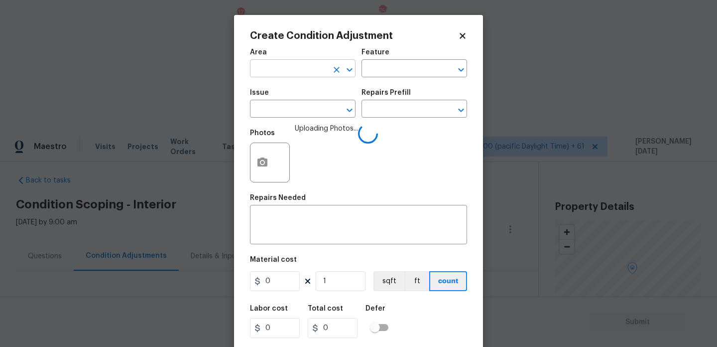
click at [260, 64] on input "text" at bounding box center [289, 69] width 78 height 15
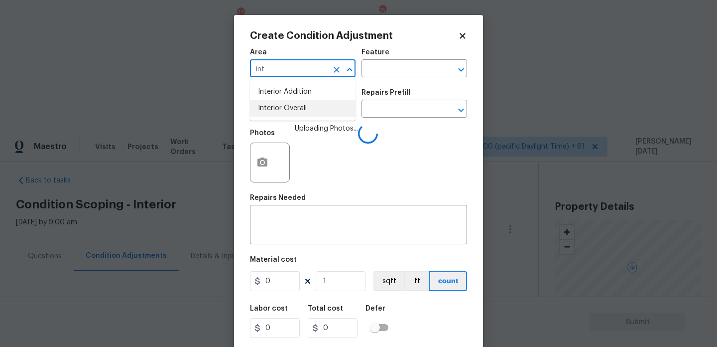
click at [301, 116] on li "Interior Overall" at bounding box center [303, 108] width 106 height 16
type input "Interior Overall"
click at [301, 116] on input "text" at bounding box center [289, 109] width 78 height 15
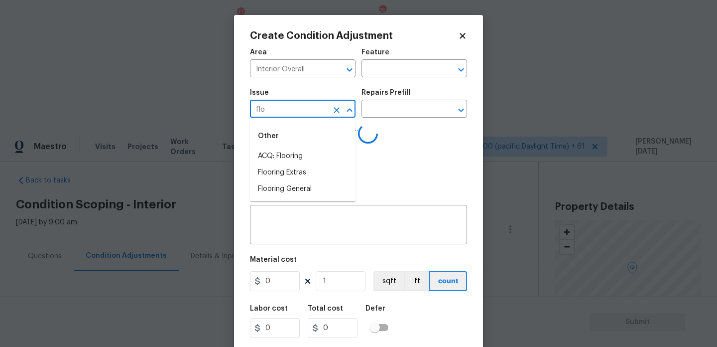
type input "floo"
type input "r"
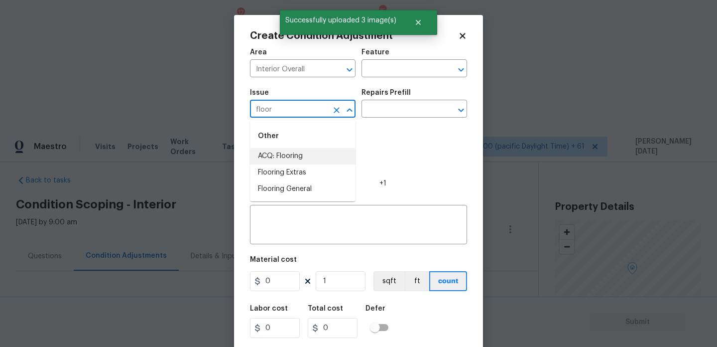
click at [300, 158] on li "ACQ: Flooring" at bounding box center [303, 156] width 106 height 16
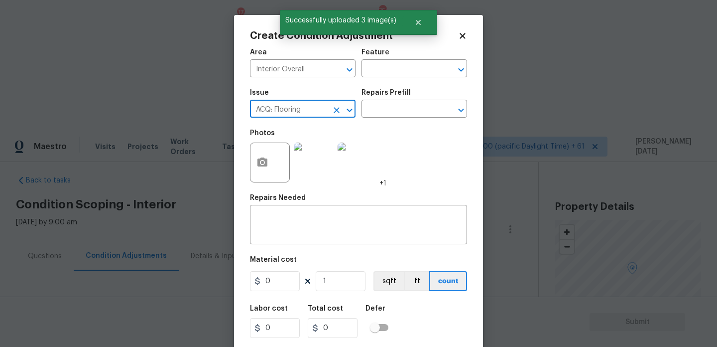
type input "ACQ: Flooring"
click at [385, 119] on div "Issue ACQ: Flooring ​ Repairs Prefill ​" at bounding box center [358, 103] width 217 height 40
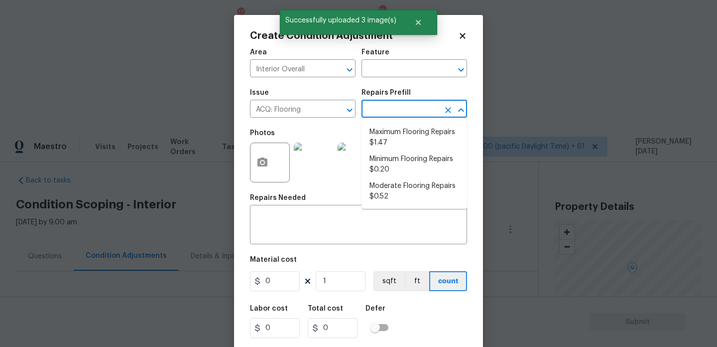
click at [399, 113] on input "text" at bounding box center [401, 109] width 78 height 15
click at [400, 144] on li "Maximum Flooring Repairs $1.47" at bounding box center [415, 137] width 106 height 27
type input "Acquisition"
type textarea "Acquisition Scope: Maximum flooring repairs"
type input "1.47"
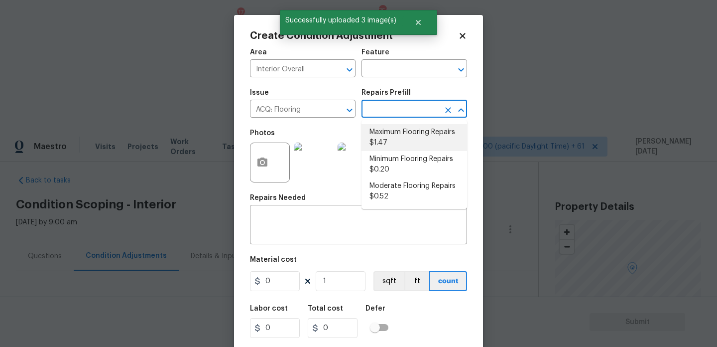
type input "1.47"
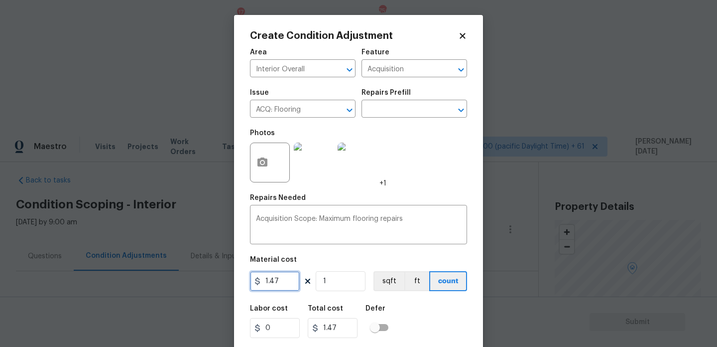
drag, startPoint x: 296, startPoint y: 283, endPoint x: 203, endPoint y: 283, distance: 93.1
click at [203, 283] on div "Create Condition Adjustment Area Interior Overall ​ Feature Acquisition ​ Issue…" at bounding box center [358, 173] width 717 height 347
paste input "text"
type input "0"
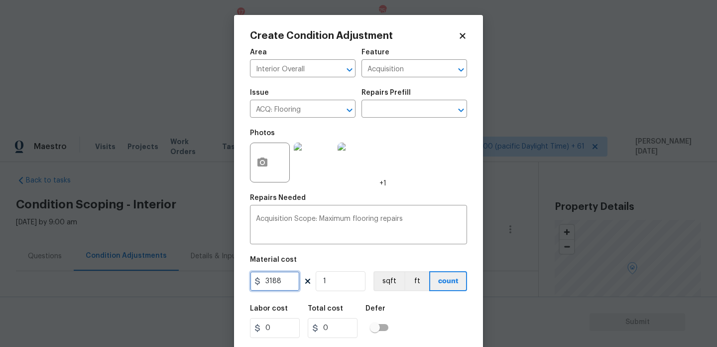
click at [290, 274] on input "3188" at bounding box center [275, 281] width 50 height 20
type input "3188"
click at [422, 178] on div "Photos +1" at bounding box center [358, 156] width 217 height 65
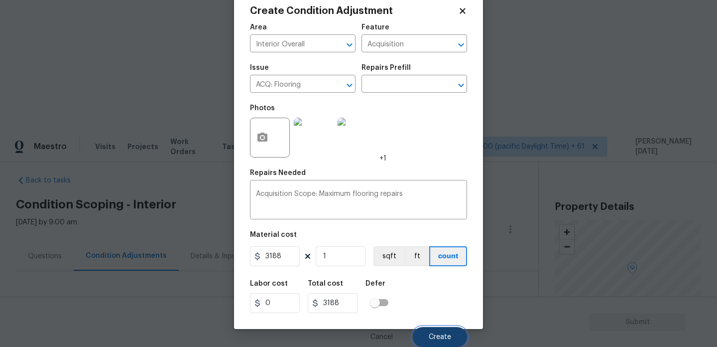
click at [448, 330] on button "Create" at bounding box center [440, 337] width 54 height 20
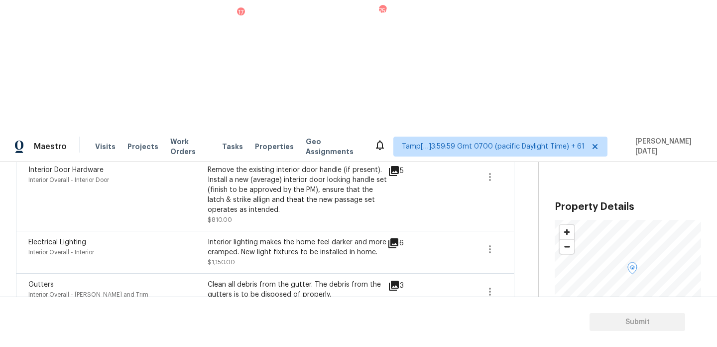
scroll to position [0, 0]
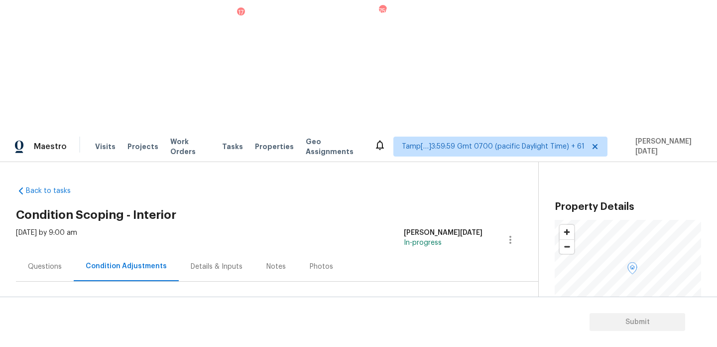
drag, startPoint x: 48, startPoint y: 211, endPoint x: 83, endPoint y: 211, distance: 34.9
click at [83, 337] on div "Total: $21023 Deferred: $0" at bounding box center [97, 342] width 163 height 10
copy div "$21023"
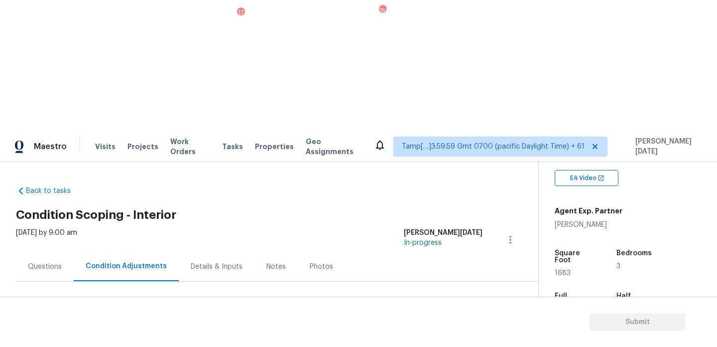
scroll to position [203, 0]
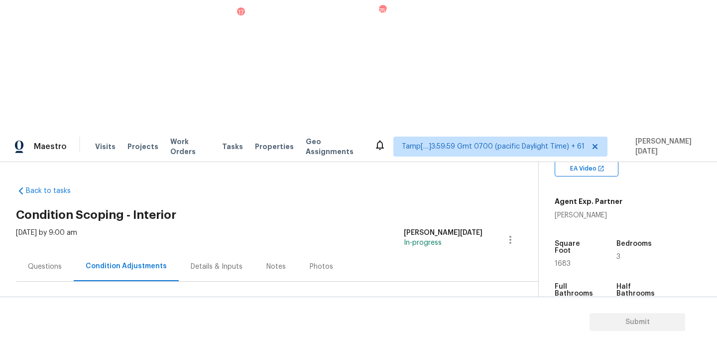
click at [36, 261] on div "Questions" at bounding box center [45, 266] width 34 height 10
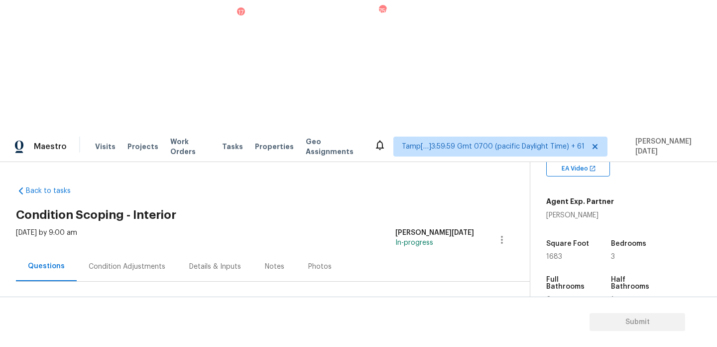
checkbox input "true"
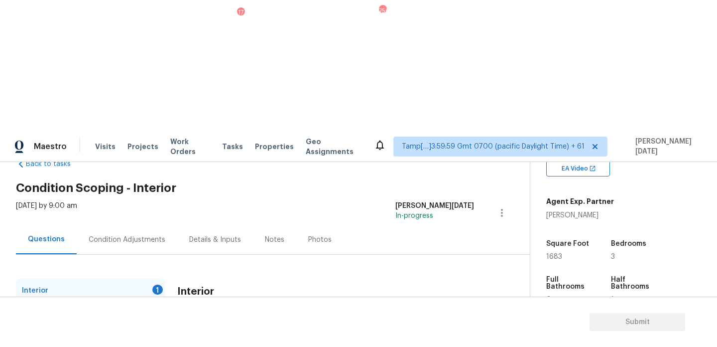
checkbox input "true"
click at [145, 302] on div "Plumbing 1" at bounding box center [90, 314] width 149 height 24
checkbox input "true"
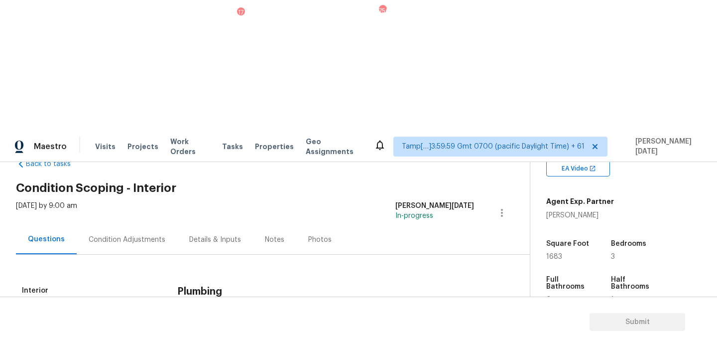
click at [224, 326] on input "No" at bounding box center [217, 336] width 21 height 21
checkbox input "true"
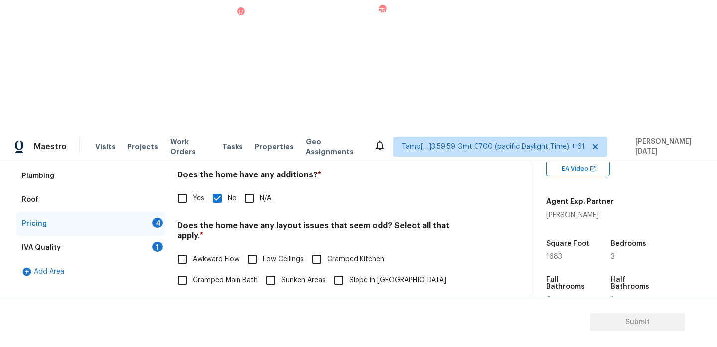
scroll to position [120, 0]
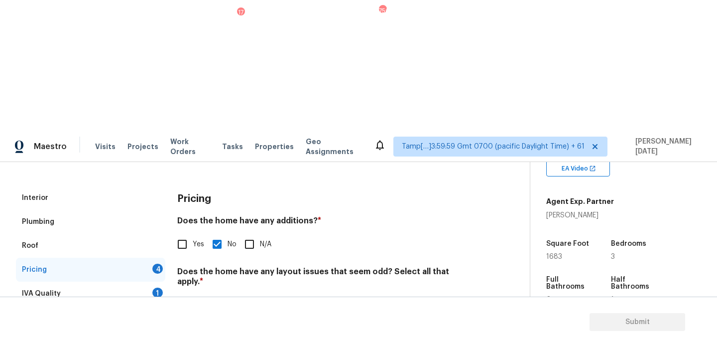
click at [332, 300] on span "Cramped Kitchen" at bounding box center [355, 305] width 57 height 10
click at [327, 294] on input "Cramped Kitchen" at bounding box center [316, 304] width 21 height 21
checkbox input "true"
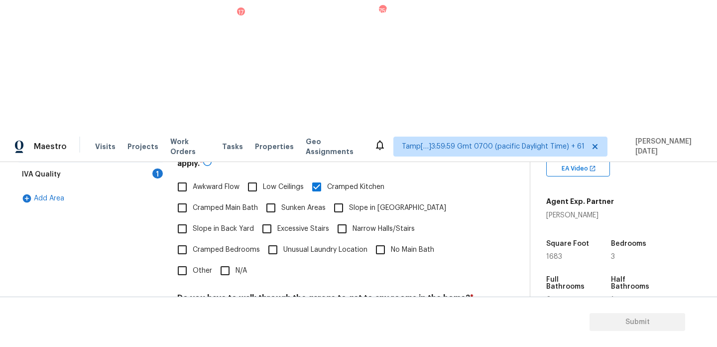
scroll to position [251, 0]
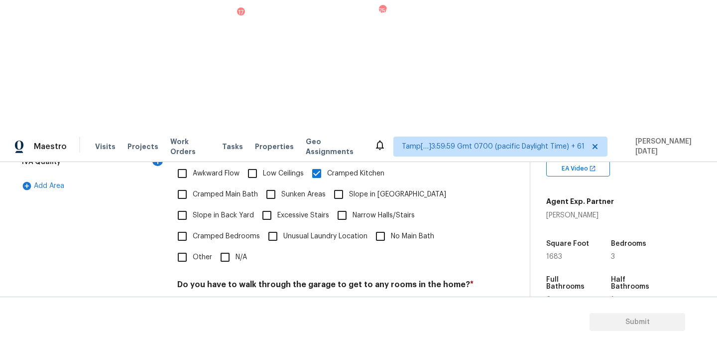
click at [226, 297] on input "No" at bounding box center [217, 307] width 21 height 21
checkbox input "true"
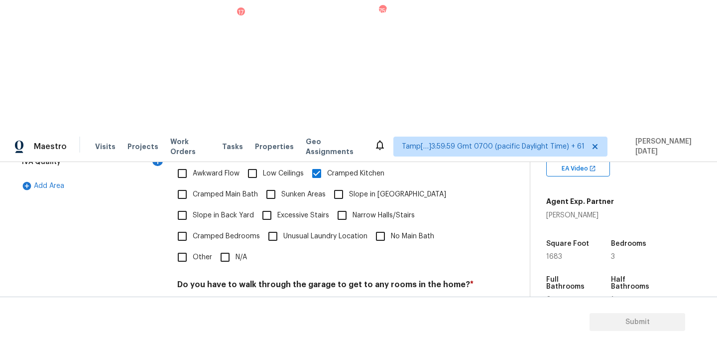
checkbox input "true"
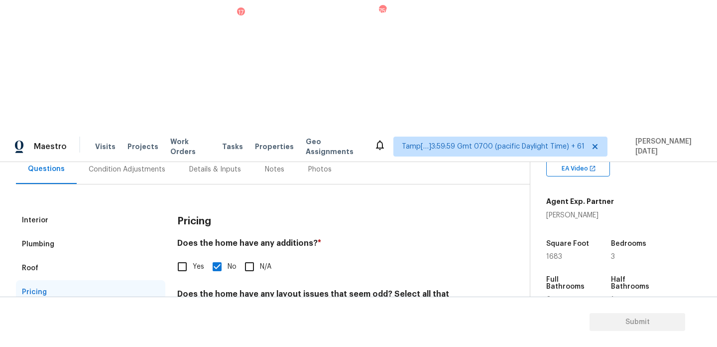
click at [141, 304] on div "IVA Quality 1" at bounding box center [90, 316] width 149 height 24
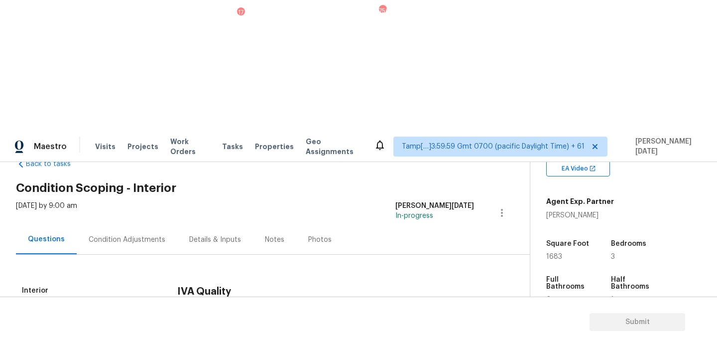
scroll to position [27, 0]
checkbox input "true"
click at [122, 225] on div "Condition Adjustments" at bounding box center [127, 239] width 101 height 29
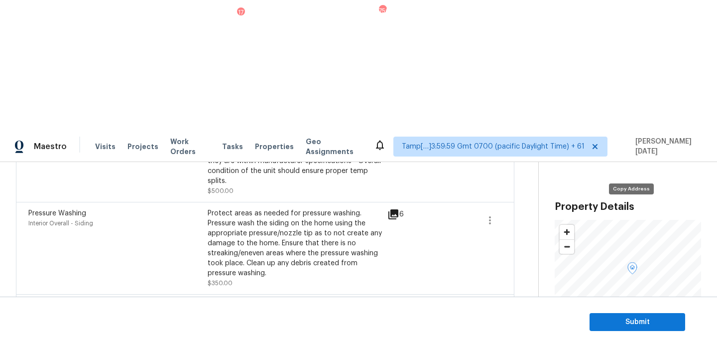
click at [686, 332] on button "button" at bounding box center [690, 336] width 9 height 9
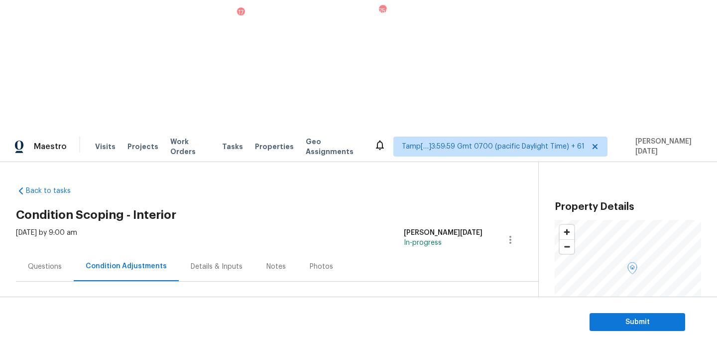
click at [438, 337] on span "Add Condition Adjustment" at bounding box center [458, 341] width 101 height 9
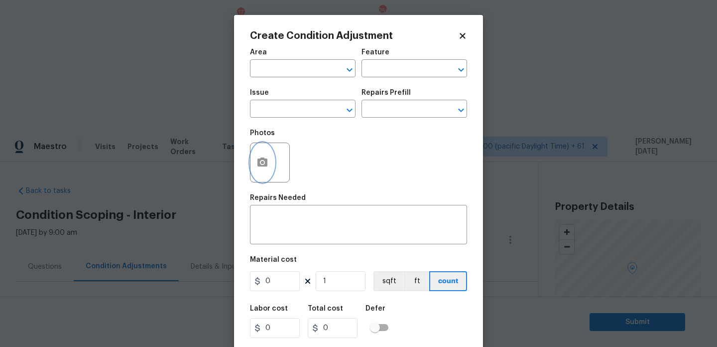
click at [260, 162] on icon "button" at bounding box center [263, 161] width 10 height 9
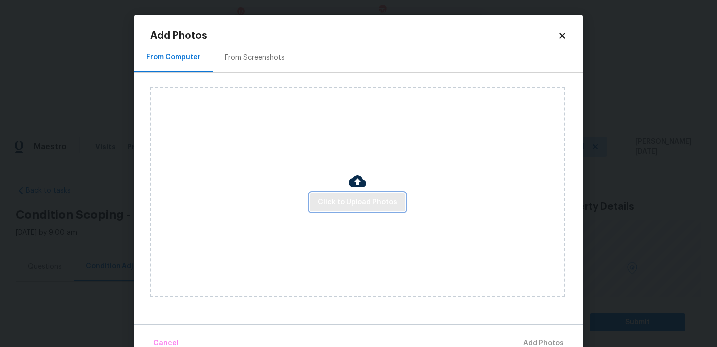
click at [353, 203] on span "Click to Upload Photos" at bounding box center [358, 202] width 80 height 12
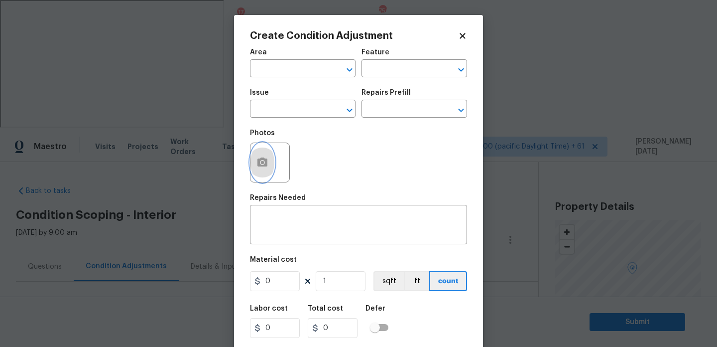
click at [267, 165] on icon "button" at bounding box center [263, 161] width 10 height 9
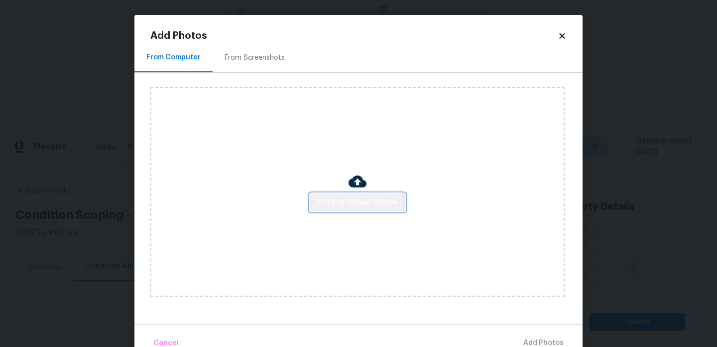
click at [349, 206] on span "Click to Upload Photos" at bounding box center [358, 202] width 80 height 12
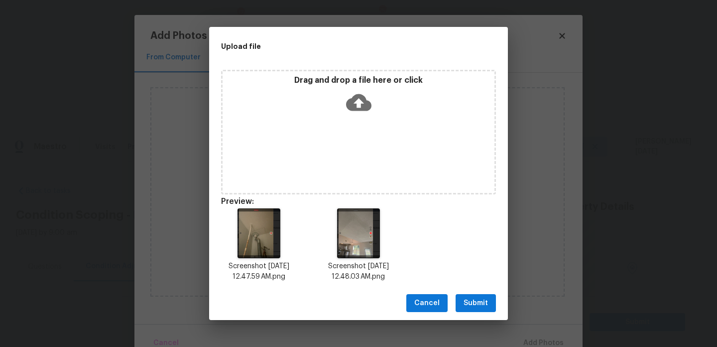
click at [464, 282] on div "Screenshot [DATE] 12.47.59 AM.png Screenshot [DATE] 12.48.03 AM.png" at bounding box center [358, 245] width 299 height 98
click at [472, 297] on span "Submit" at bounding box center [476, 303] width 24 height 12
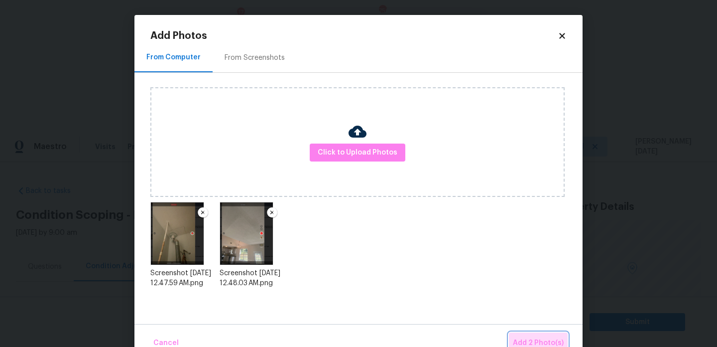
click at [533, 339] on span "Add 2 Photo(s)" at bounding box center [538, 343] width 51 height 12
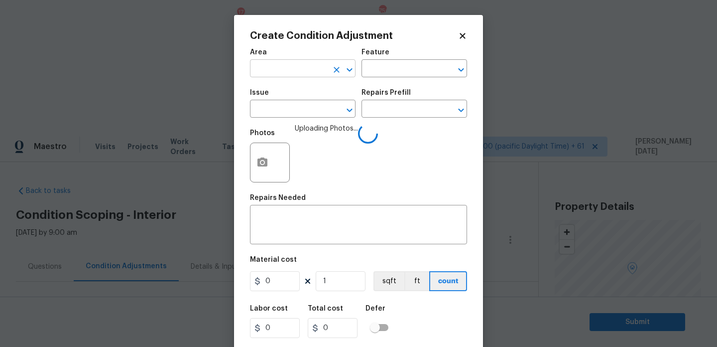
click at [268, 65] on input "text" at bounding box center [289, 69] width 78 height 15
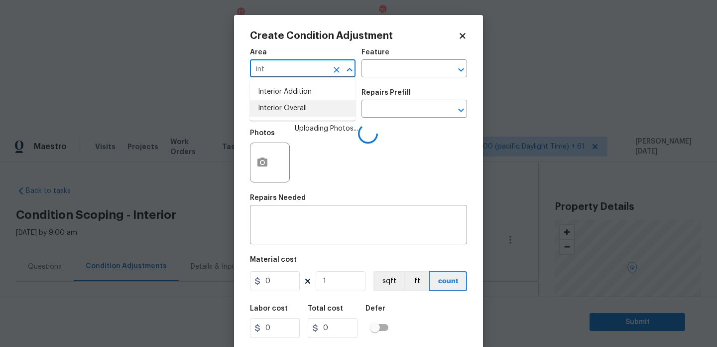
click at [281, 112] on li "Interior Overall" at bounding box center [303, 108] width 106 height 16
type input "Interior Overall"
click at [281, 112] on input "text" at bounding box center [289, 109] width 78 height 15
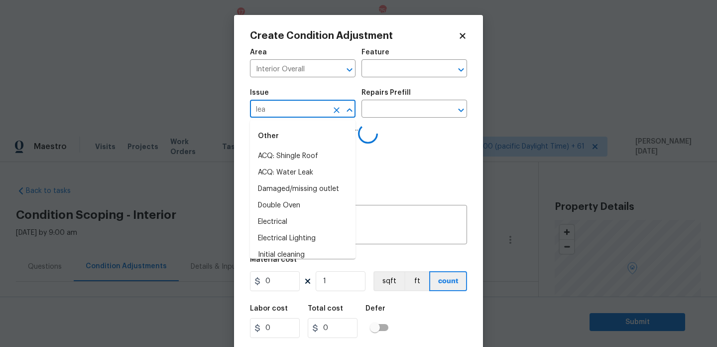
type input "leak"
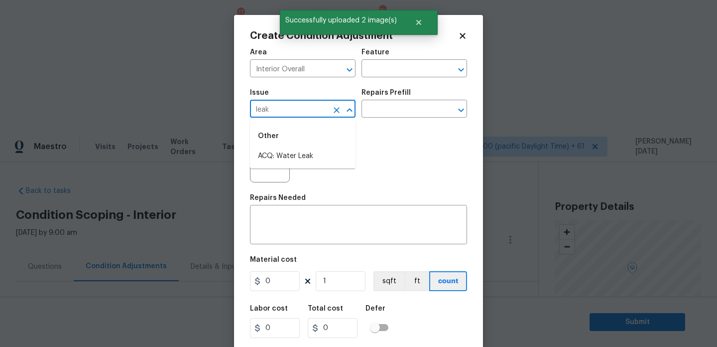
click at [284, 146] on div "Other" at bounding box center [303, 136] width 106 height 24
click at [286, 153] on li "ACQ: Water Leak" at bounding box center [303, 156] width 106 height 16
type input "ACQ: Water Leak"
click at [402, 105] on input "text" at bounding box center [401, 109] width 78 height 15
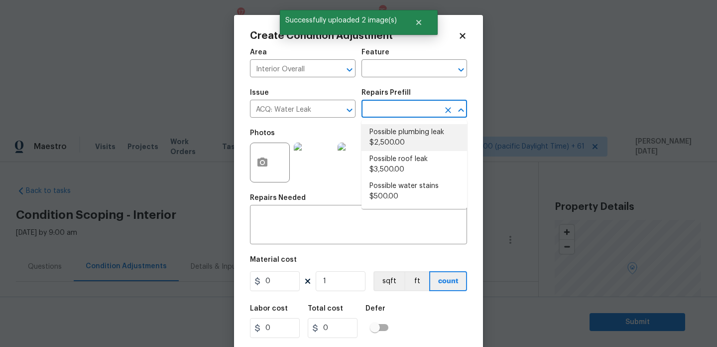
click at [409, 135] on li "Possible plumbing leak $2,500.00" at bounding box center [415, 137] width 106 height 27
type input "Acquisition"
type textarea "Acquisition Scope: Possible plumbing leak"
type input "2500"
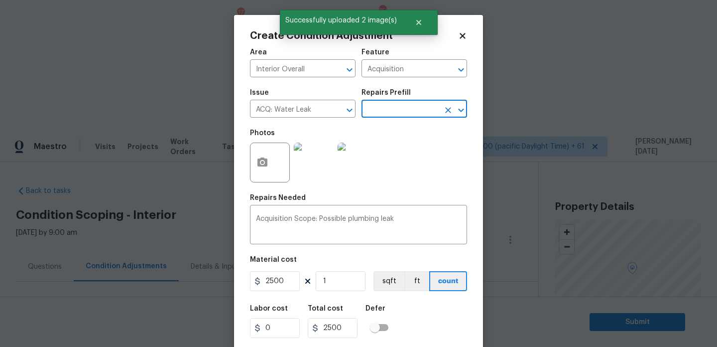
scroll to position [25, 0]
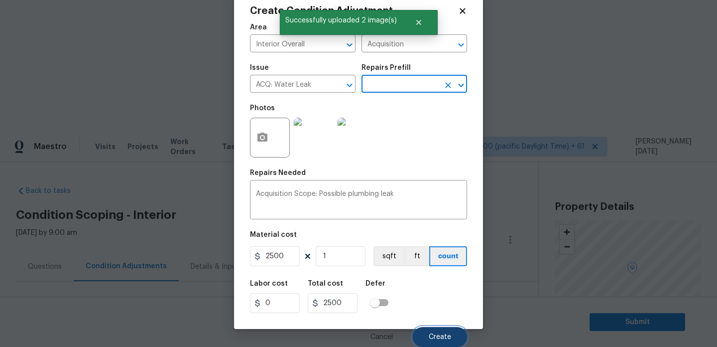
click at [448, 331] on button "Create" at bounding box center [440, 337] width 54 height 20
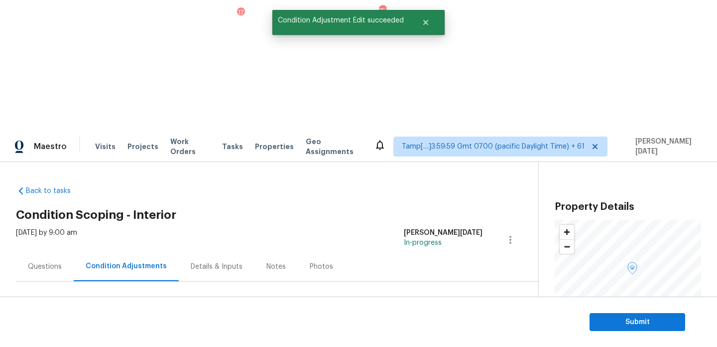
scroll to position [0, 0]
drag, startPoint x: 47, startPoint y: 211, endPoint x: 90, endPoint y: 212, distance: 42.8
click at [90, 337] on div "Total: $23523 Deferred: $0" at bounding box center [98, 342] width 165 height 10
copy div "$23523"
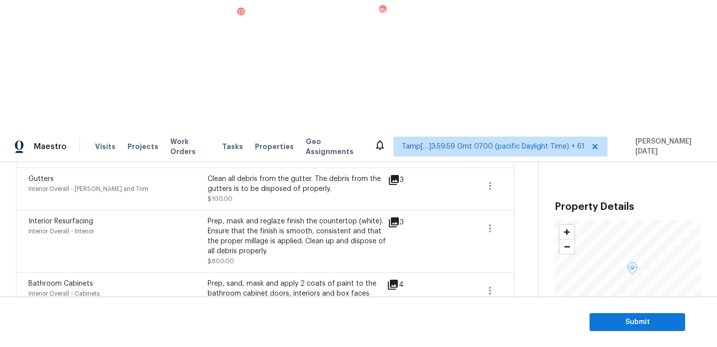
scroll to position [804, 0]
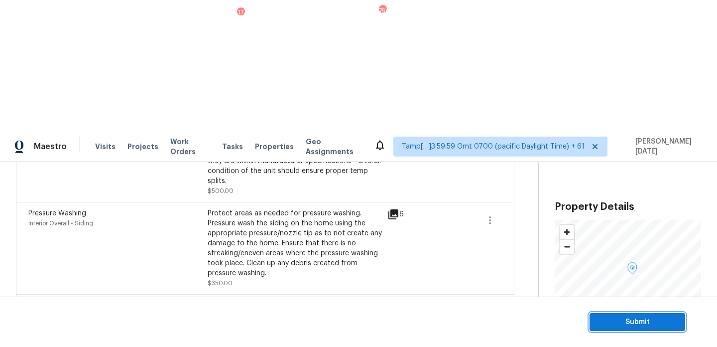
click at [647, 320] on span "Submit" at bounding box center [638, 322] width 80 height 12
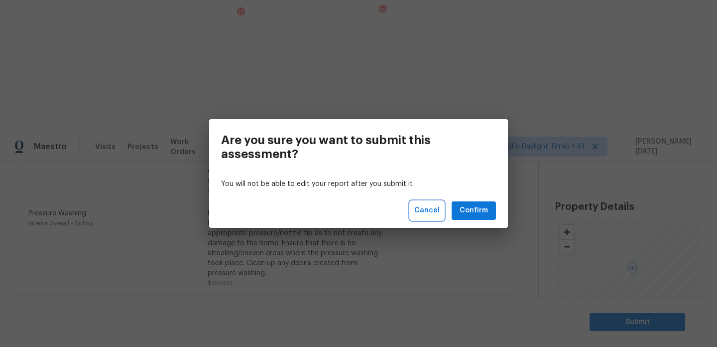
click at [423, 215] on span "Cancel" at bounding box center [426, 210] width 25 height 12
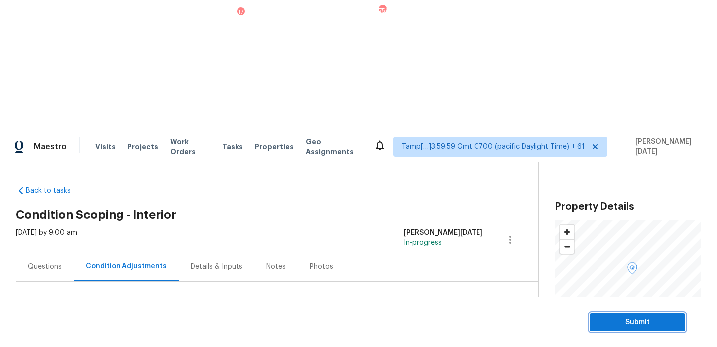
scroll to position [36, 0]
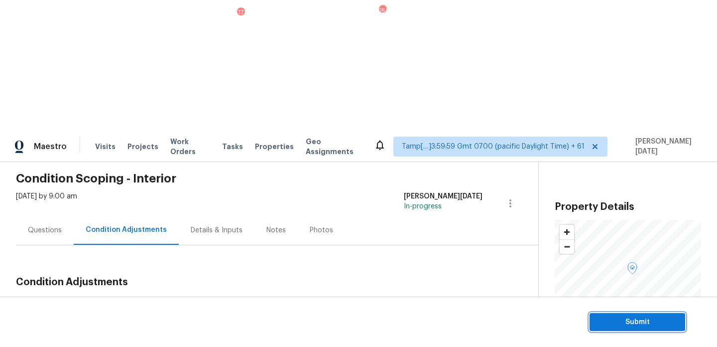
click at [626, 316] on span "Submit" at bounding box center [638, 322] width 80 height 12
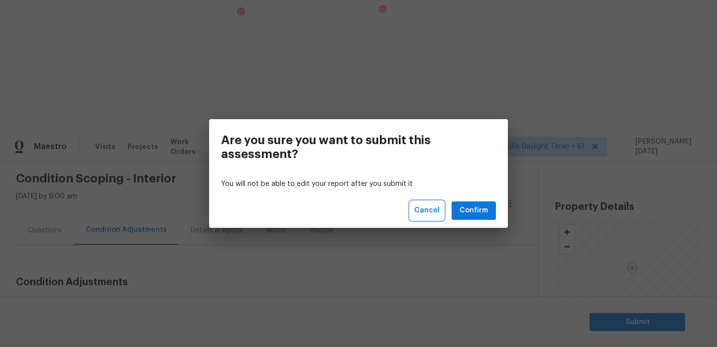
click at [428, 213] on span "Cancel" at bounding box center [426, 210] width 25 height 12
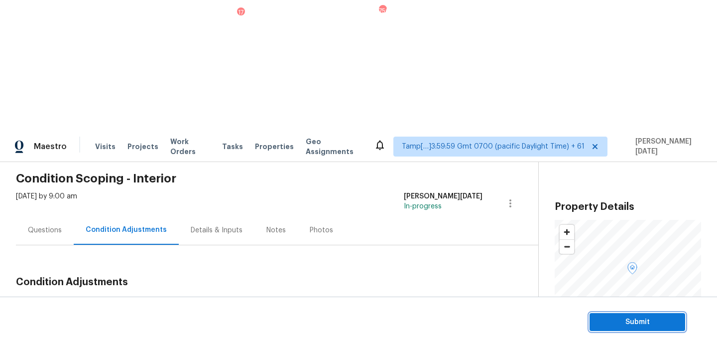
click at [630, 320] on span "Submit" at bounding box center [638, 322] width 80 height 12
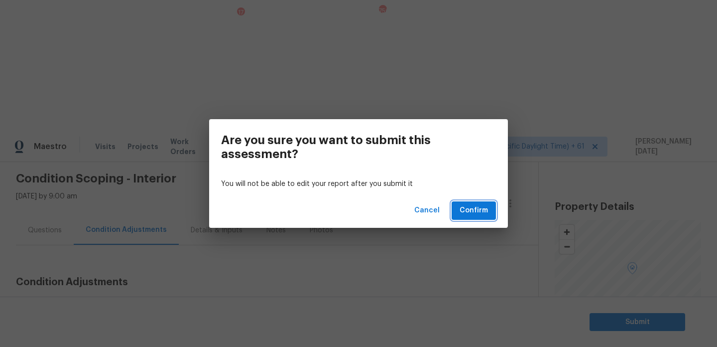
click at [478, 213] on span "Confirm" at bounding box center [474, 210] width 28 height 12
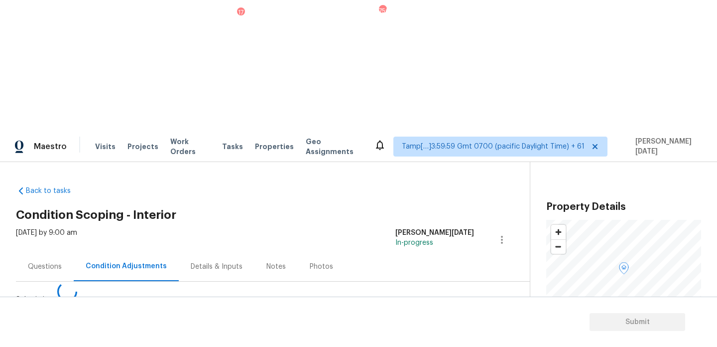
scroll to position [0, 0]
